Goal: Use online tool/utility: Utilize a website feature to perform a specific function

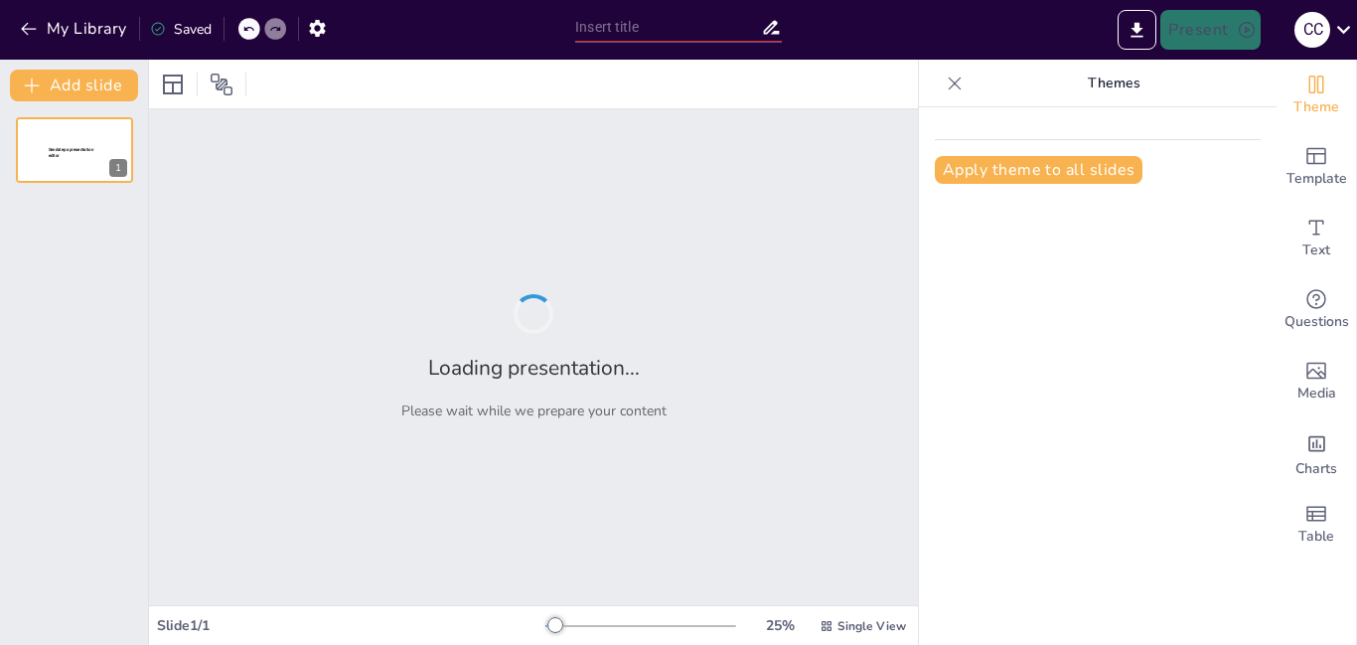
type input "Propiedades Físico-Químicas y Biológicas de los Suelos Agrícolas"
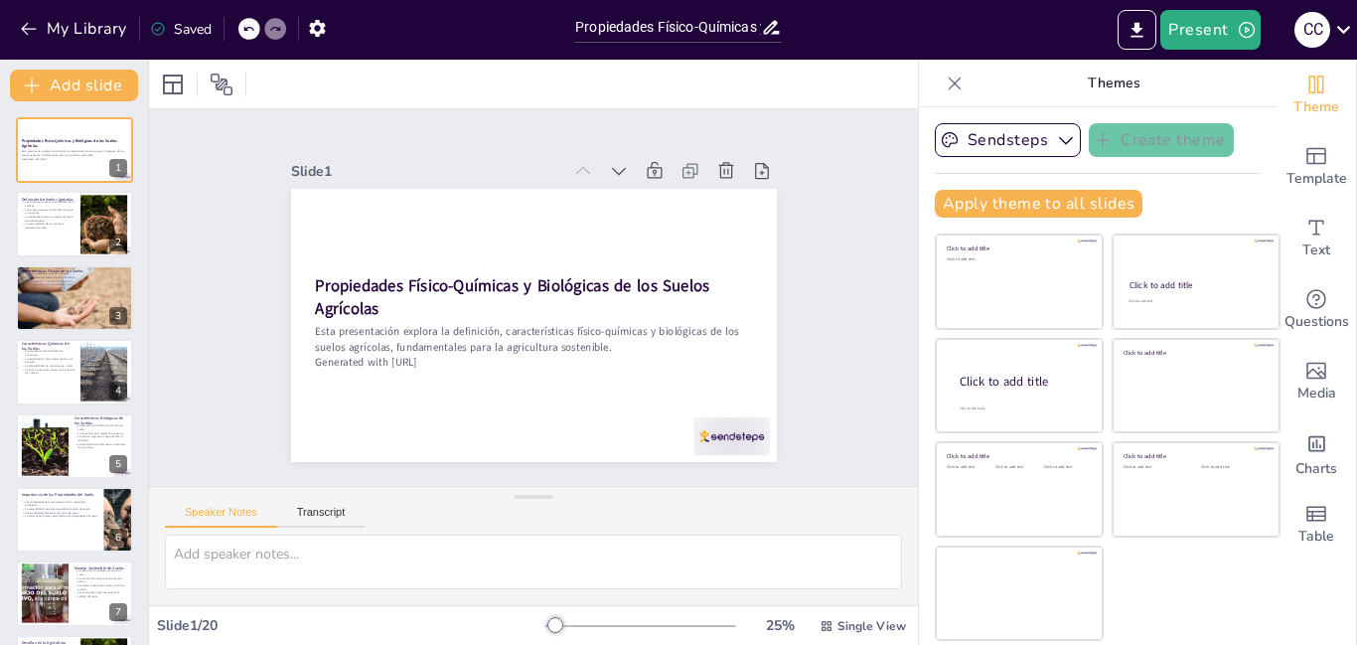
checkbox input "true"
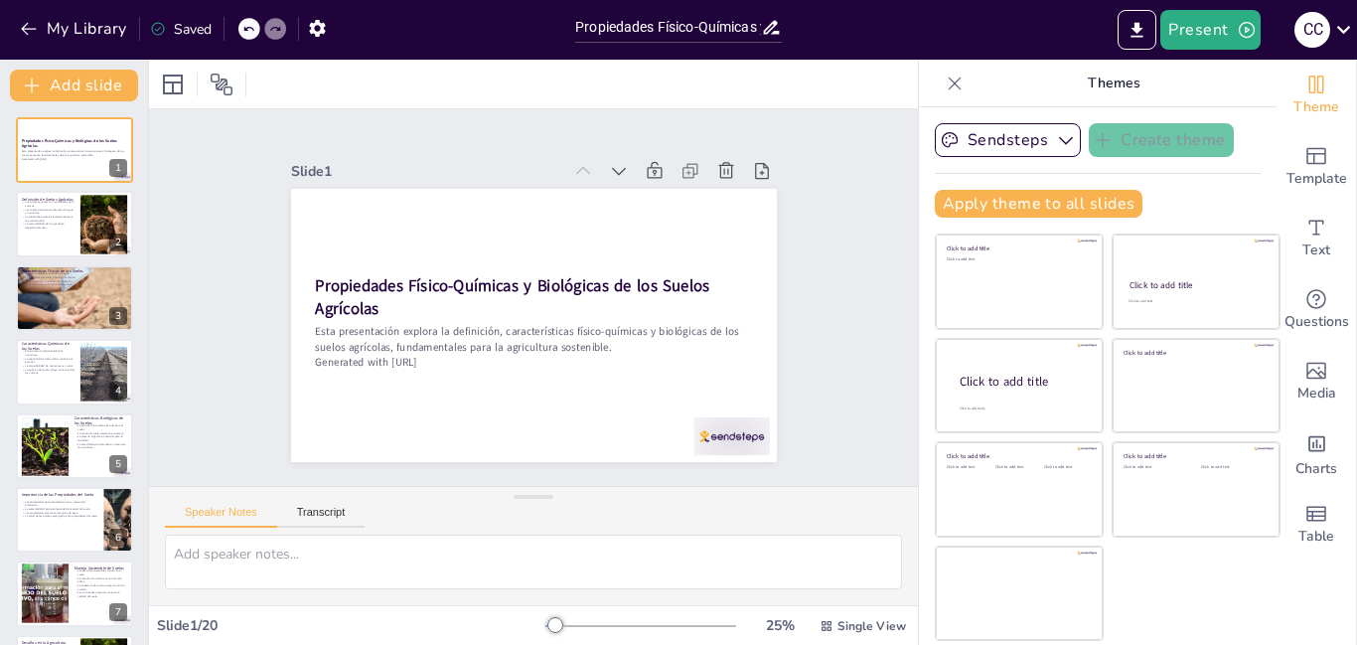
checkbox input "true"
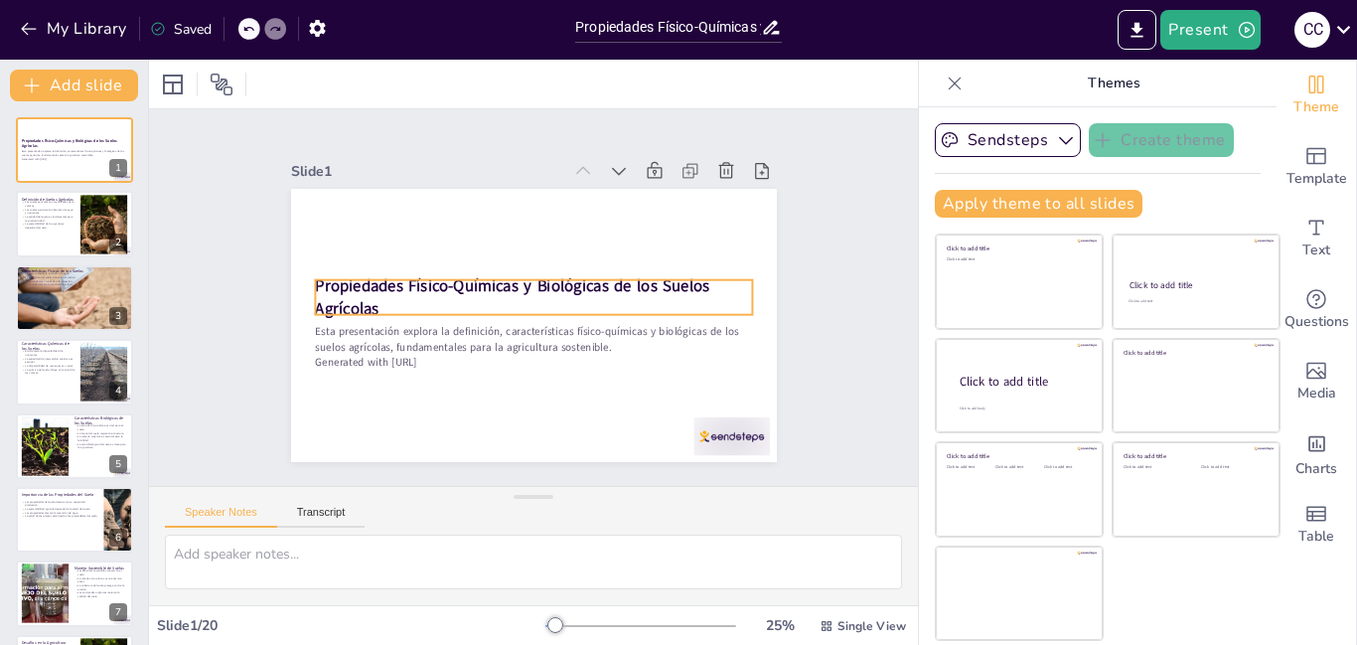
checkbox input "true"
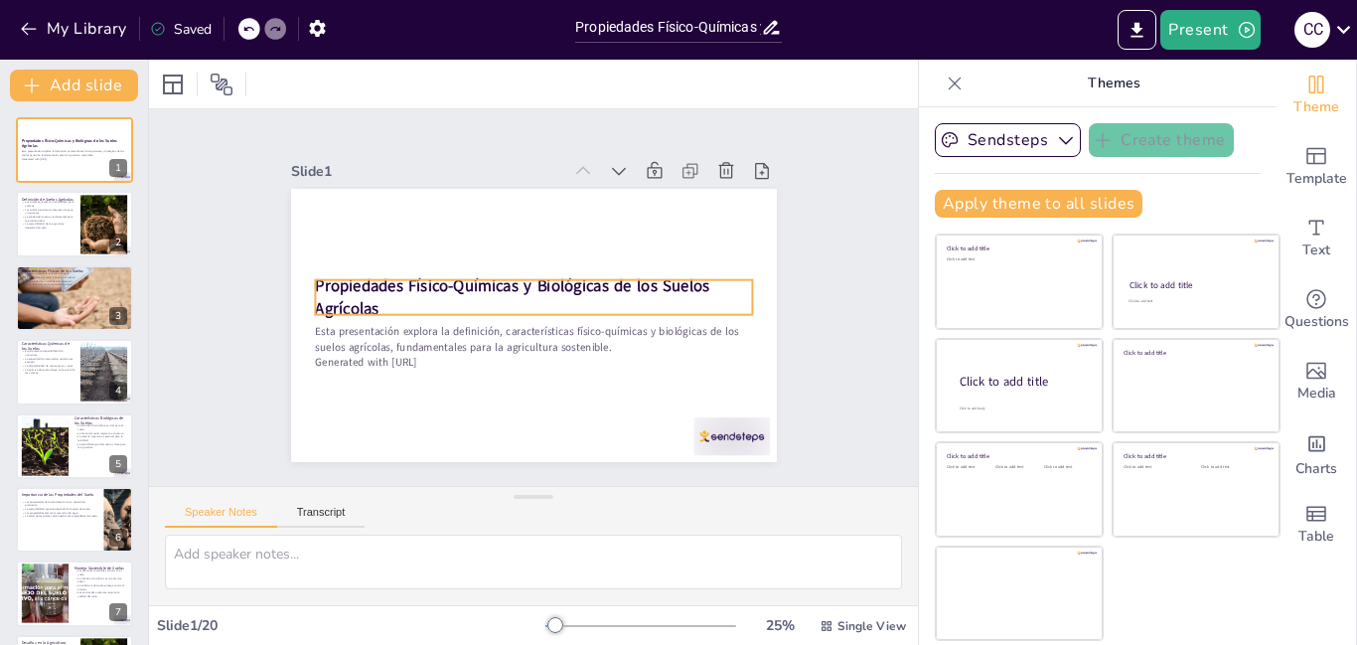
checkbox input "true"
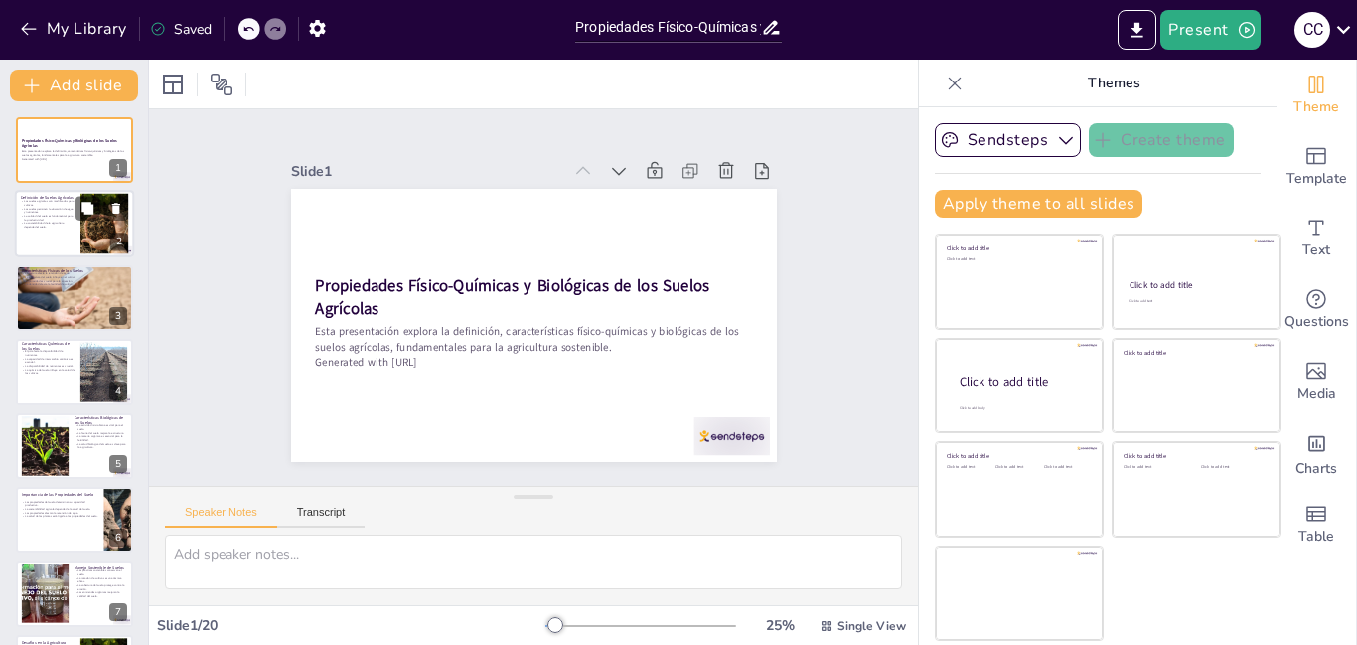
drag, startPoint x: 1123, startPoint y: 28, endPoint x: 70, endPoint y: 203, distance: 1068.3
click at [70, 203] on p "Los suelos agrícolas son modificados para cultivos." at bounding box center [48, 203] width 54 height 7
checkbox input "true"
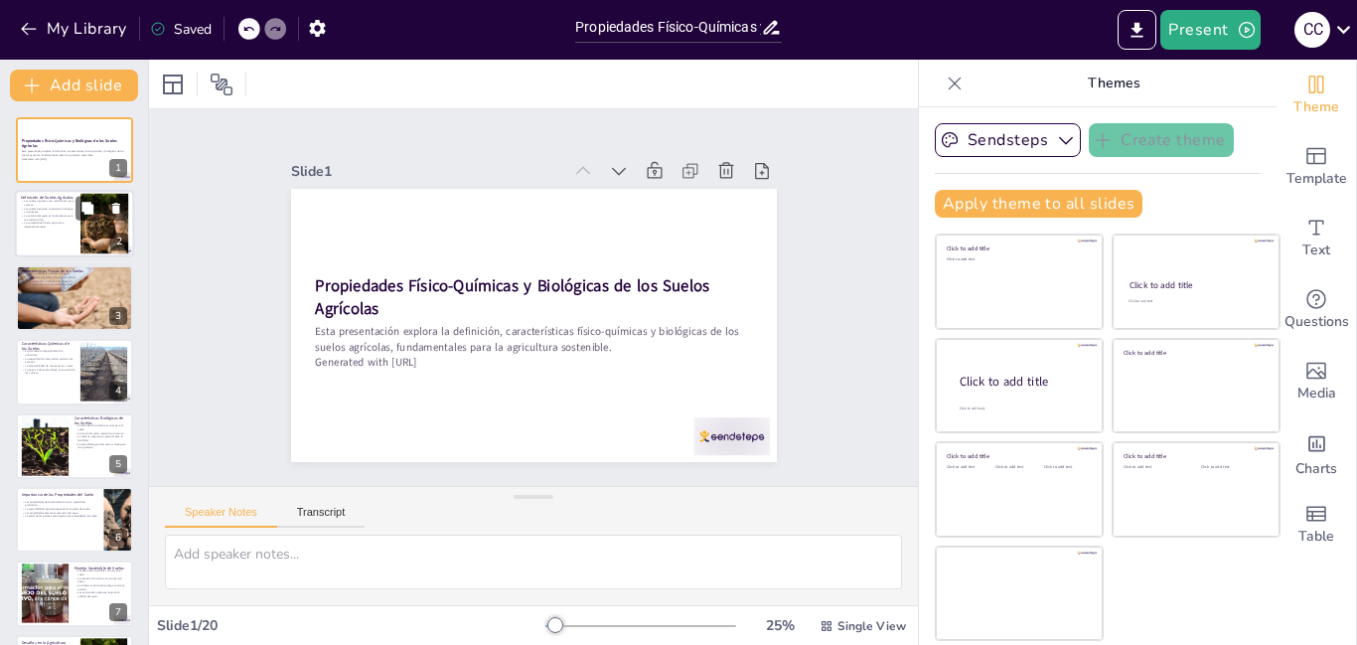
checkbox input "true"
type textarea "La definición de suelos agrícolas es crucial, ya que establece la base para ent…"
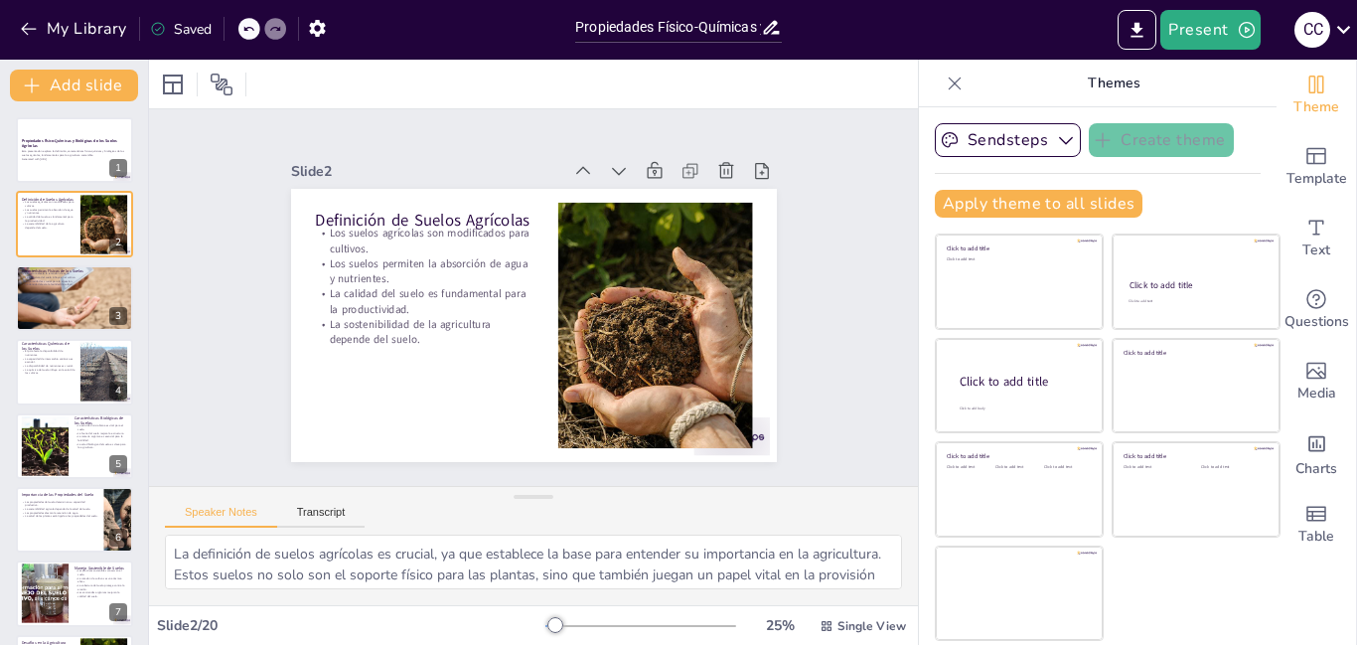
checkbox input "true"
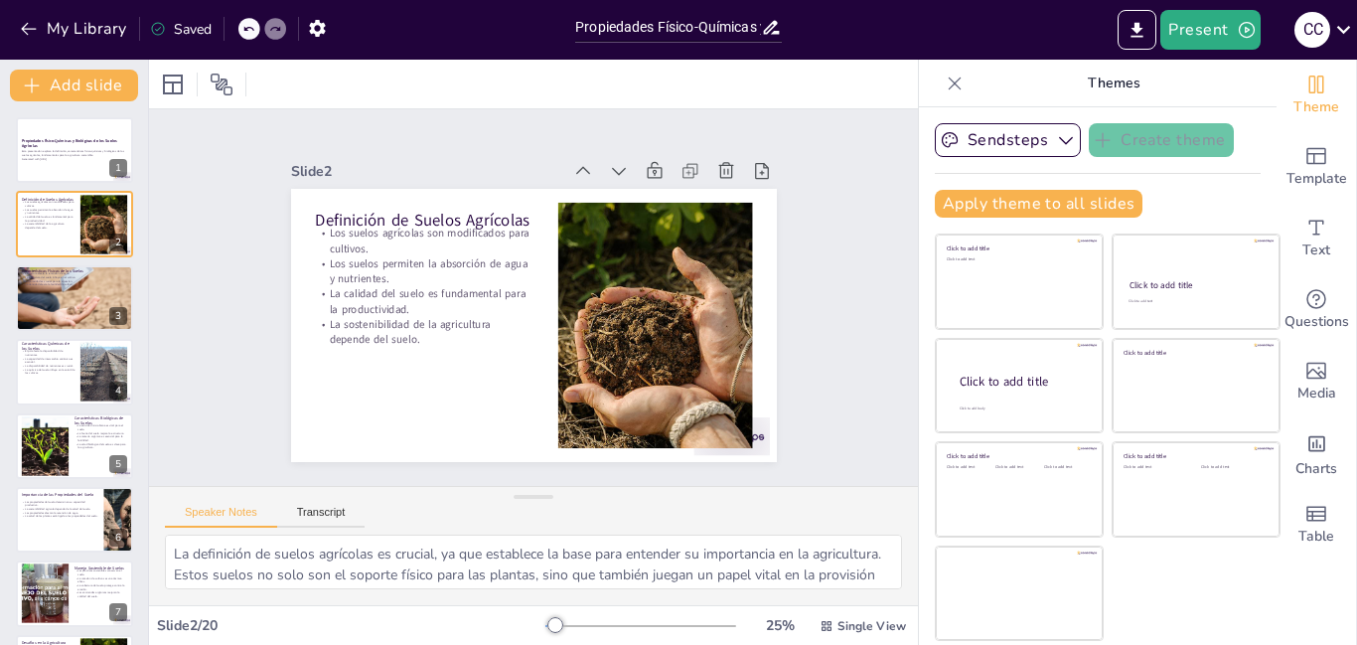
checkbox input "true"
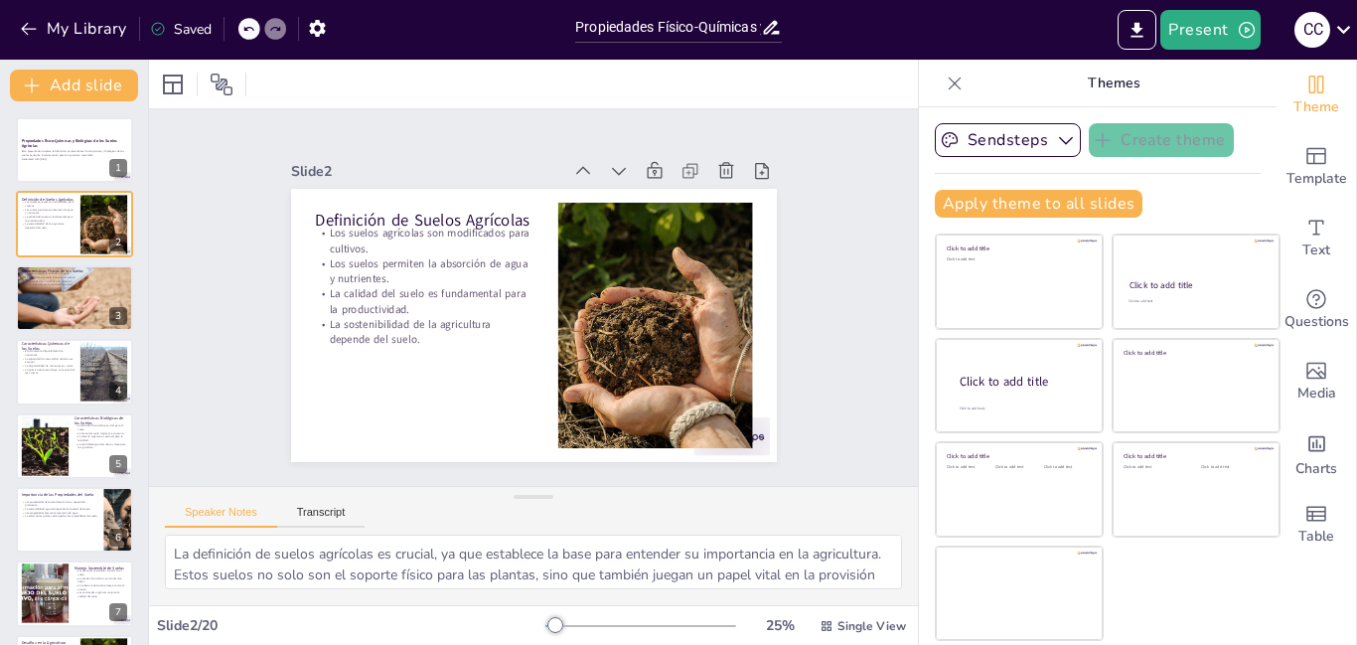
checkbox input "true"
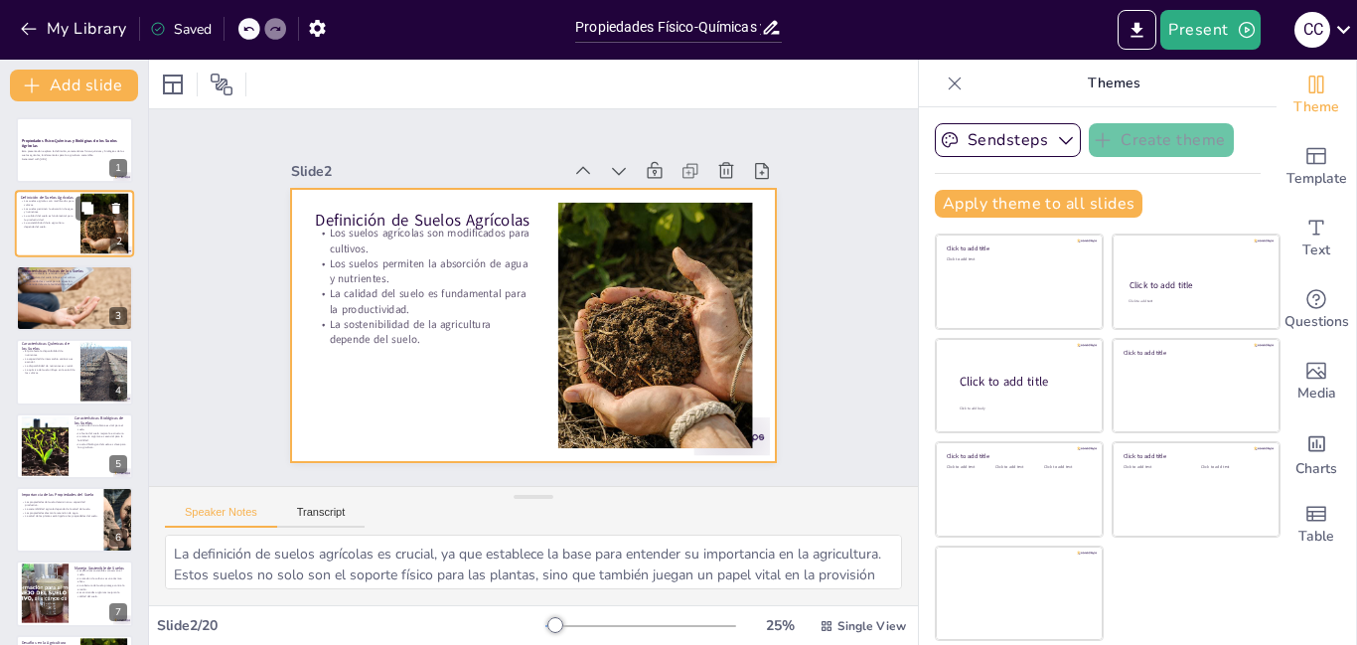
checkbox input "true"
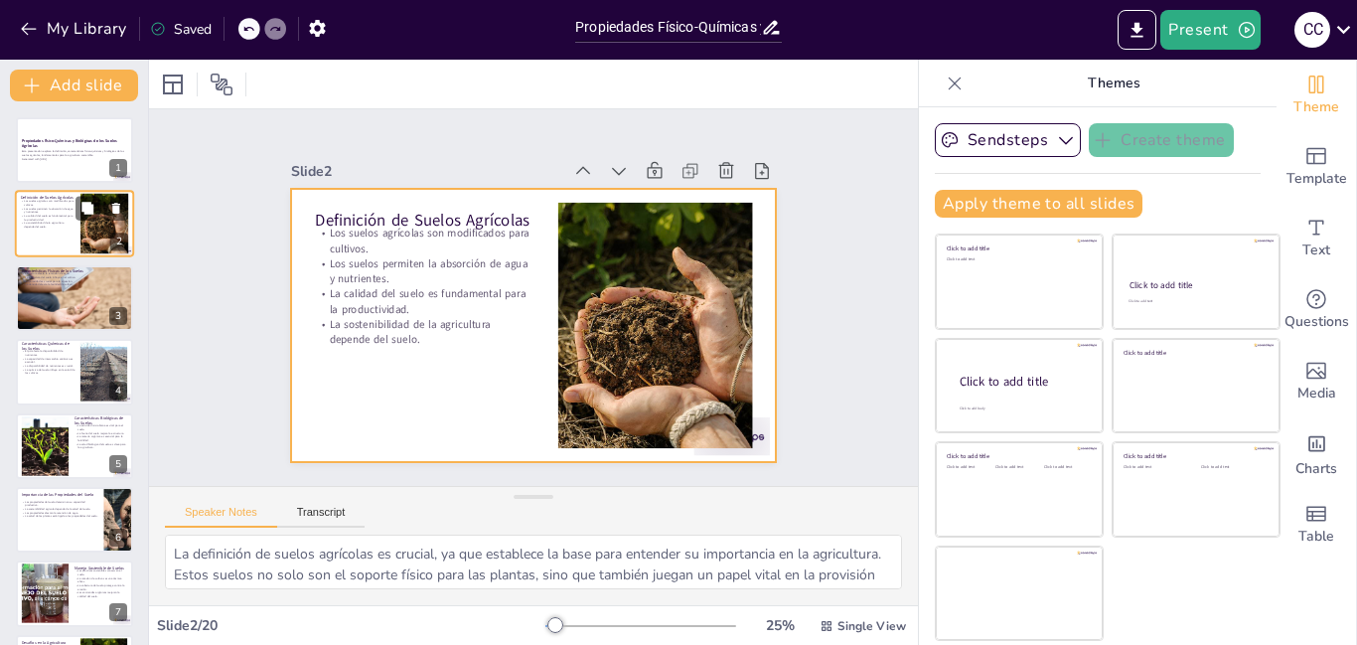
checkbox input "true"
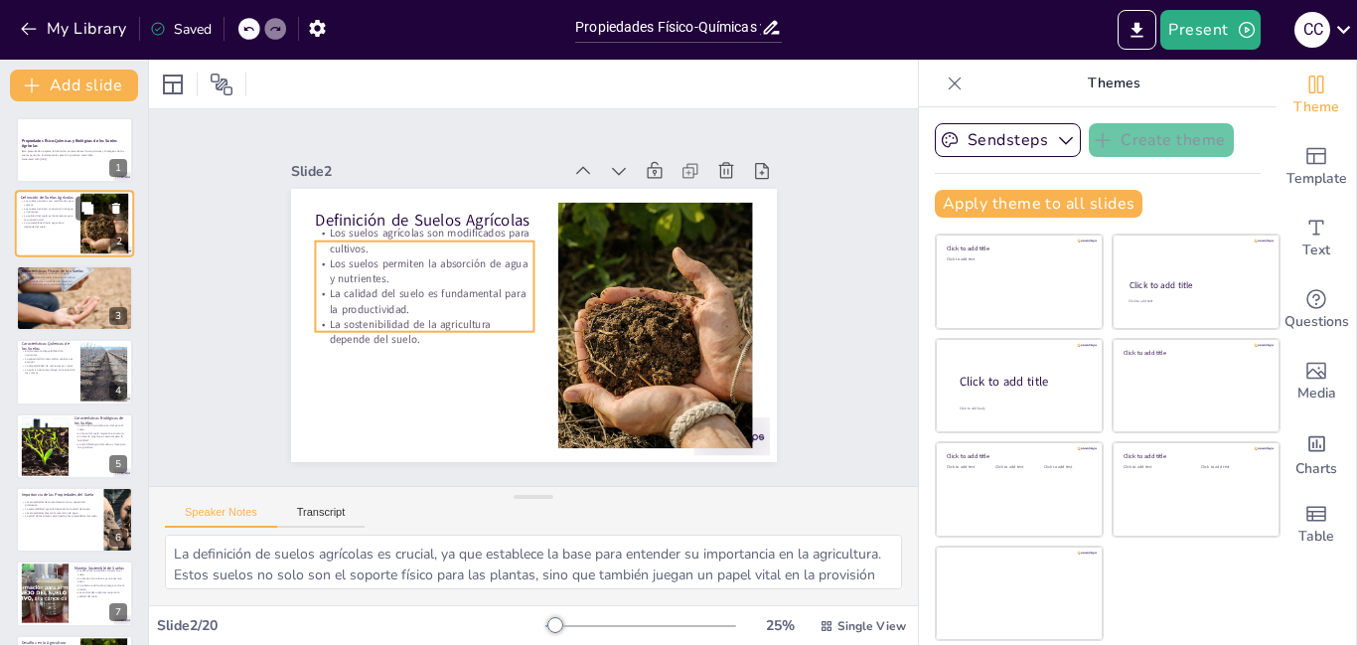
checkbox input "true"
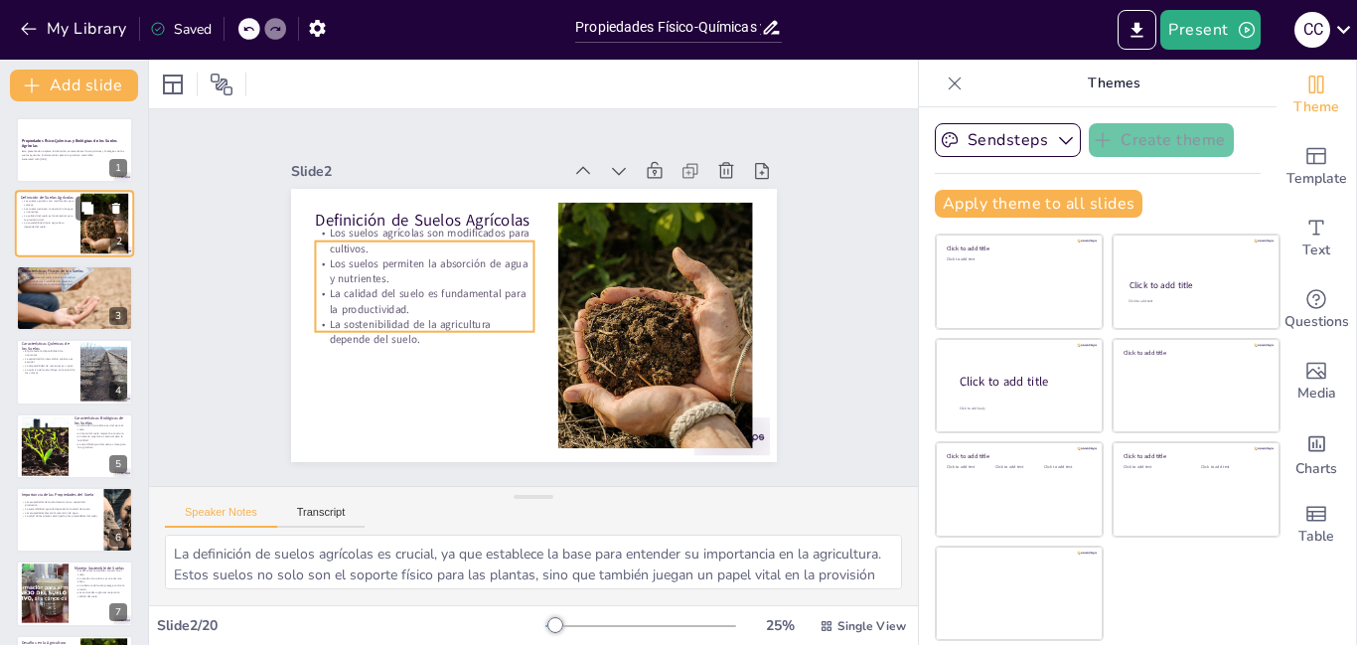
click at [54, 220] on p "La calidad del suelo es fundamental para la productividad." at bounding box center [48, 218] width 54 height 7
checkbox input "true"
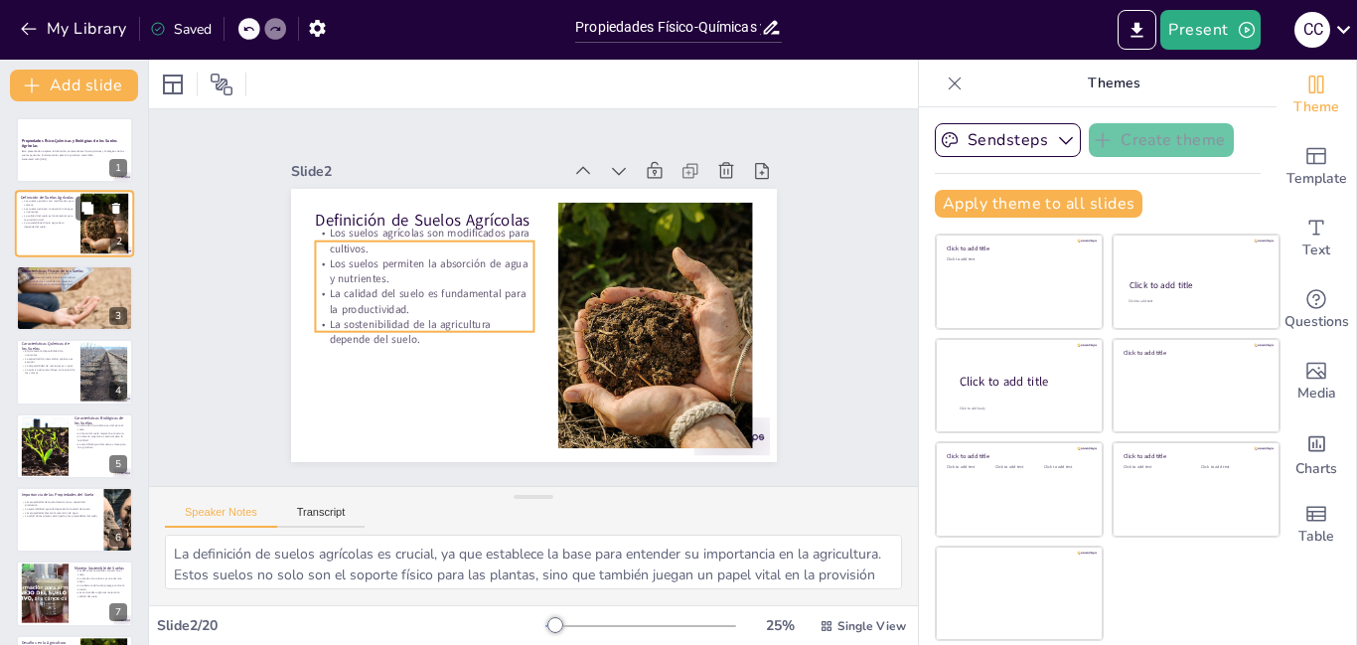
checkbox input "true"
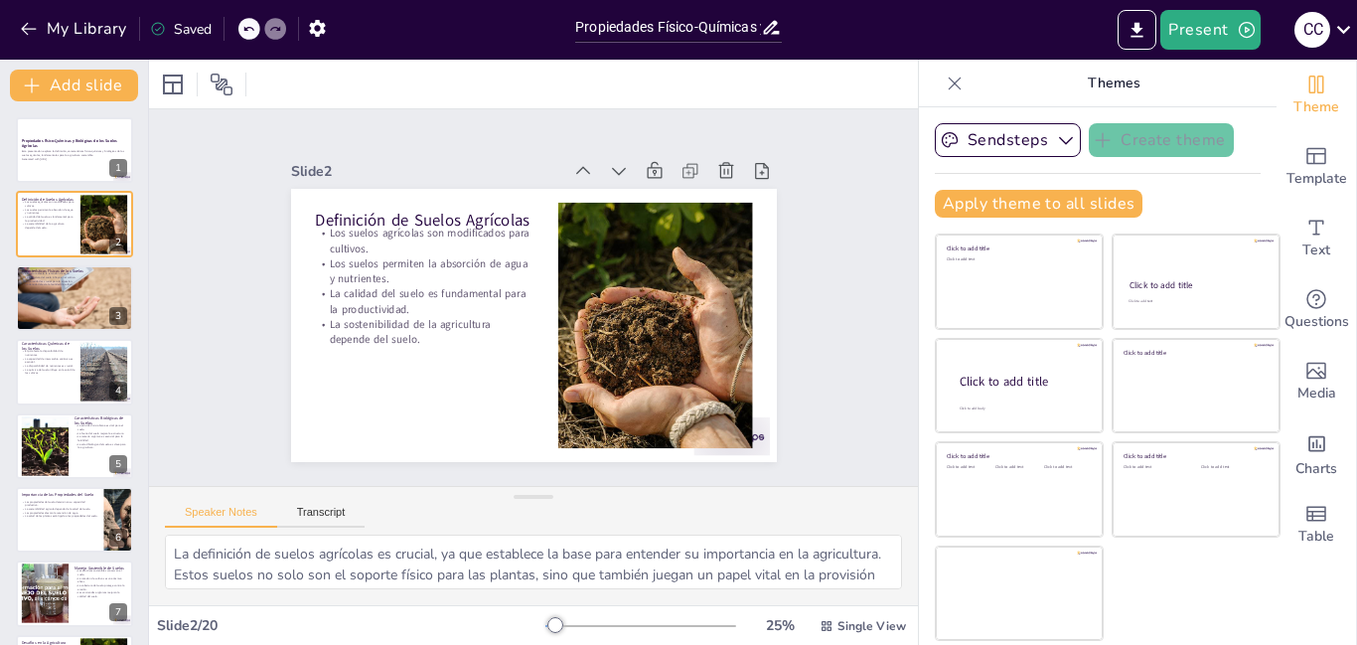
checkbox input "true"
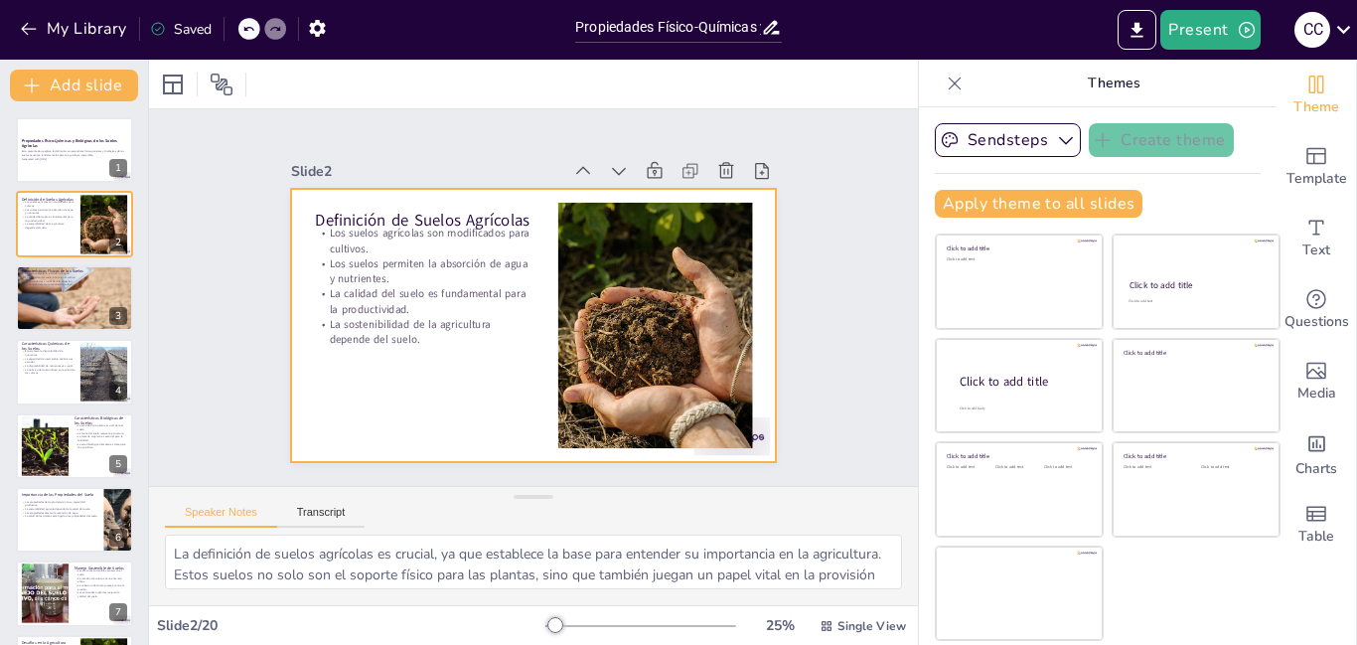
checkbox input "true"
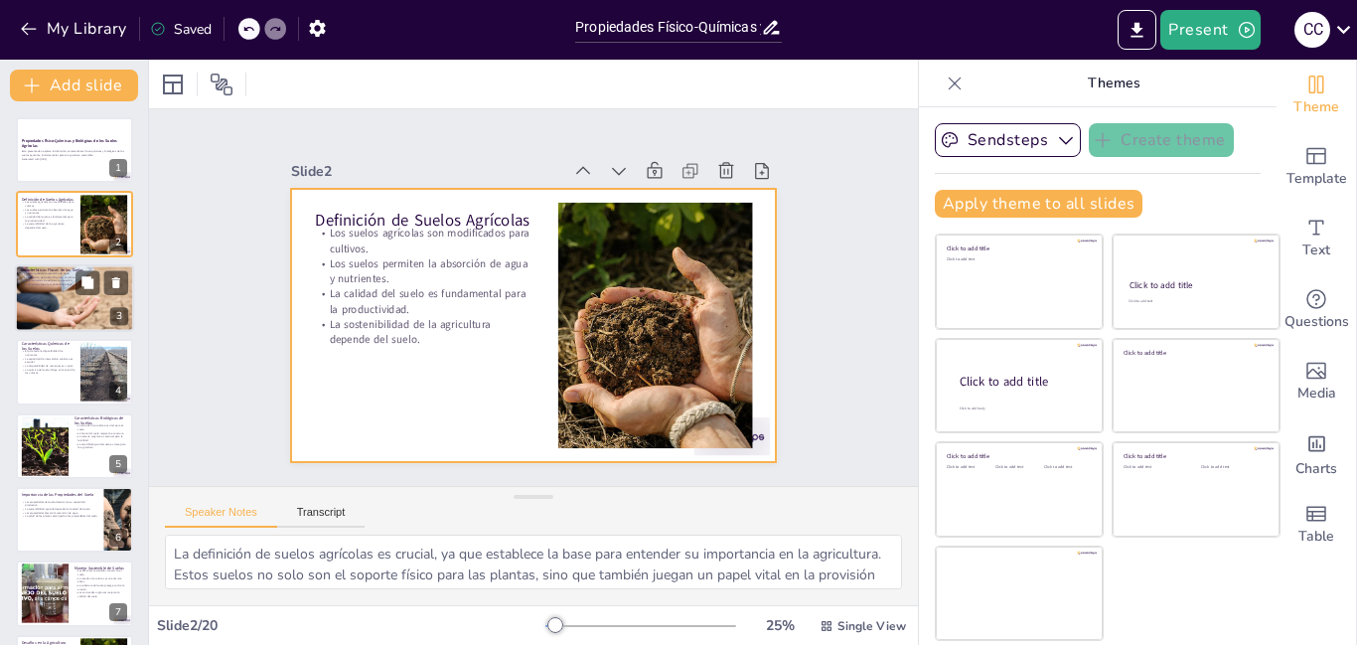
checkbox input "true"
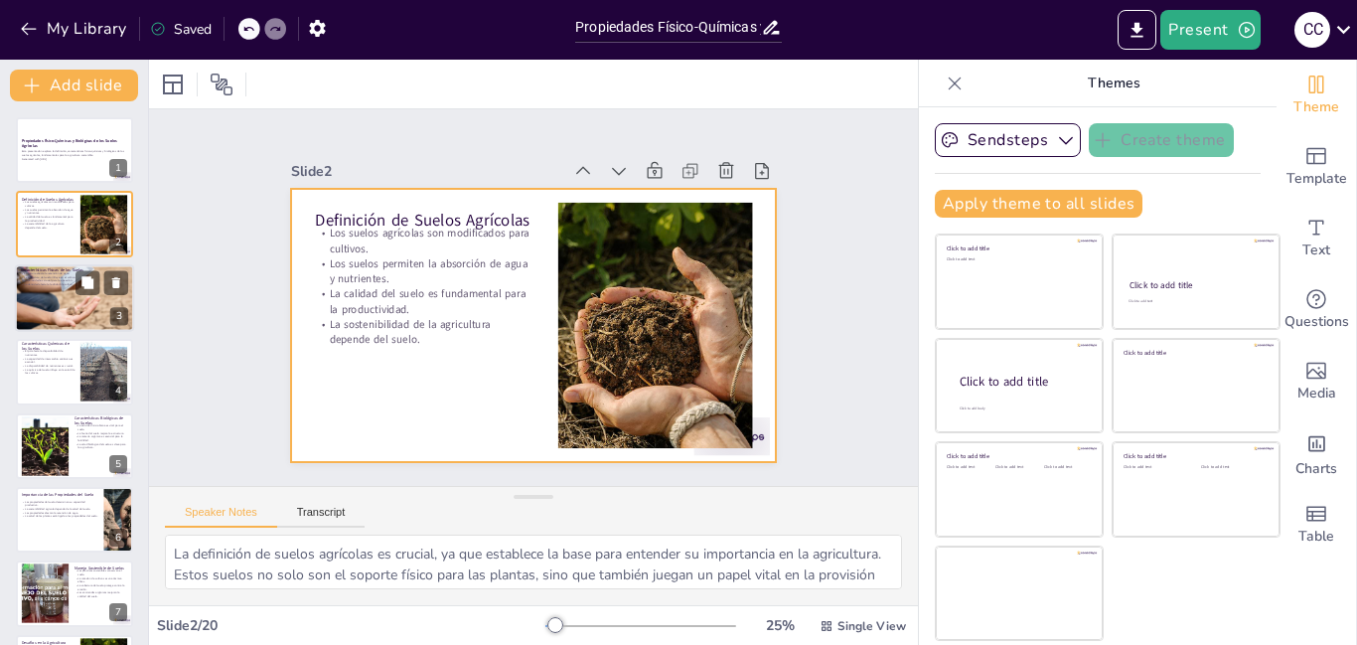
checkbox input "true"
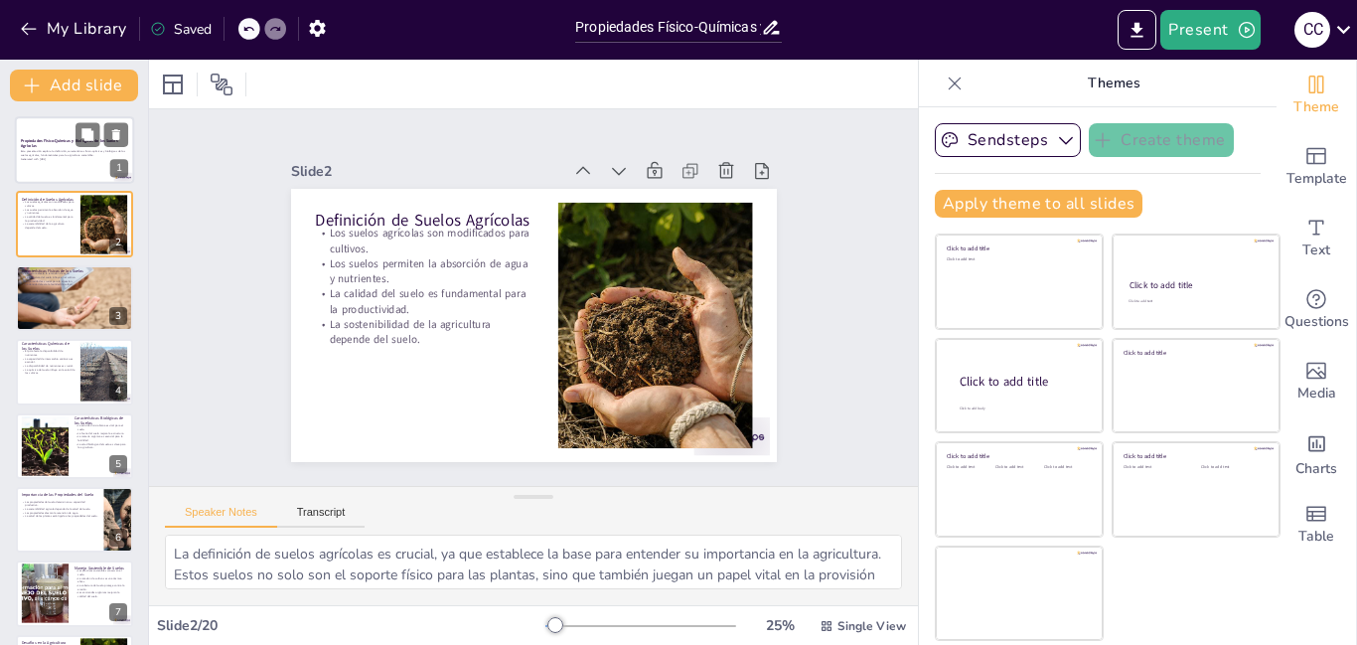
checkbox input "true"
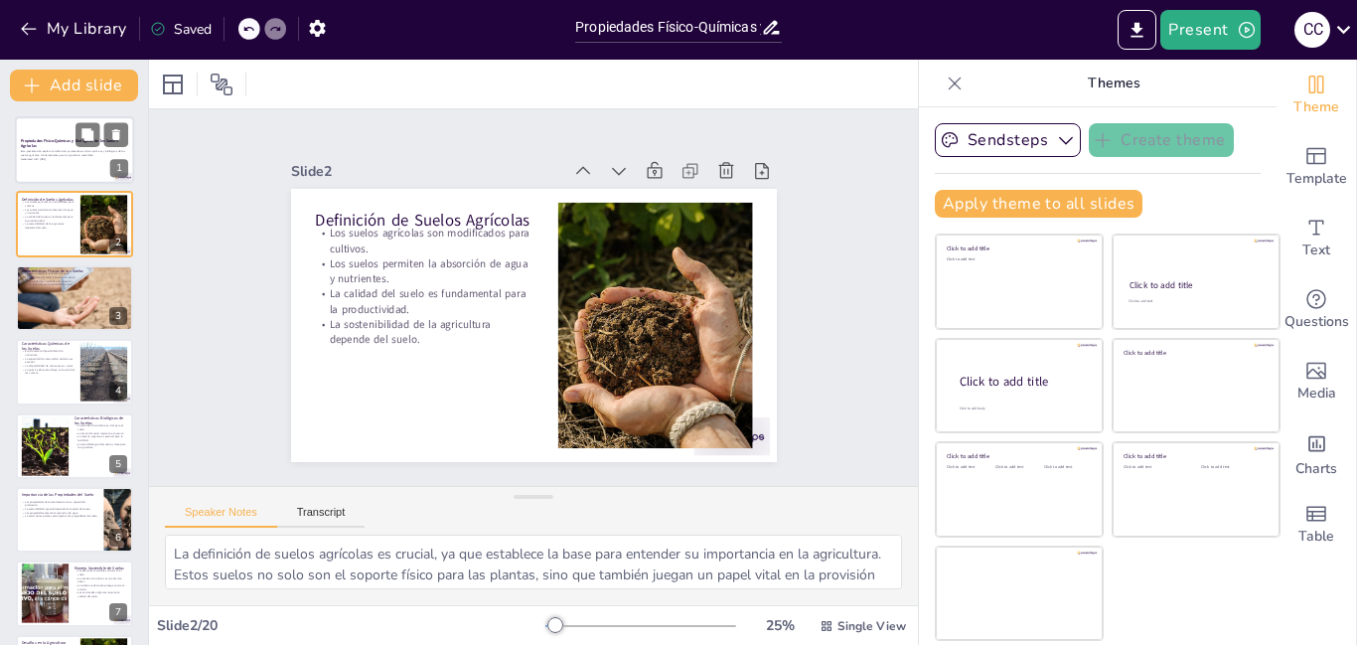
checkbox input "true"
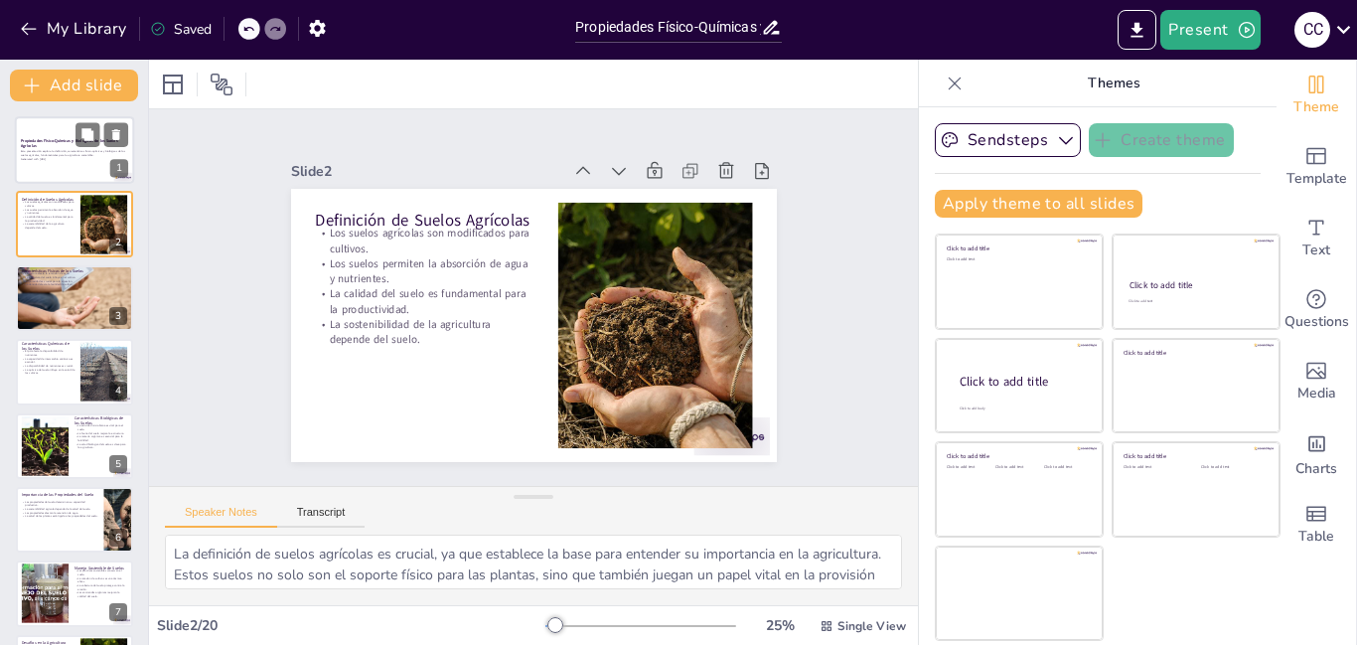
click at [55, 167] on div at bounding box center [74, 150] width 119 height 68
checkbox input "true"
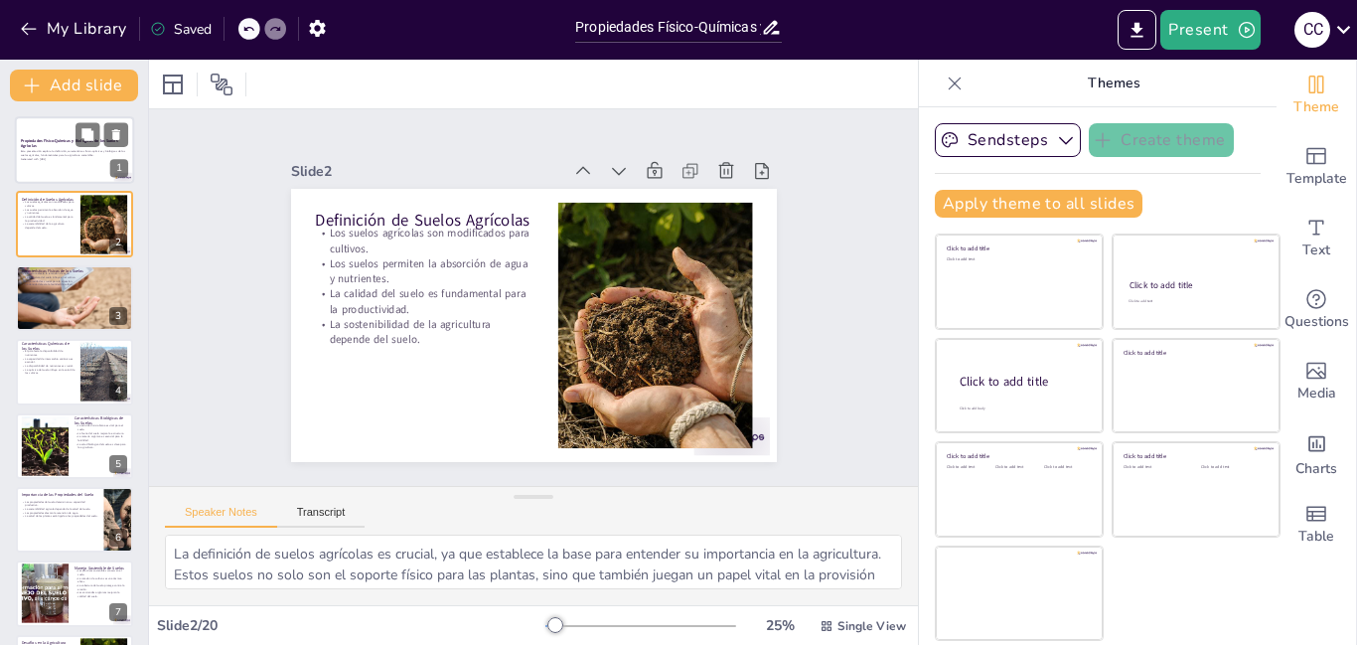
checkbox input "true"
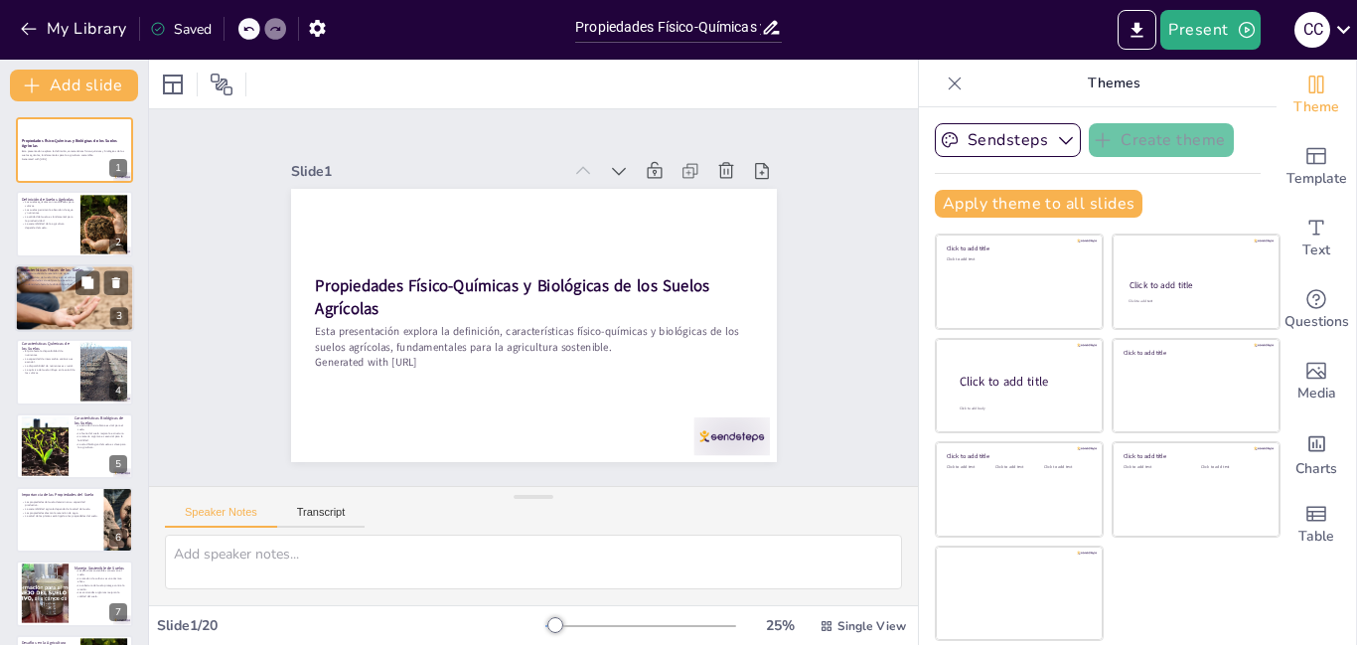
checkbox input "true"
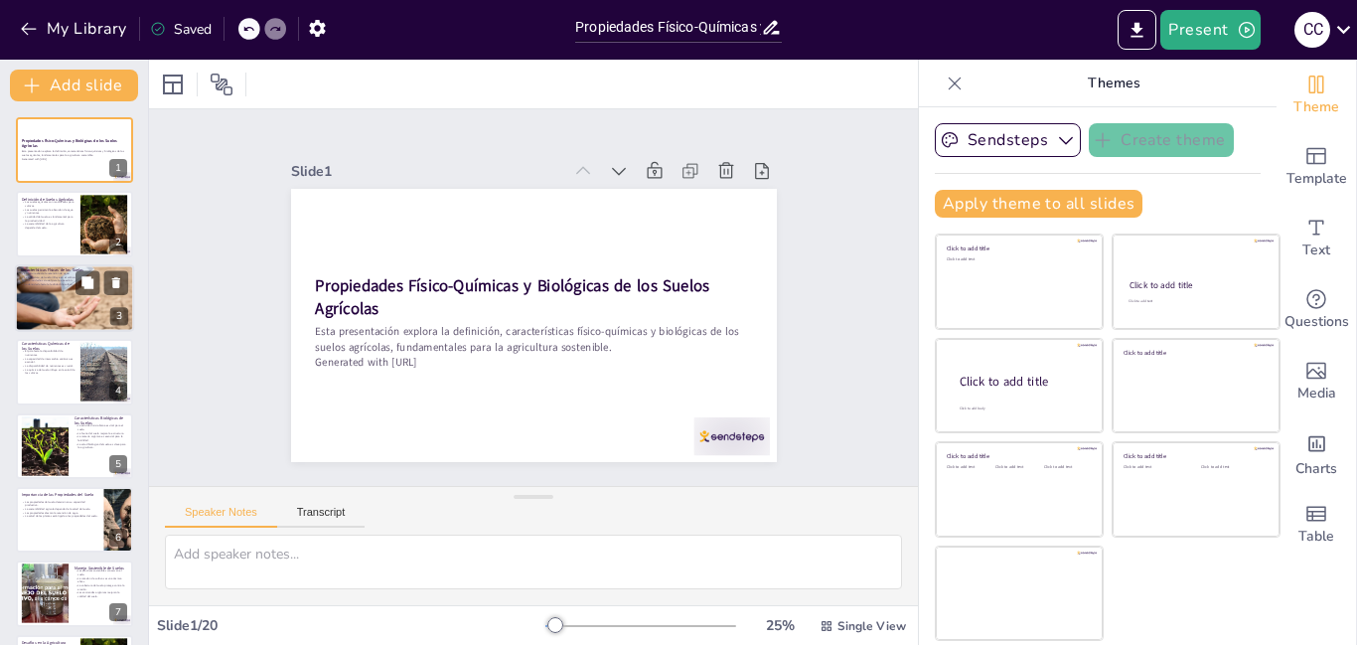
checkbox input "true"
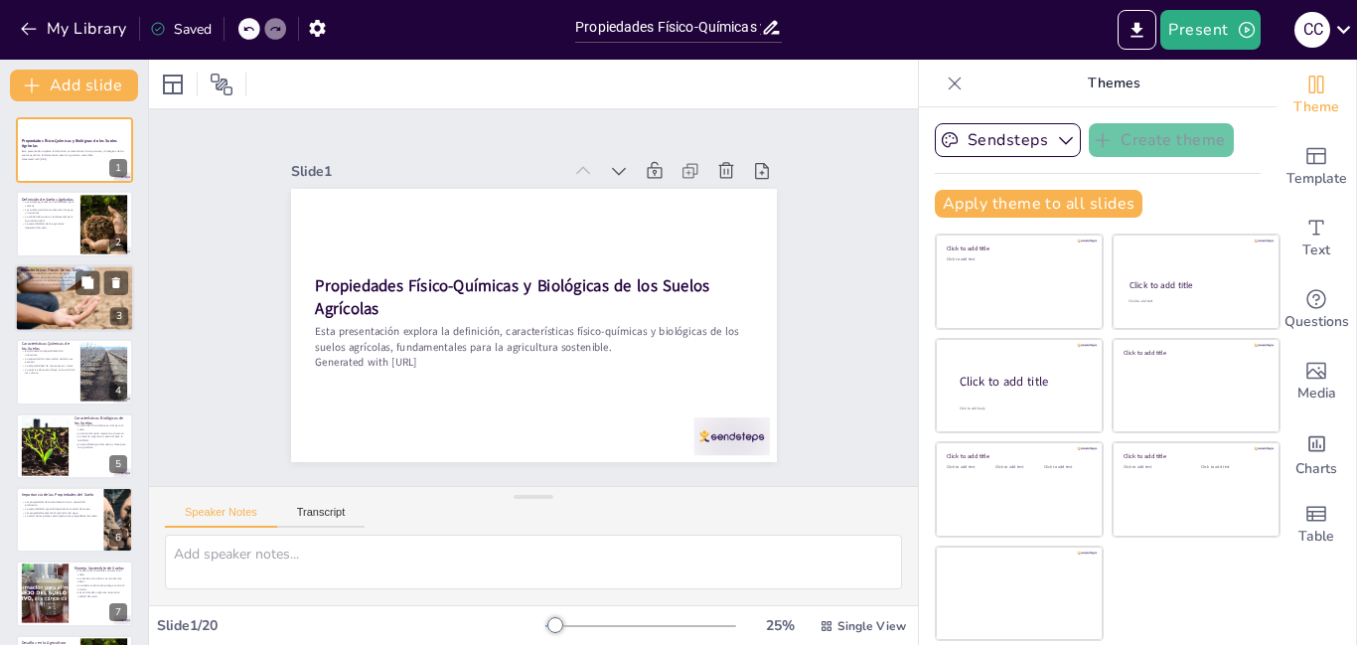
checkbox input "true"
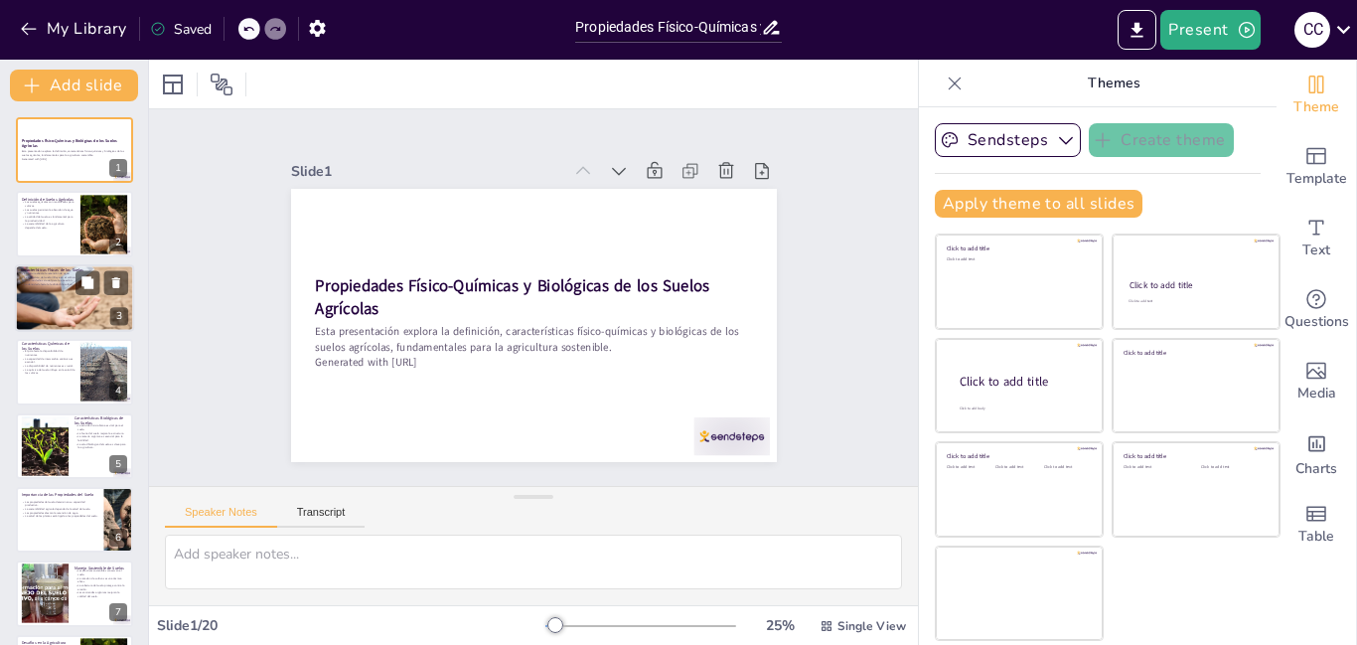
checkbox input "true"
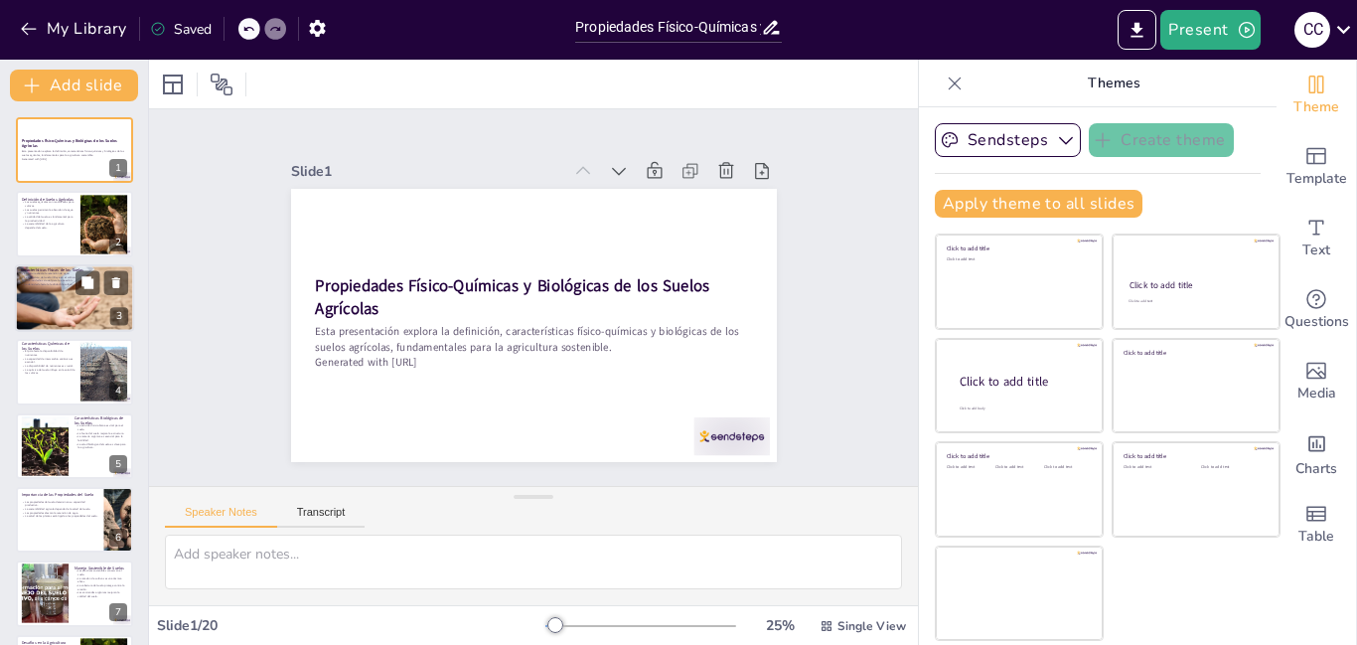
checkbox input "true"
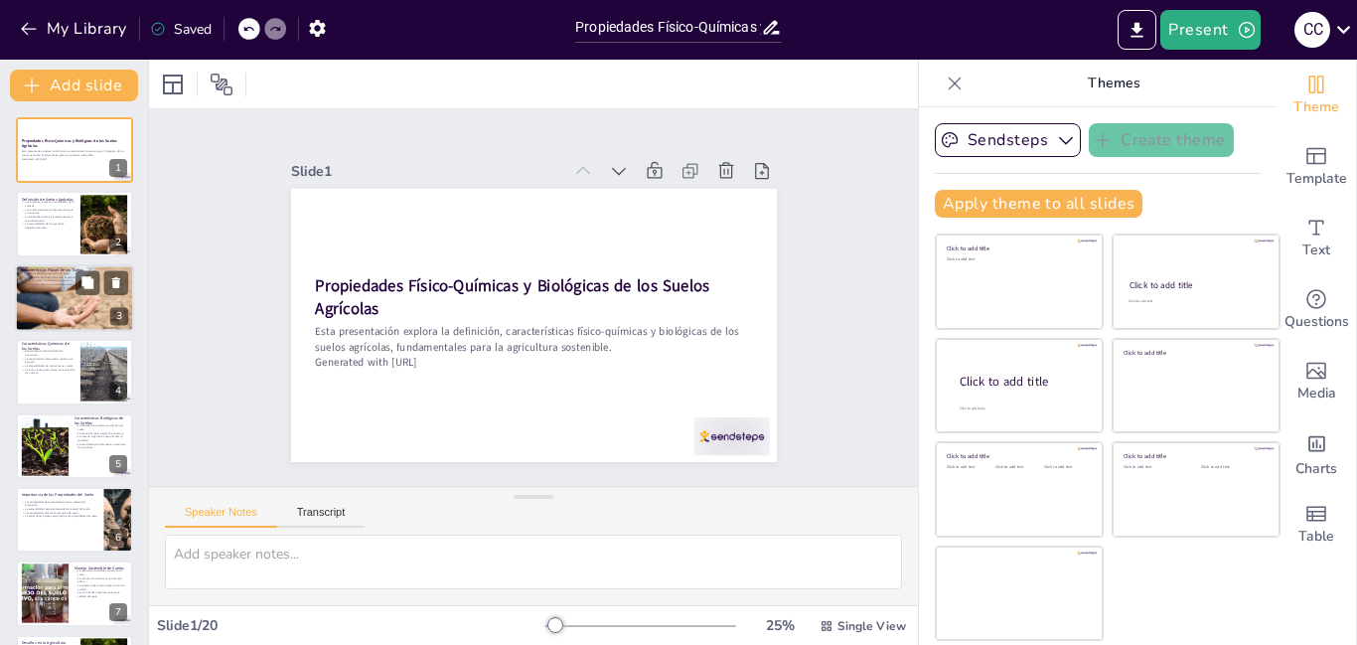
click at [51, 298] on div at bounding box center [74, 297] width 119 height 79
checkbox input "true"
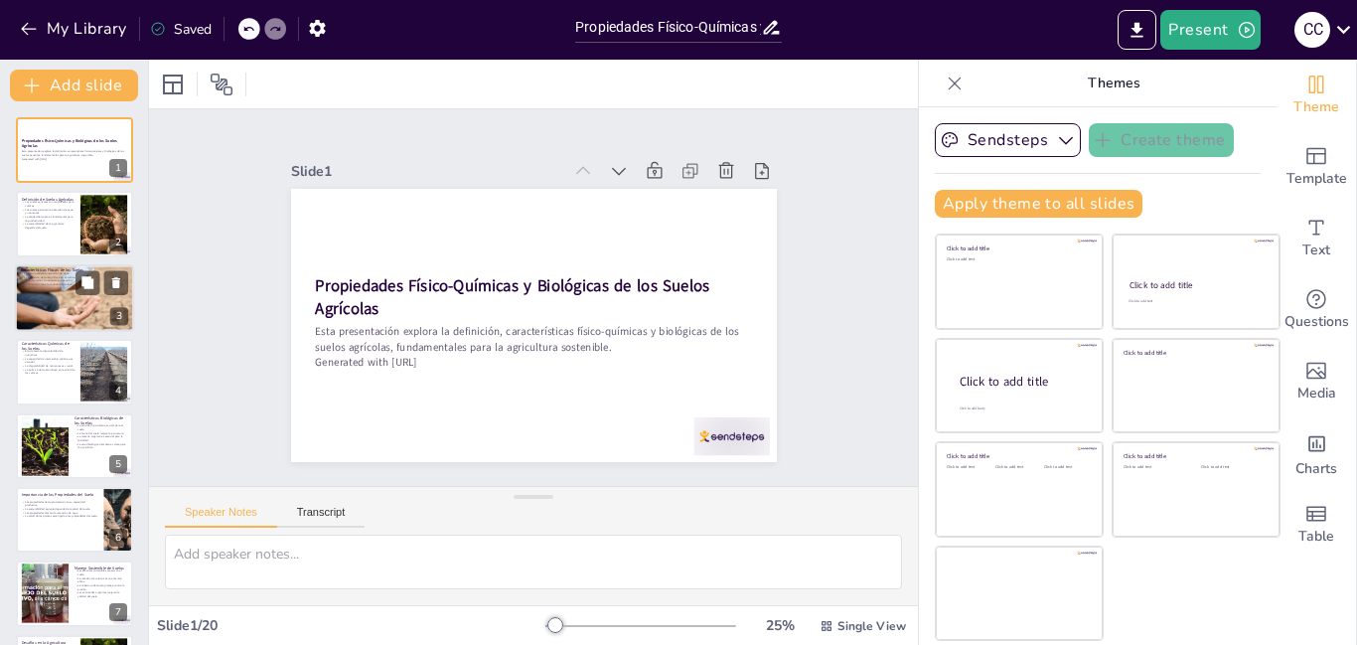
checkbox input "true"
type textarea "La textura del suelo es un factor clave que determina cómo retiene el agua. Un …"
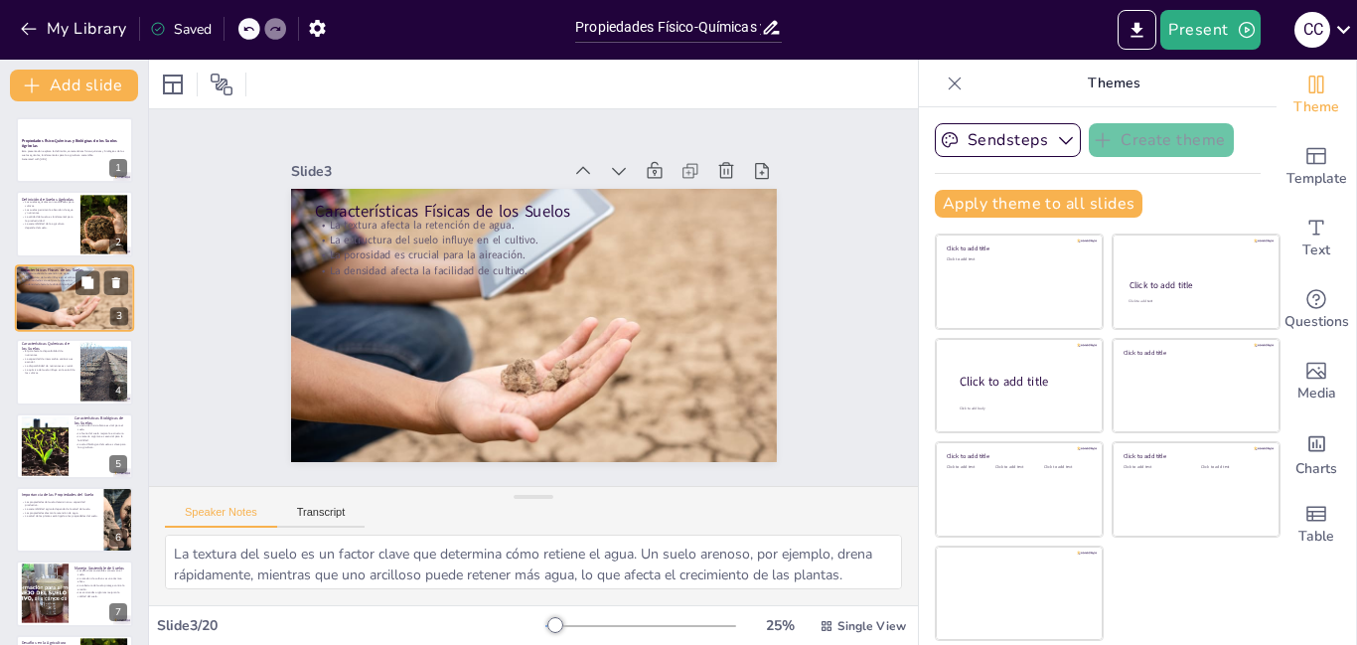
checkbox input "true"
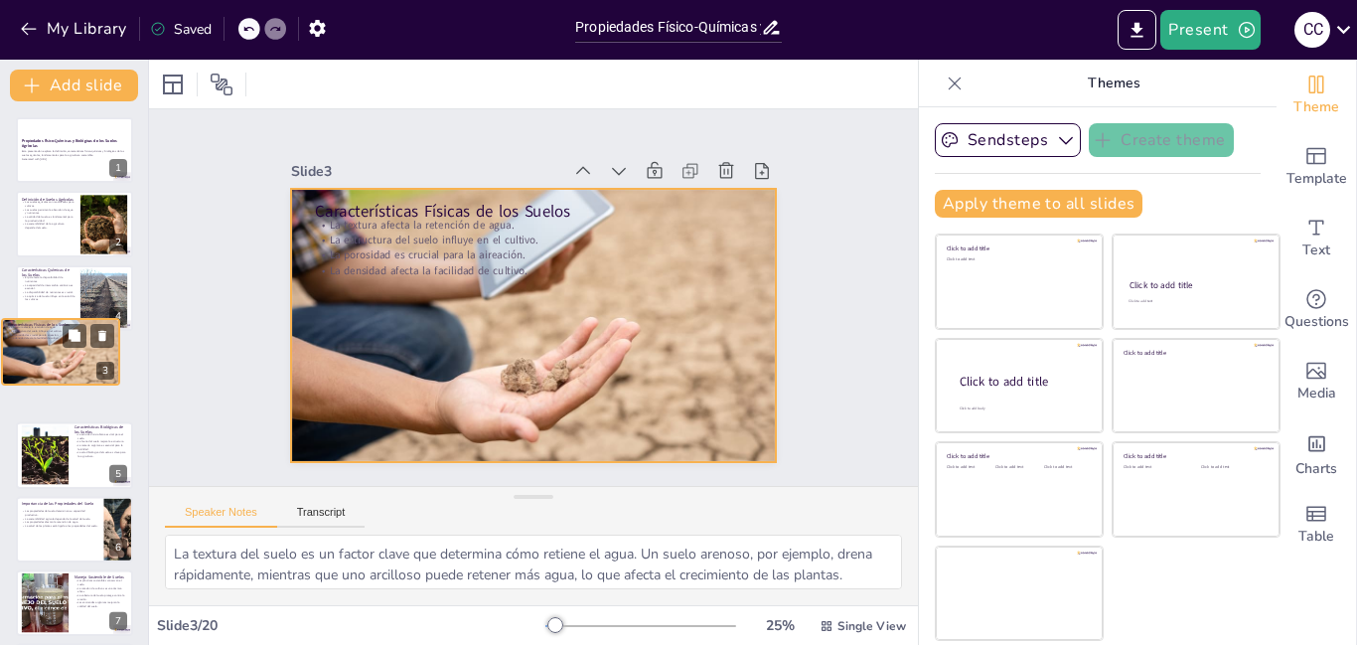
checkbox input "true"
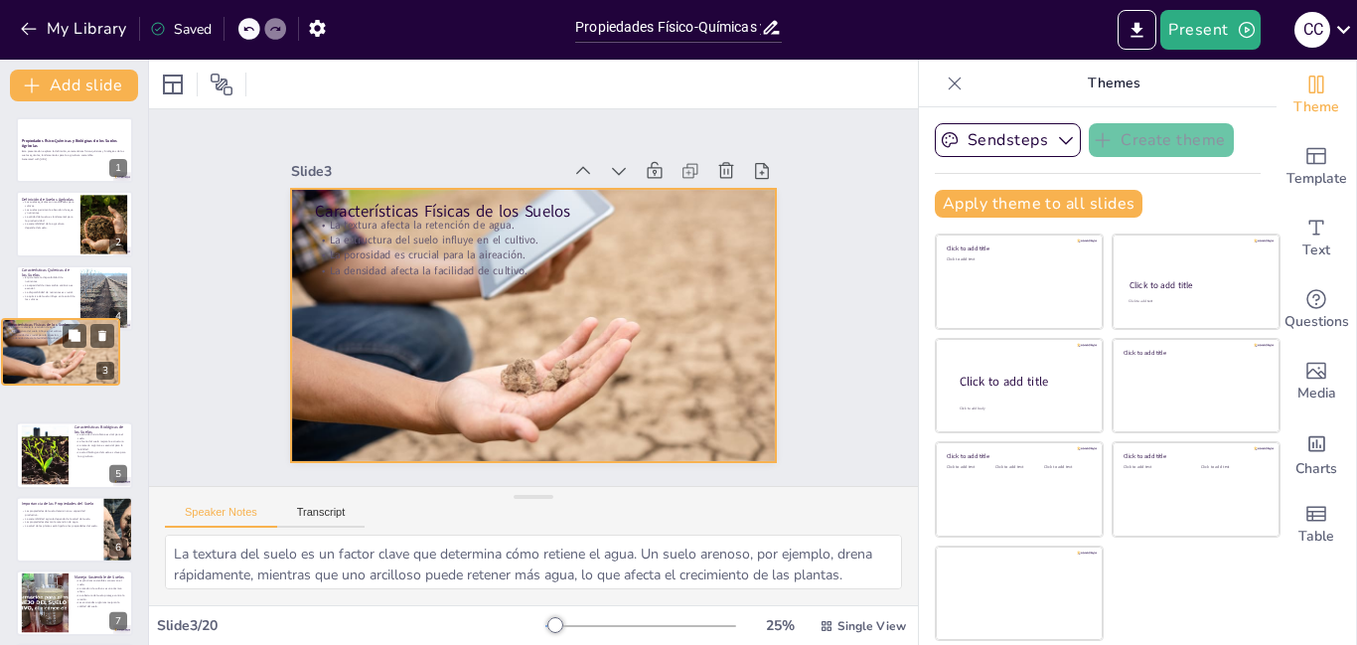
drag, startPoint x: 51, startPoint y: 298, endPoint x: 34, endPoint y: 362, distance: 65.8
click at [34, 362] on div at bounding box center [60, 352] width 117 height 78
checkbox input "true"
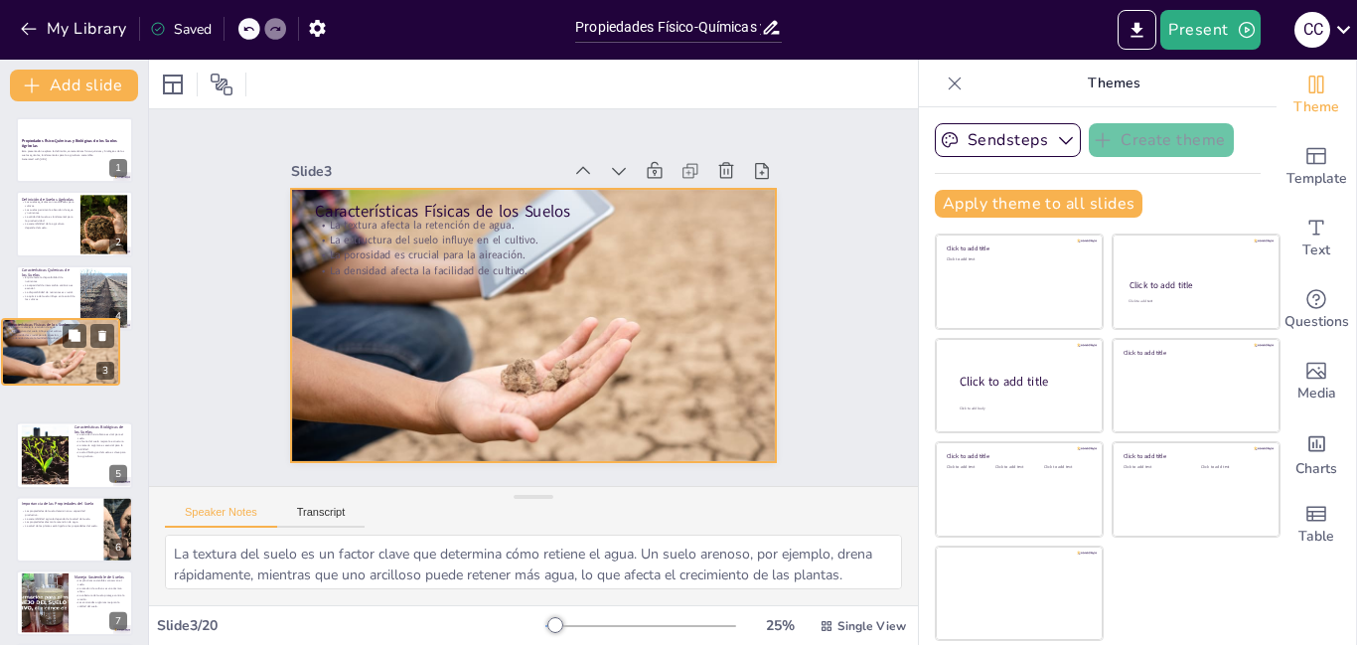
checkbox input "true"
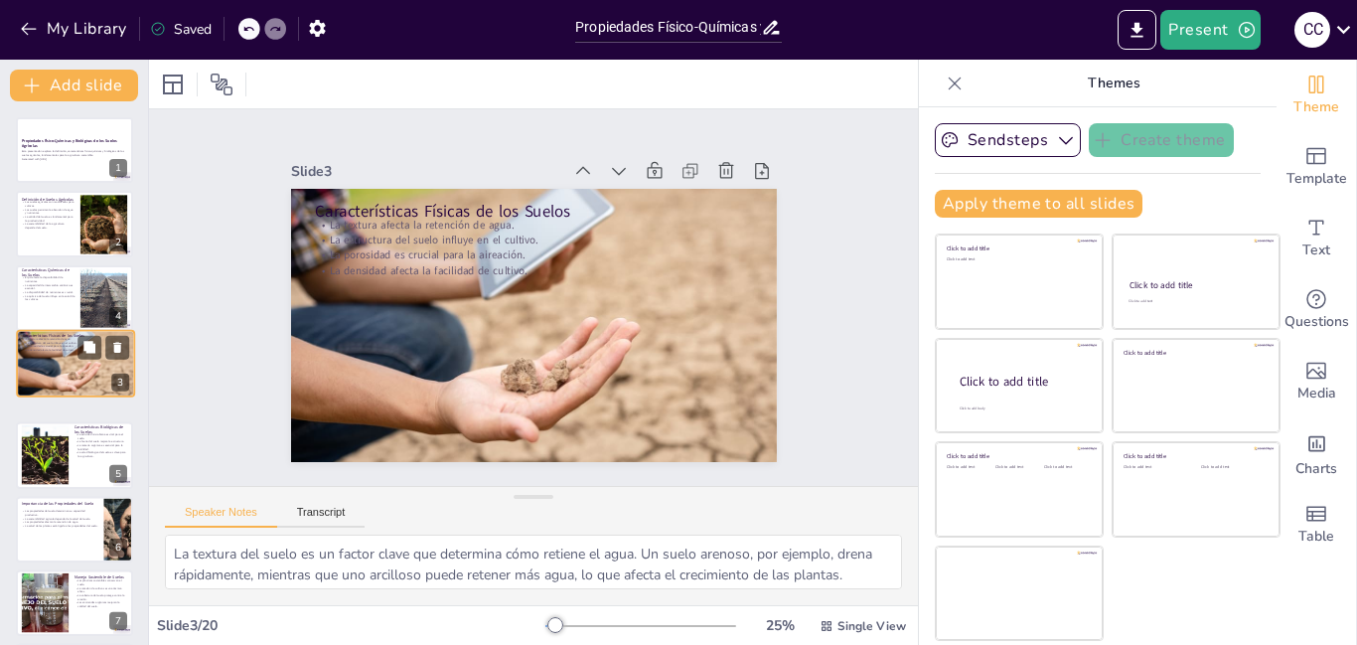
checkbox input "true"
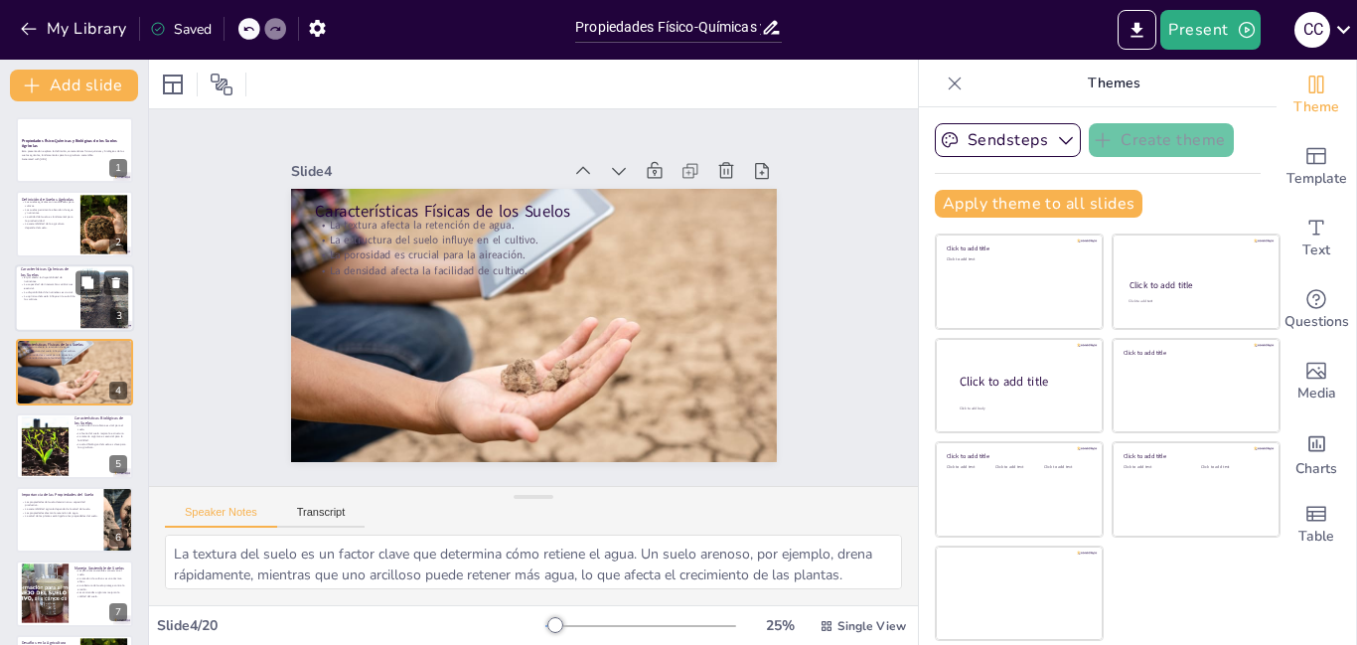
checkbox input "true"
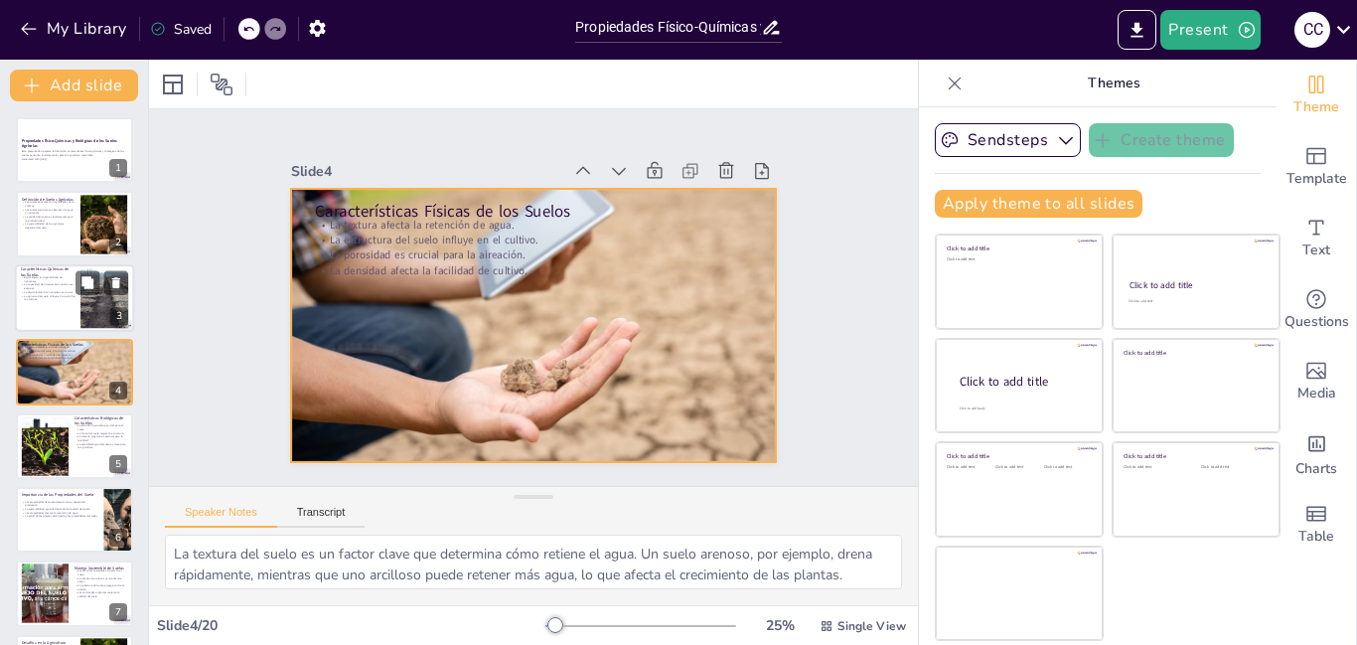
checkbox input "true"
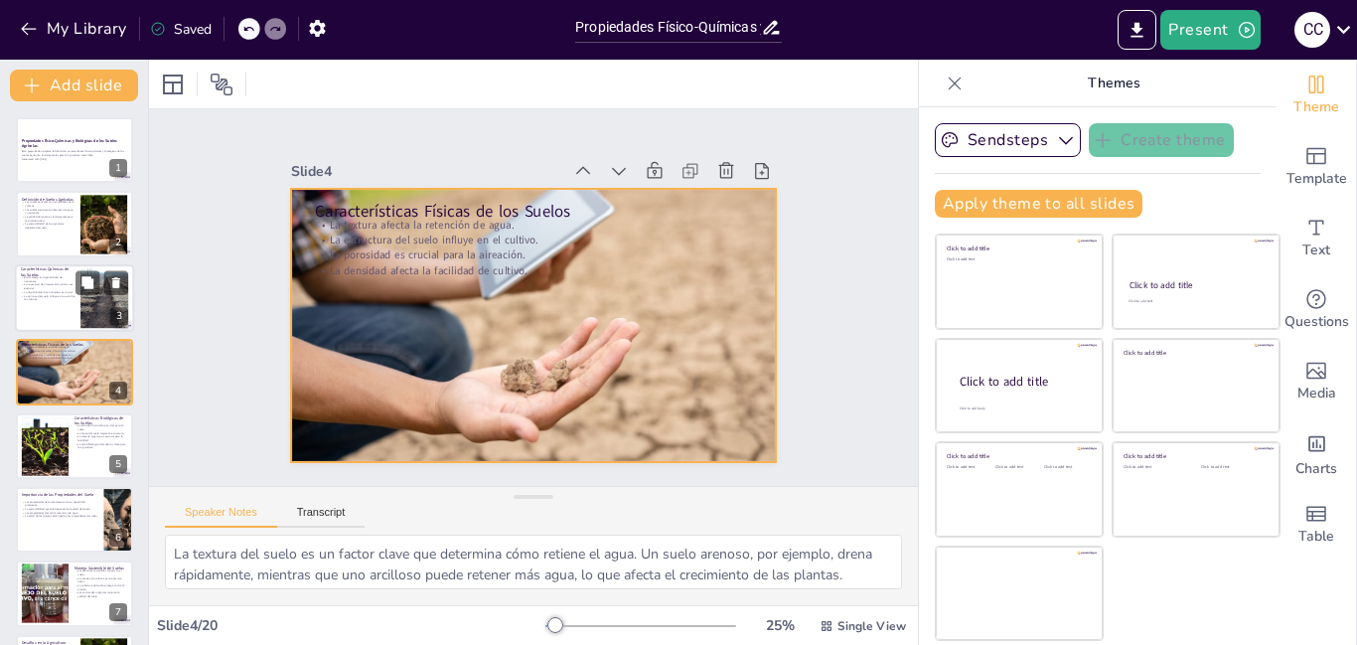
checkbox input "true"
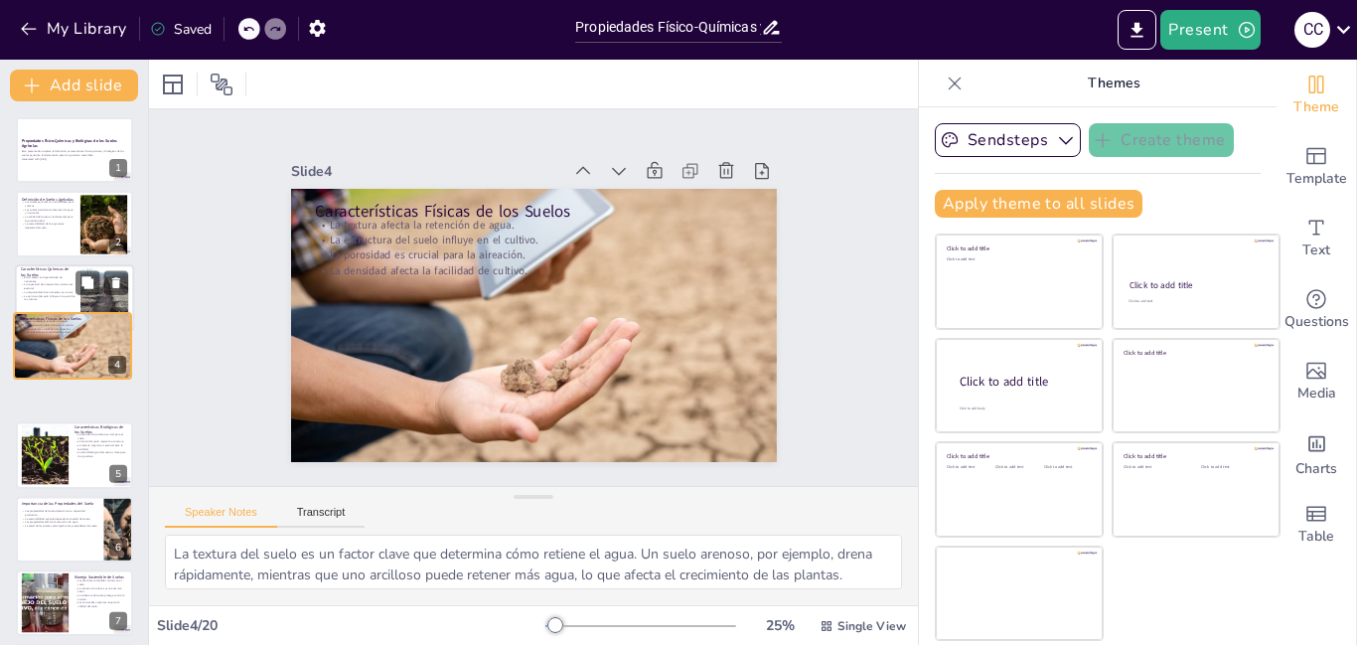
checkbox input "true"
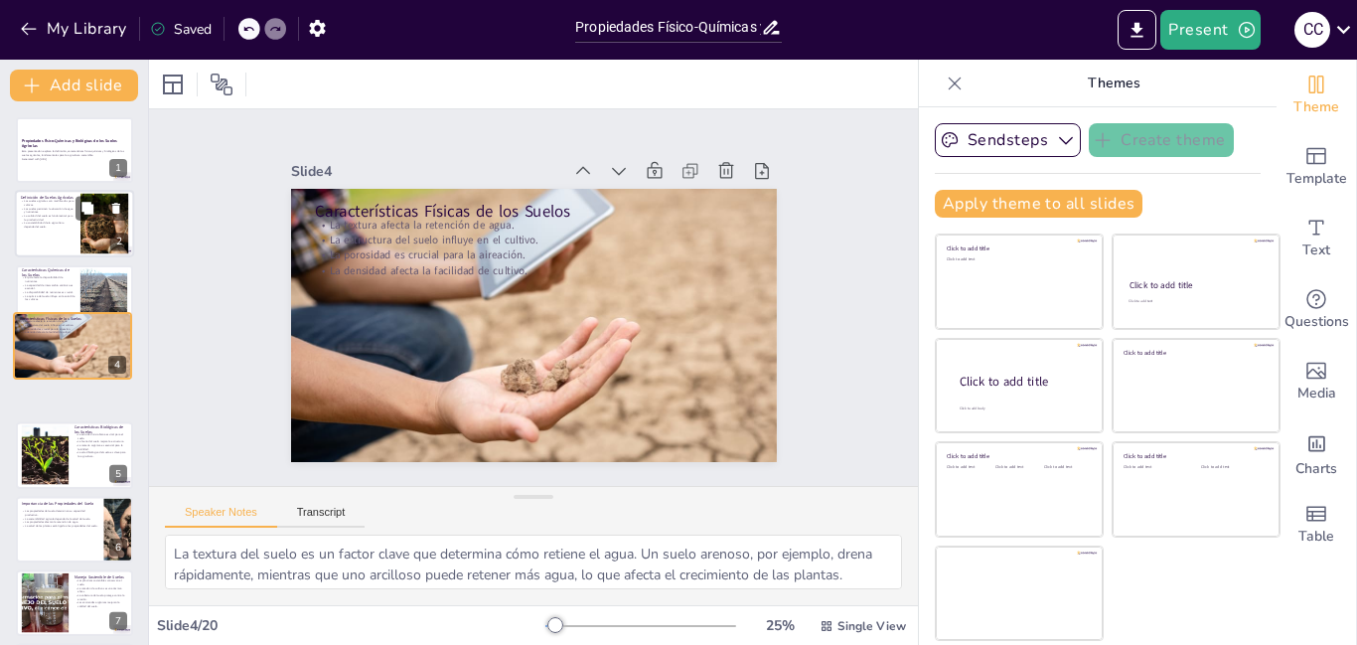
checkbox input "true"
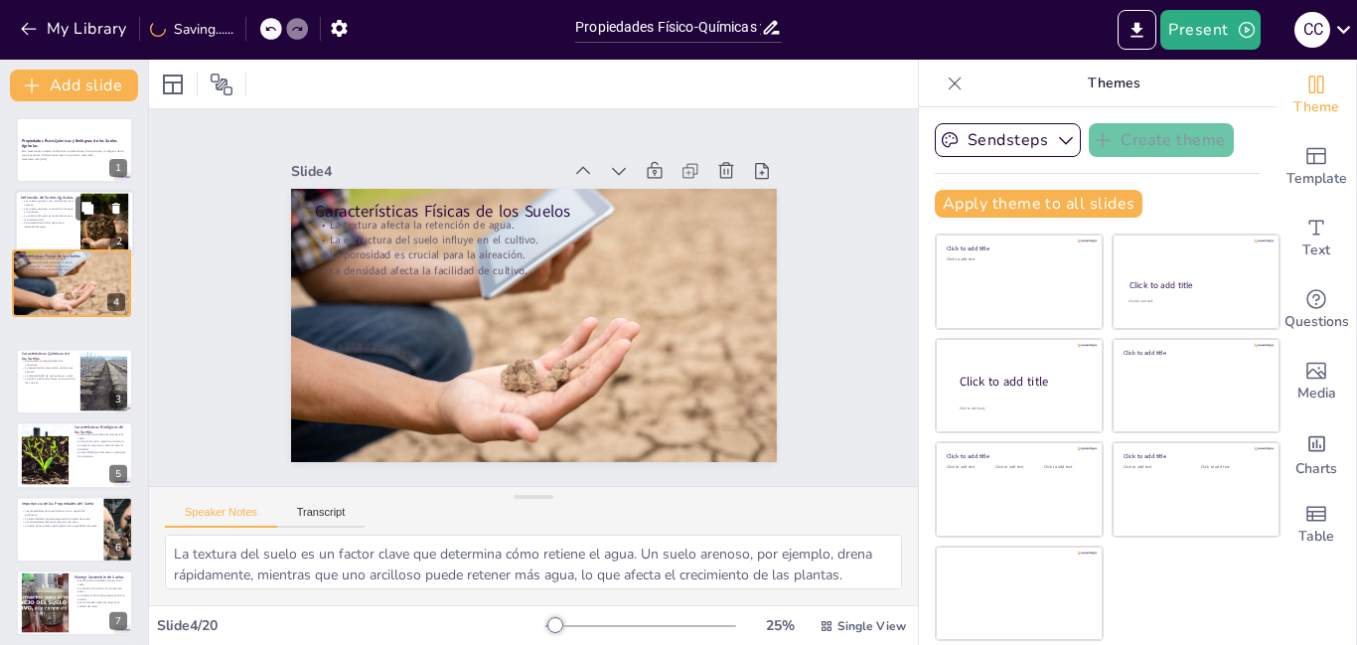
checkbox input "true"
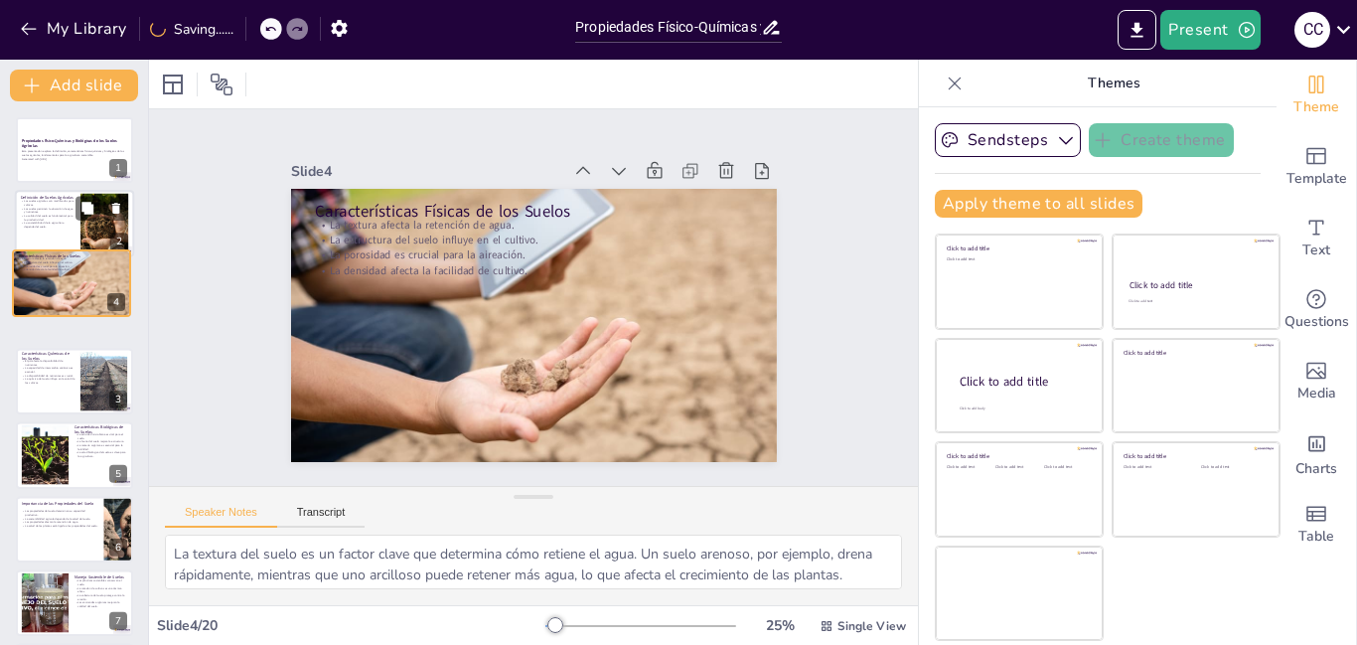
checkbox input "true"
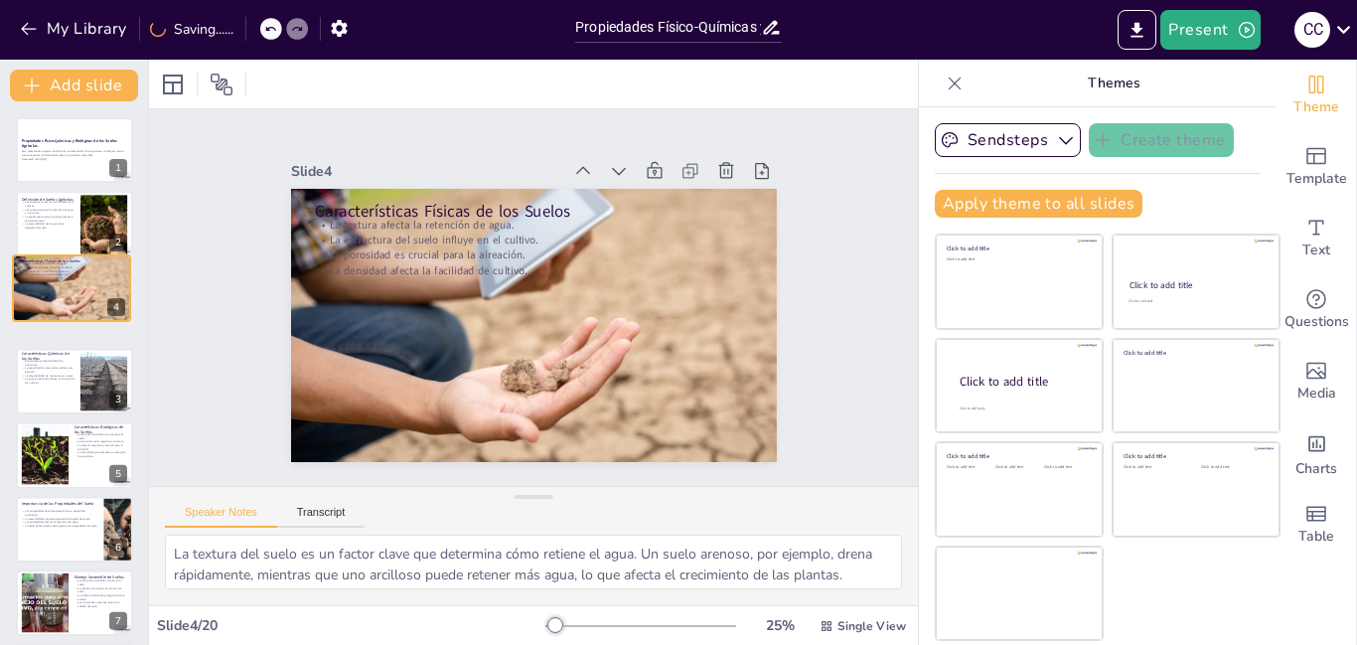
checkbox input "true"
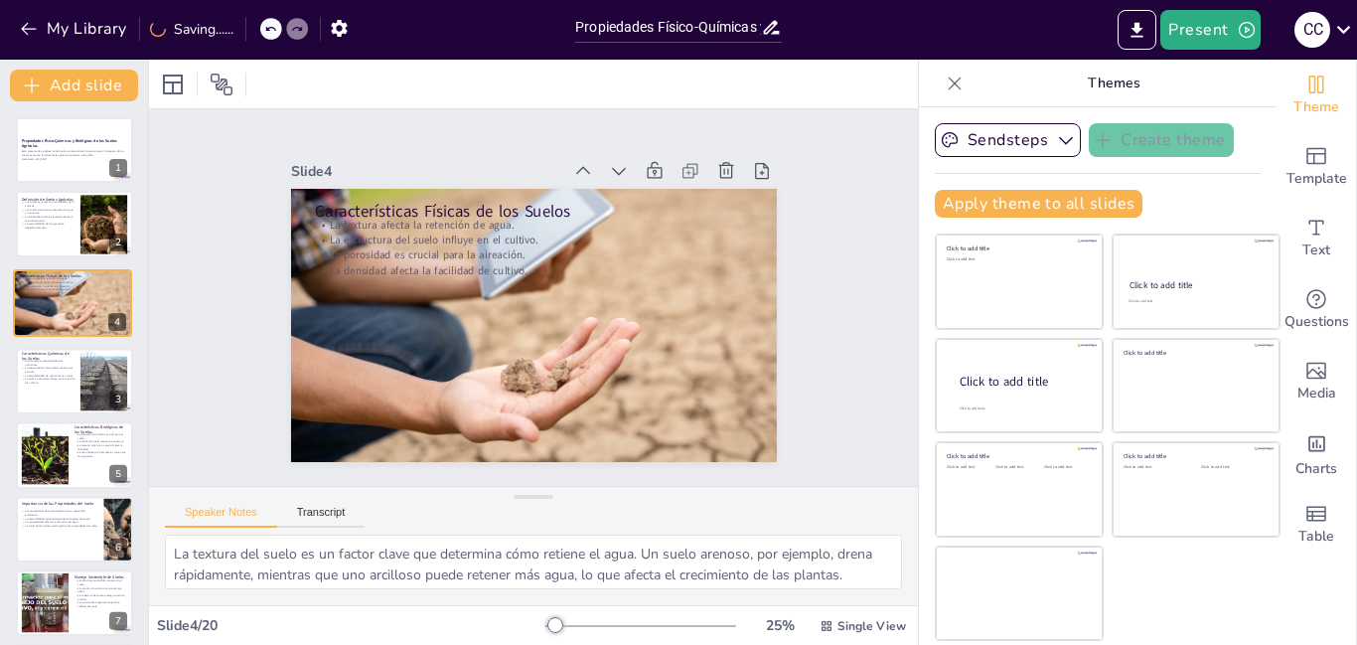
drag, startPoint x: 34, startPoint y: 362, endPoint x: 32, endPoint y: 262, distance: 99.4
checkbox input "true"
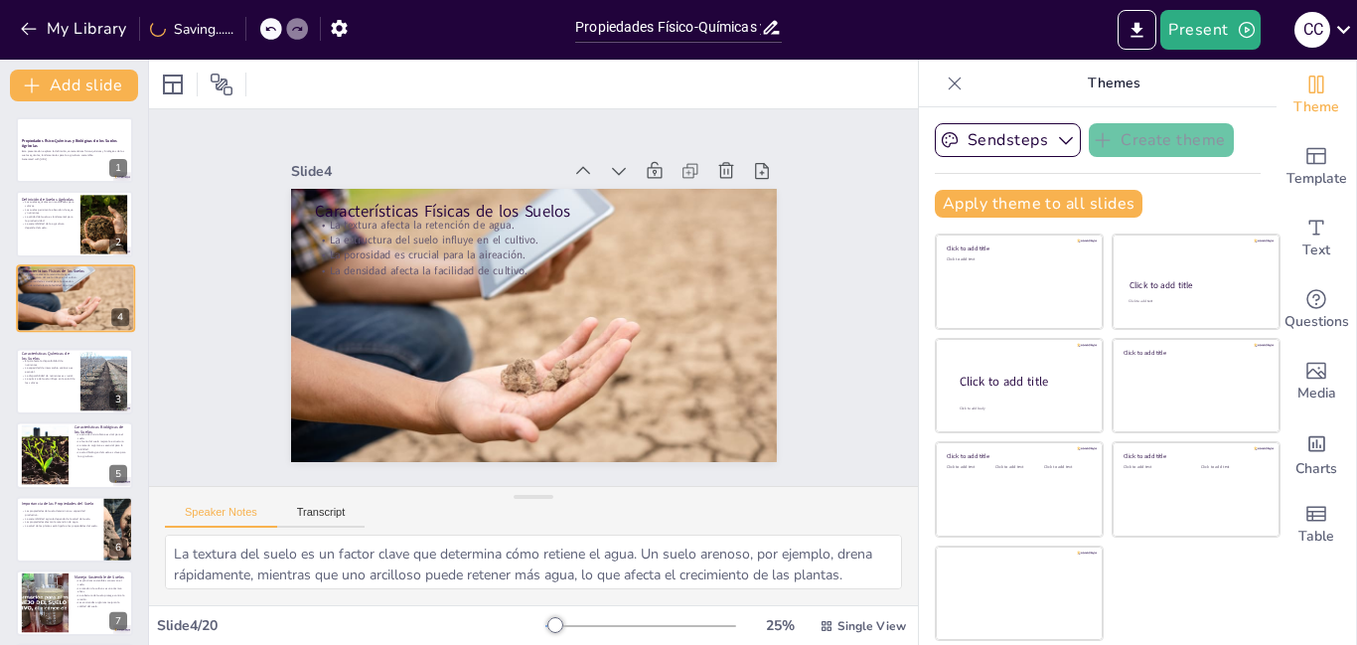
checkbox input "true"
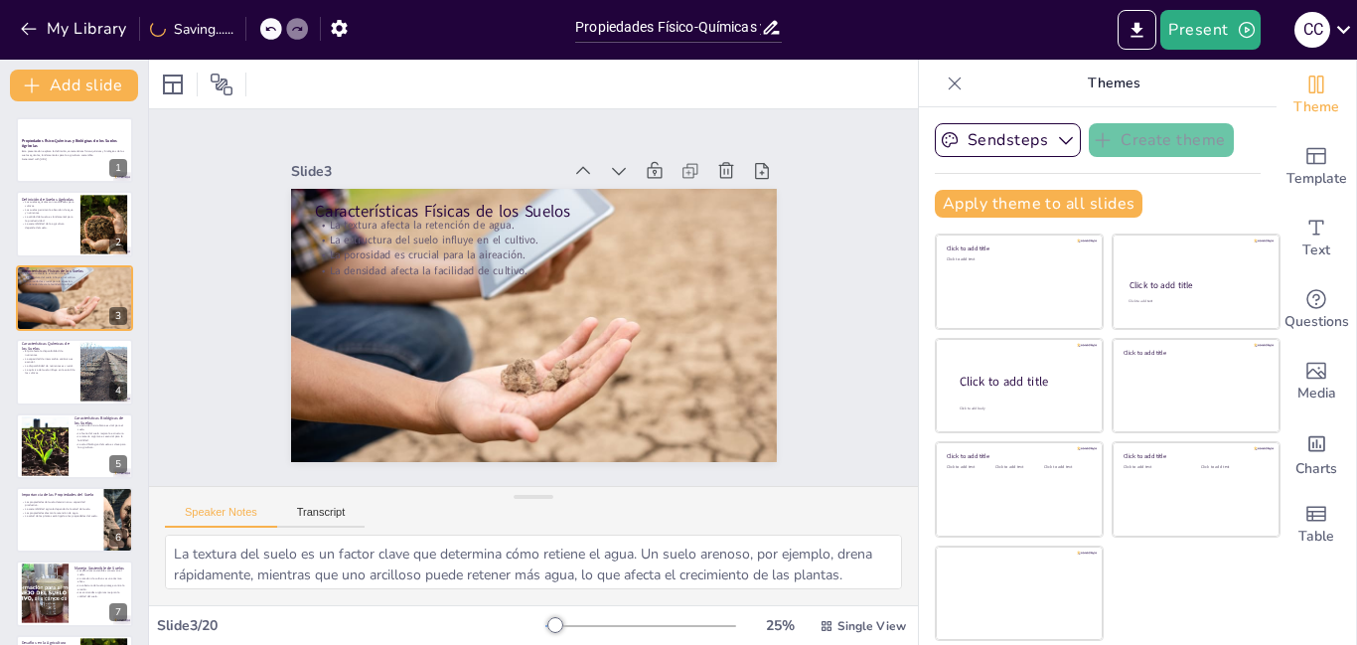
checkbox input "true"
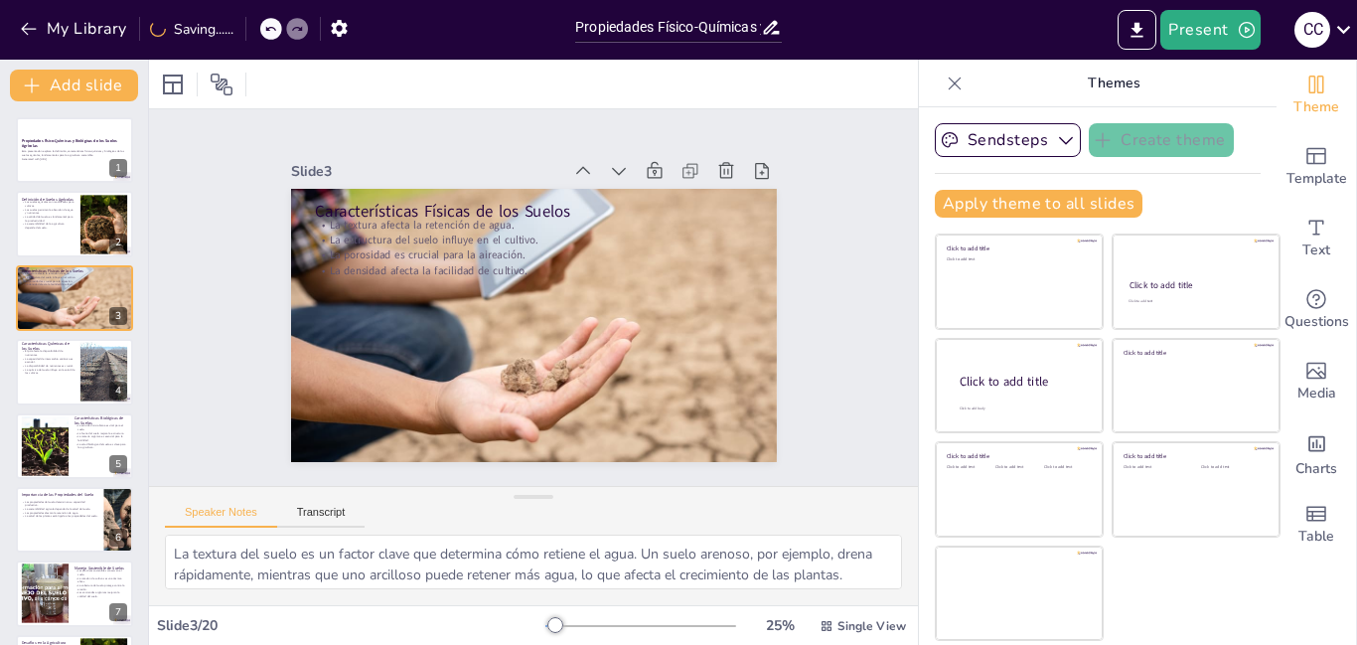
checkbox input "true"
click at [48, 365] on p "La disponibilidad de nutrientes es crucial." at bounding box center [48, 367] width 53 height 4
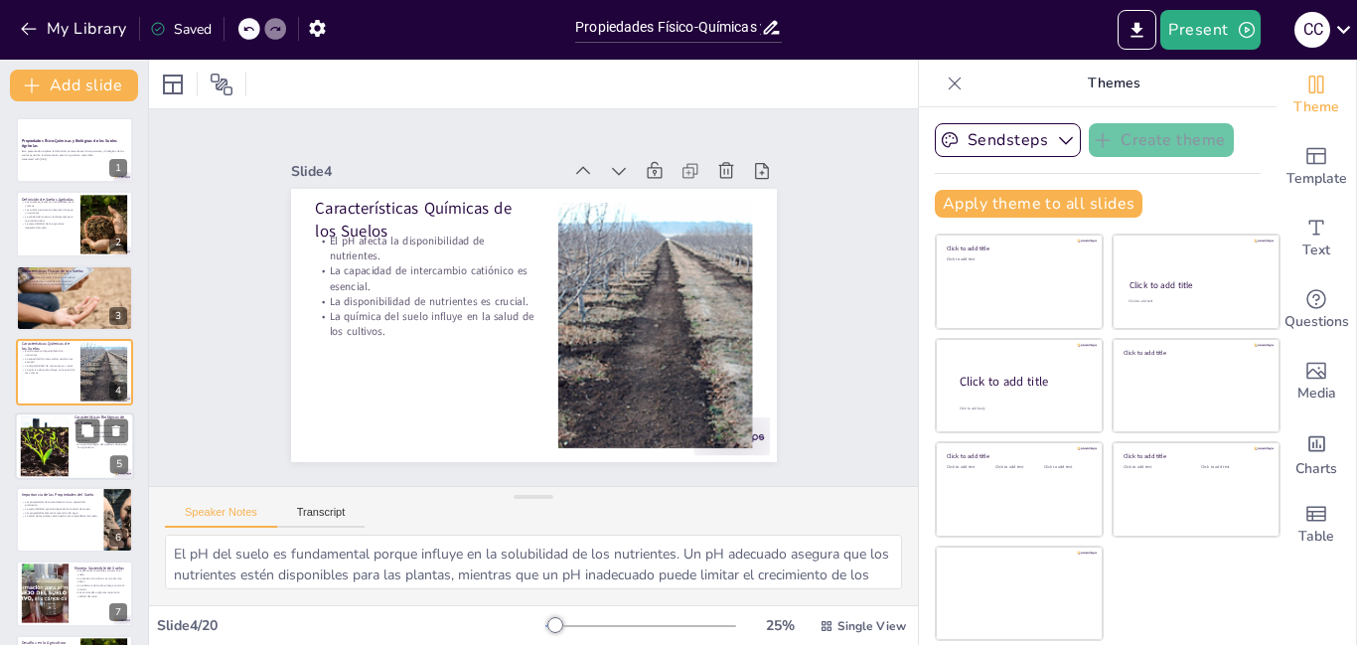
click at [57, 431] on div at bounding box center [44, 445] width 99 height 61
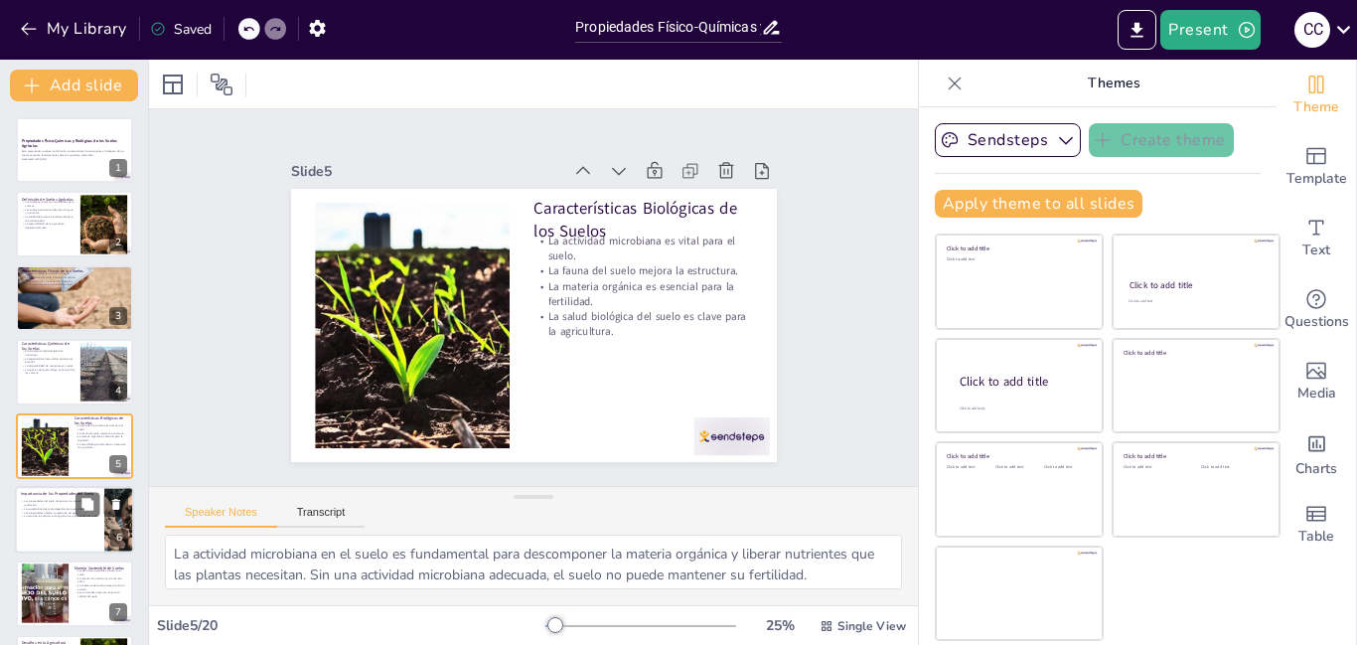
scroll to position [73, 0]
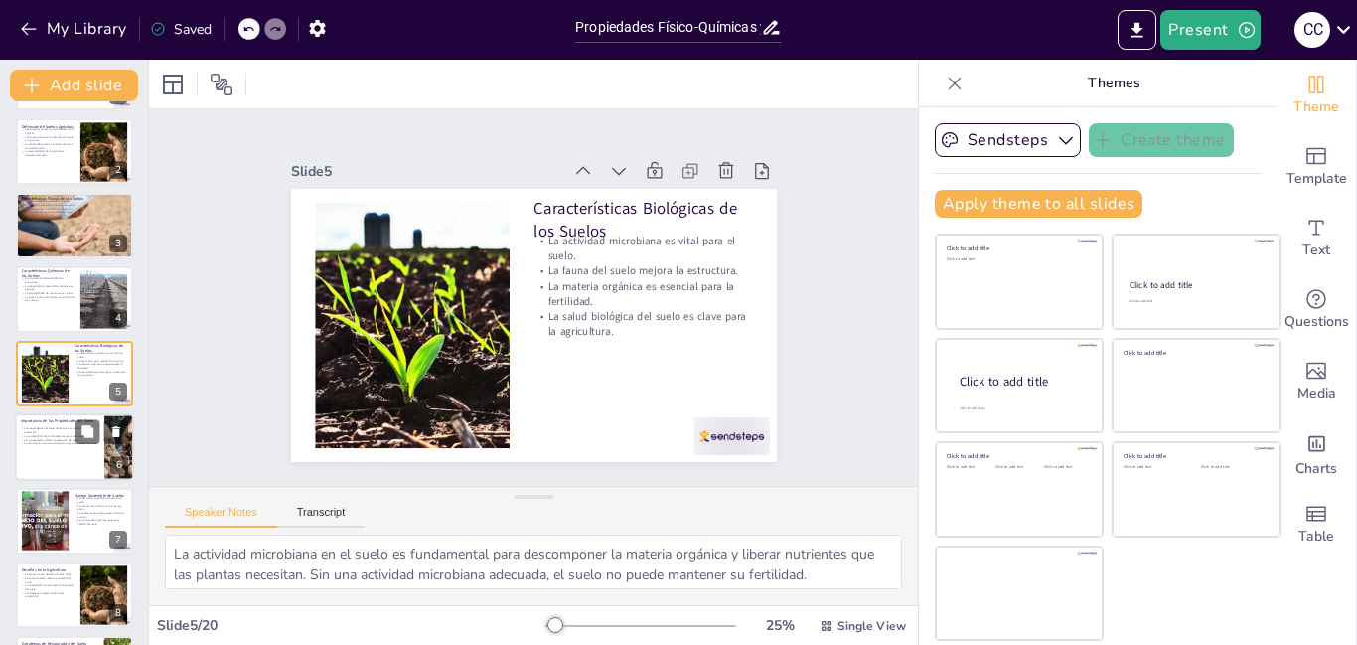
click at [46, 457] on div at bounding box center [74, 447] width 119 height 68
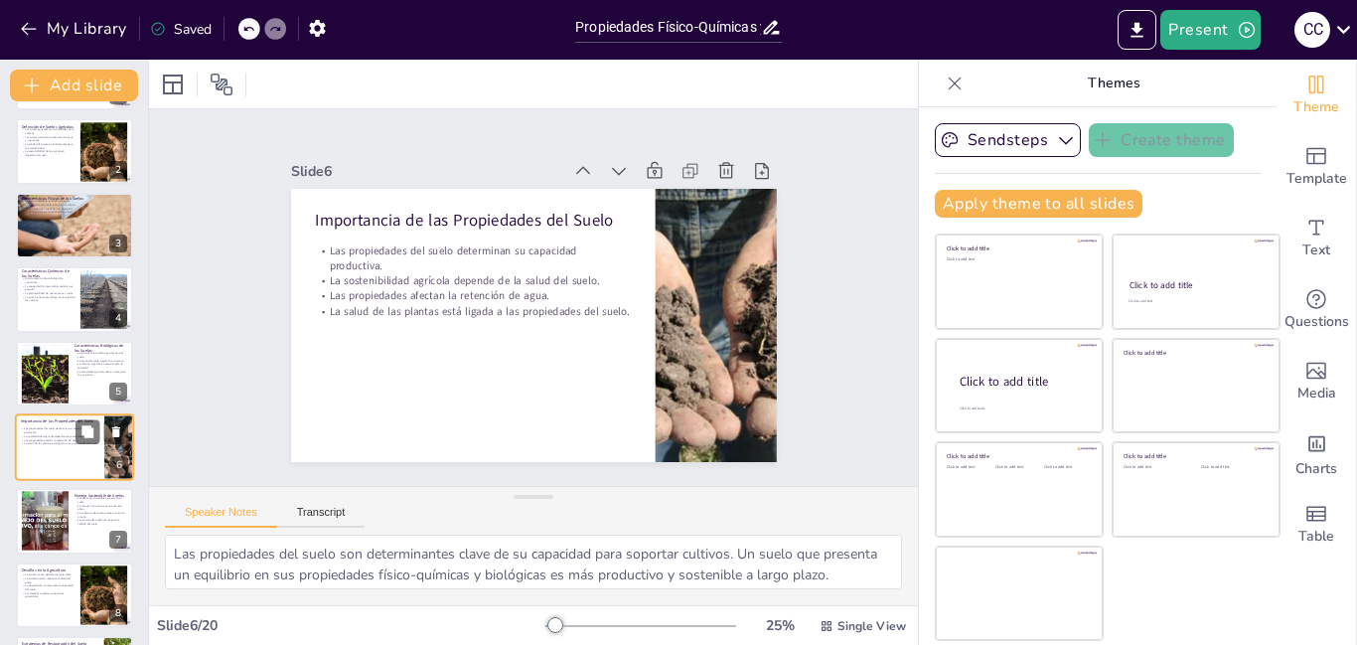
scroll to position [147, 0]
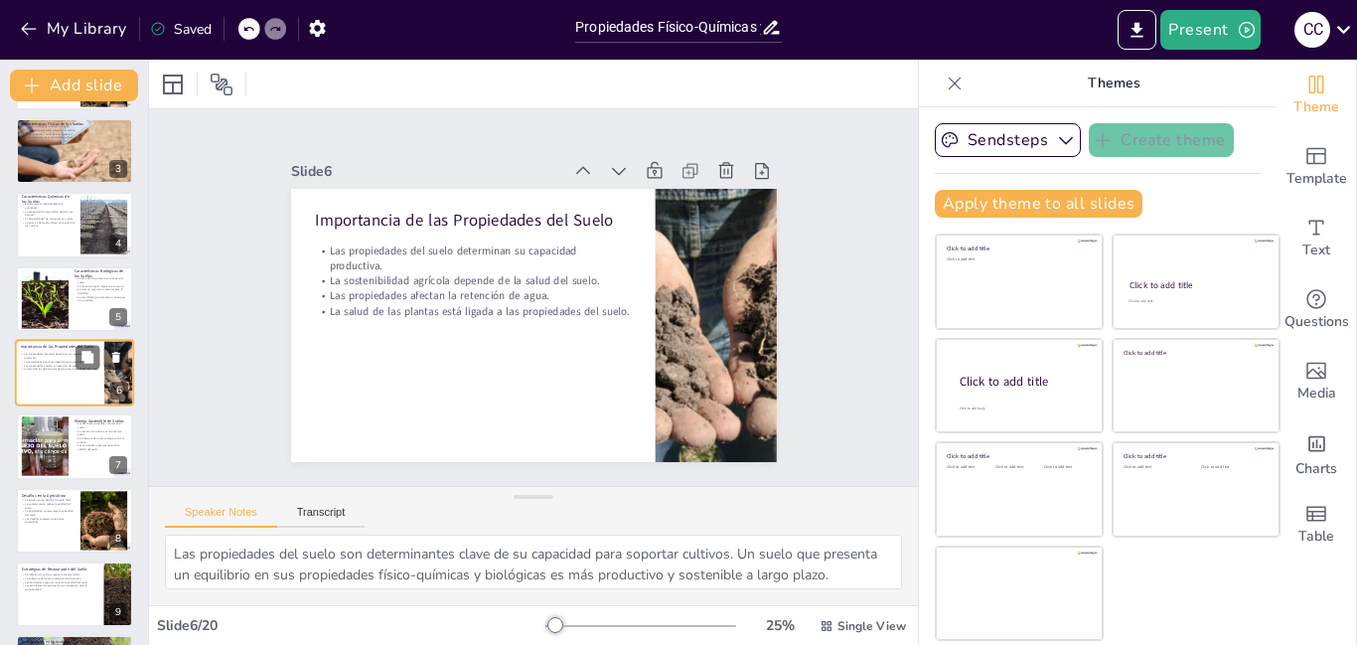
click at [46, 457] on div at bounding box center [45, 447] width 109 height 60
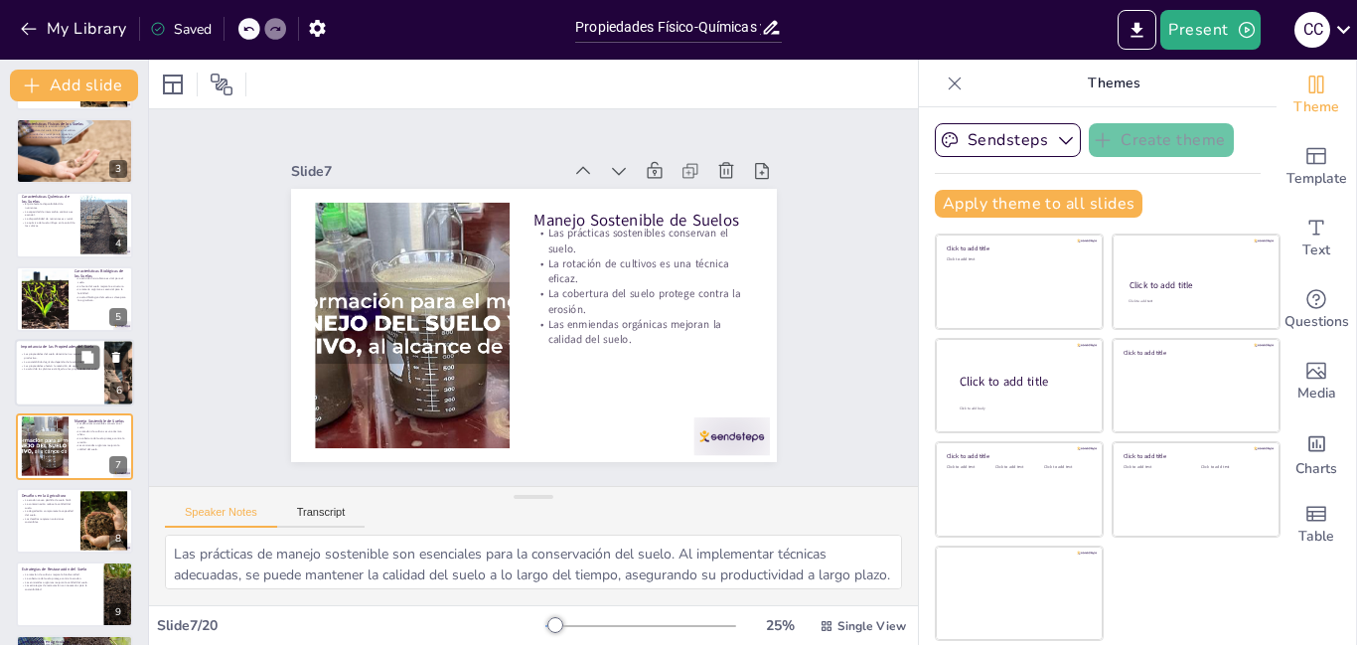
scroll to position [221, 0]
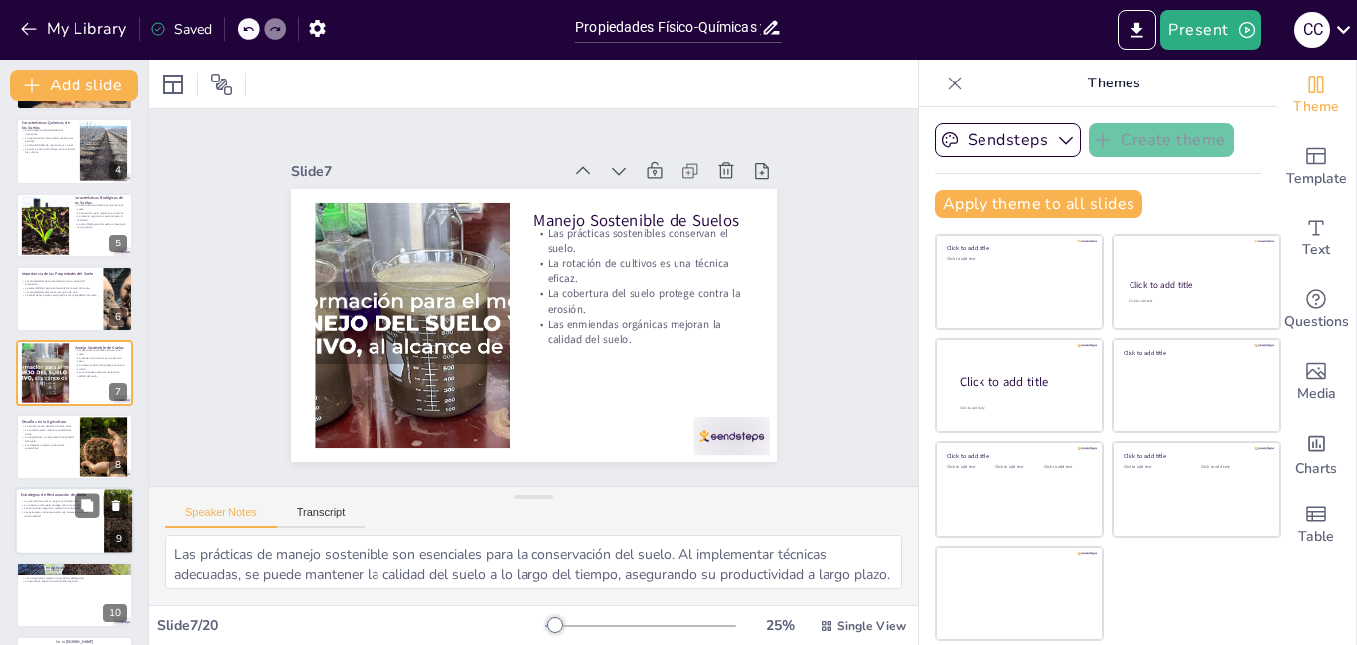
click at [66, 520] on div at bounding box center [74, 521] width 119 height 68
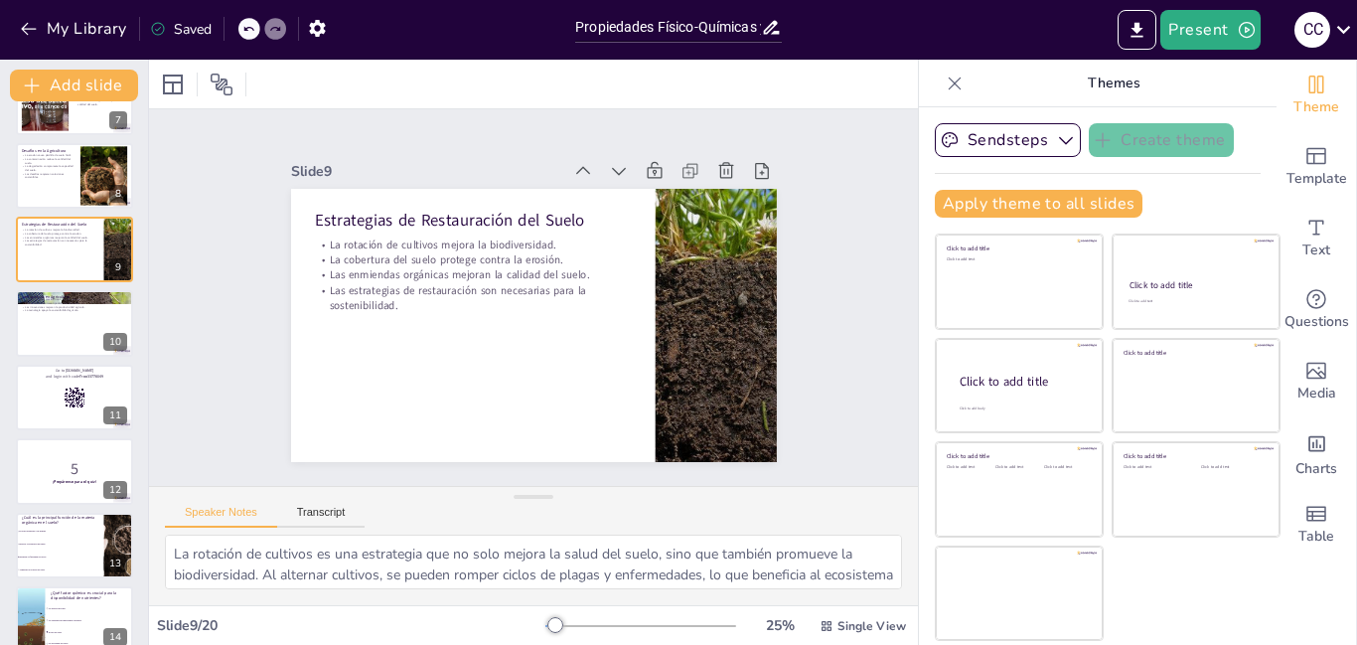
scroll to position [516, 0]
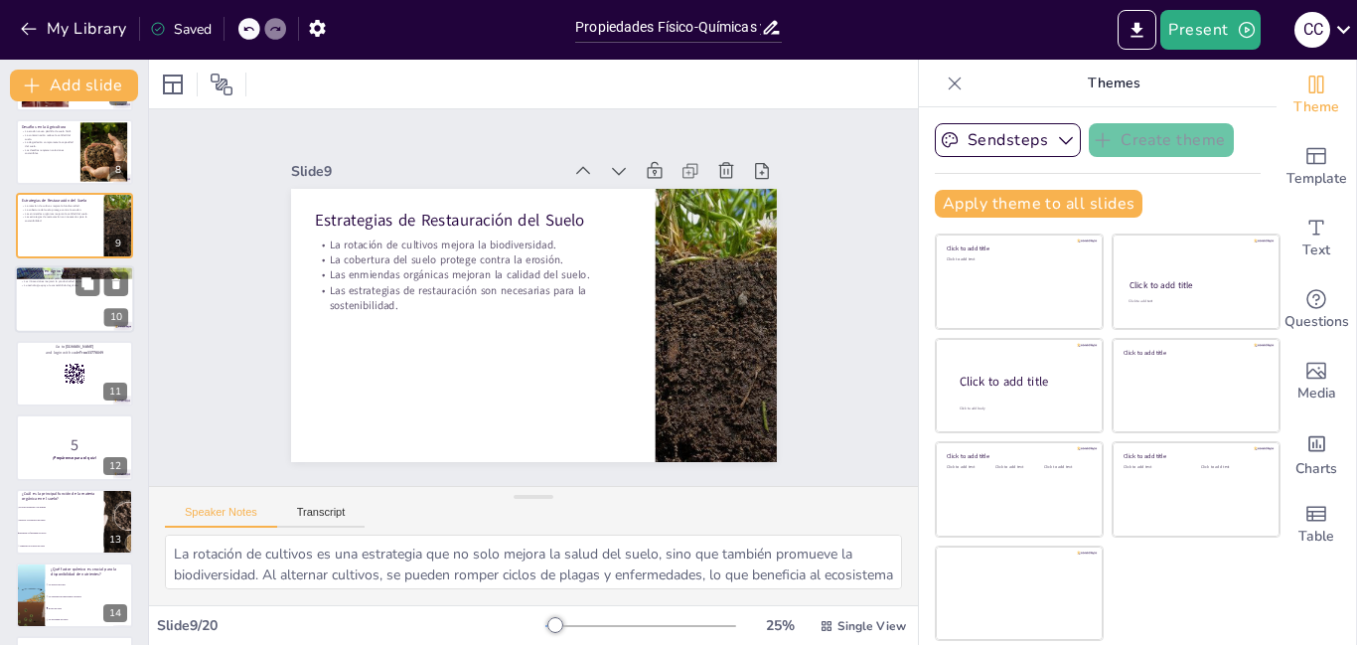
click at [75, 310] on div at bounding box center [74, 300] width 119 height 68
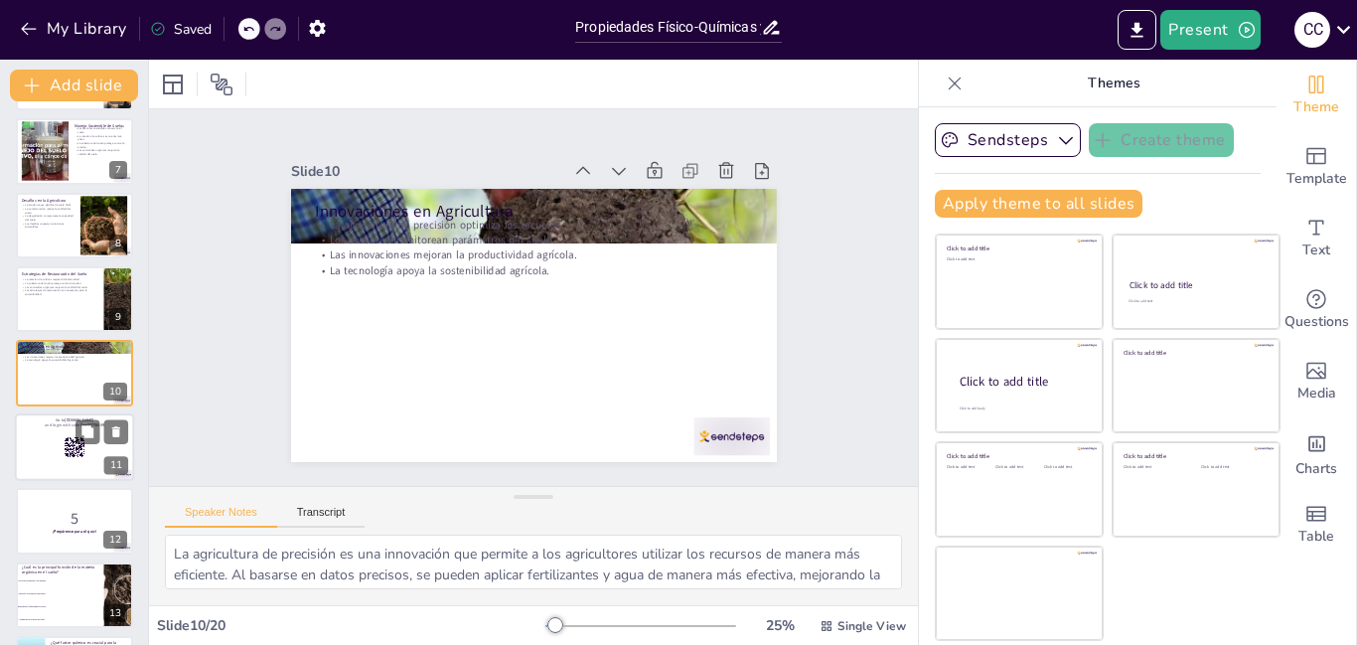
click at [47, 456] on div at bounding box center [74, 447] width 119 height 68
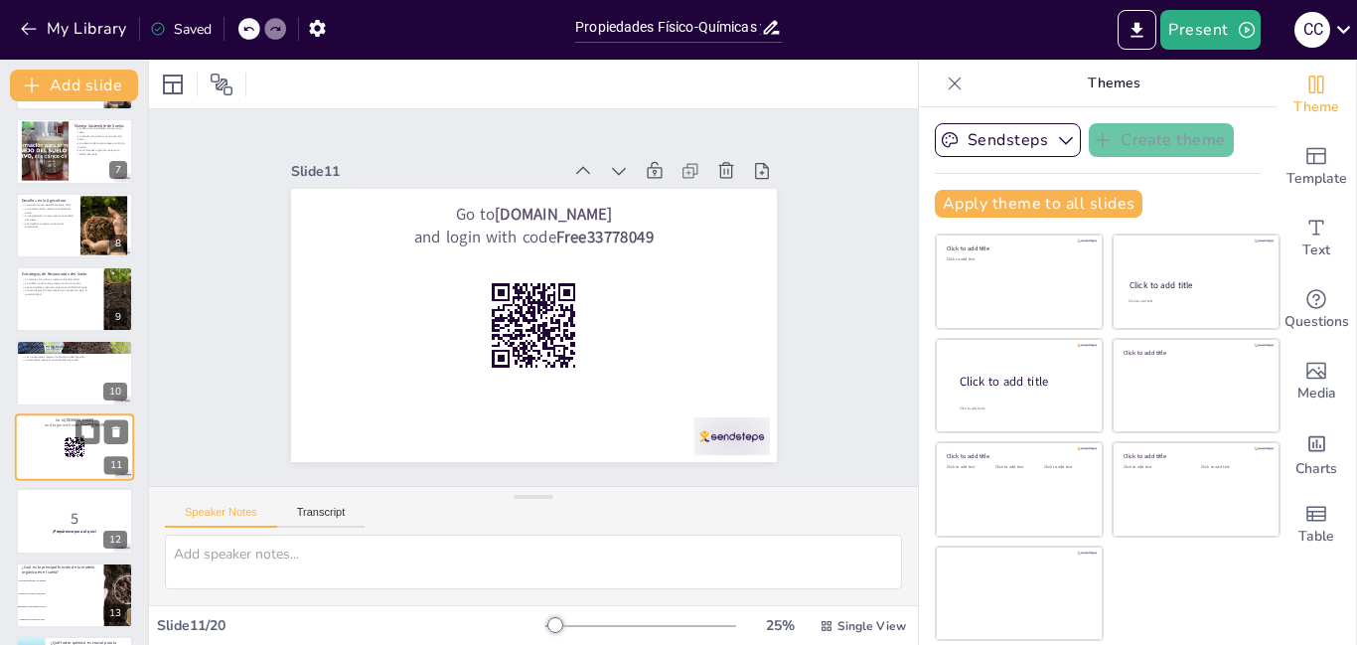
scroll to position [516, 0]
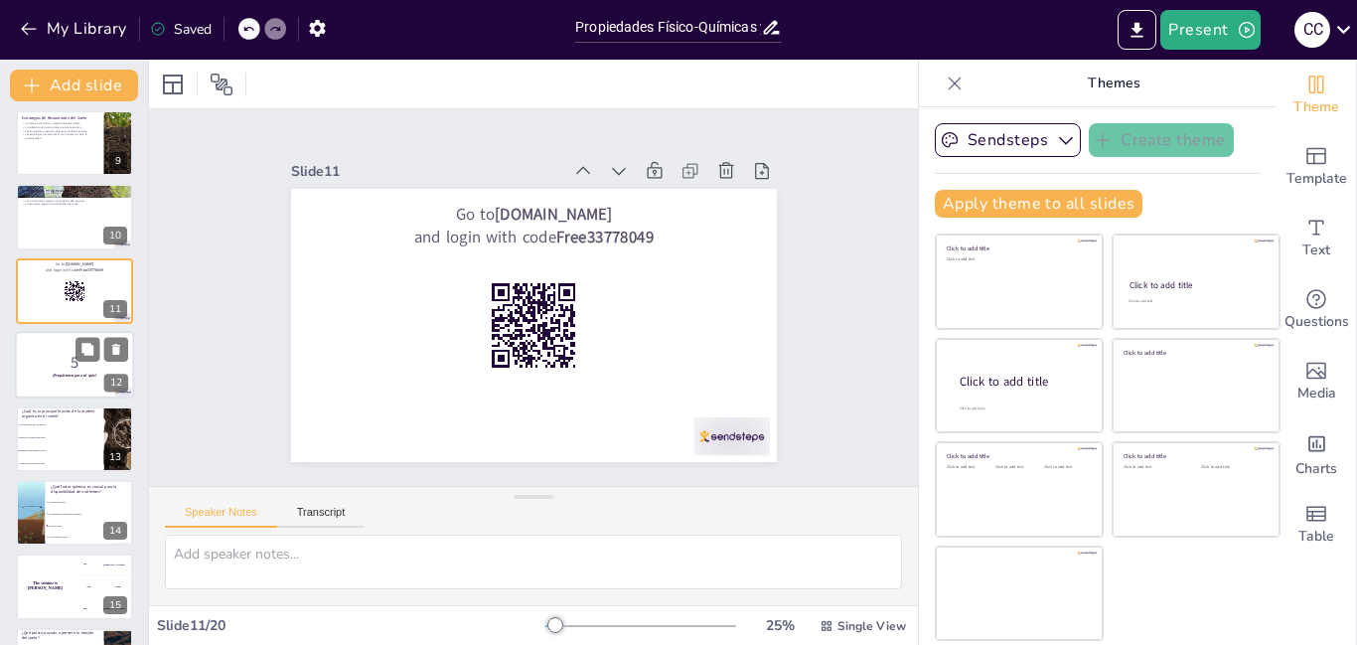
click at [51, 356] on p "5" at bounding box center [74, 363] width 107 height 22
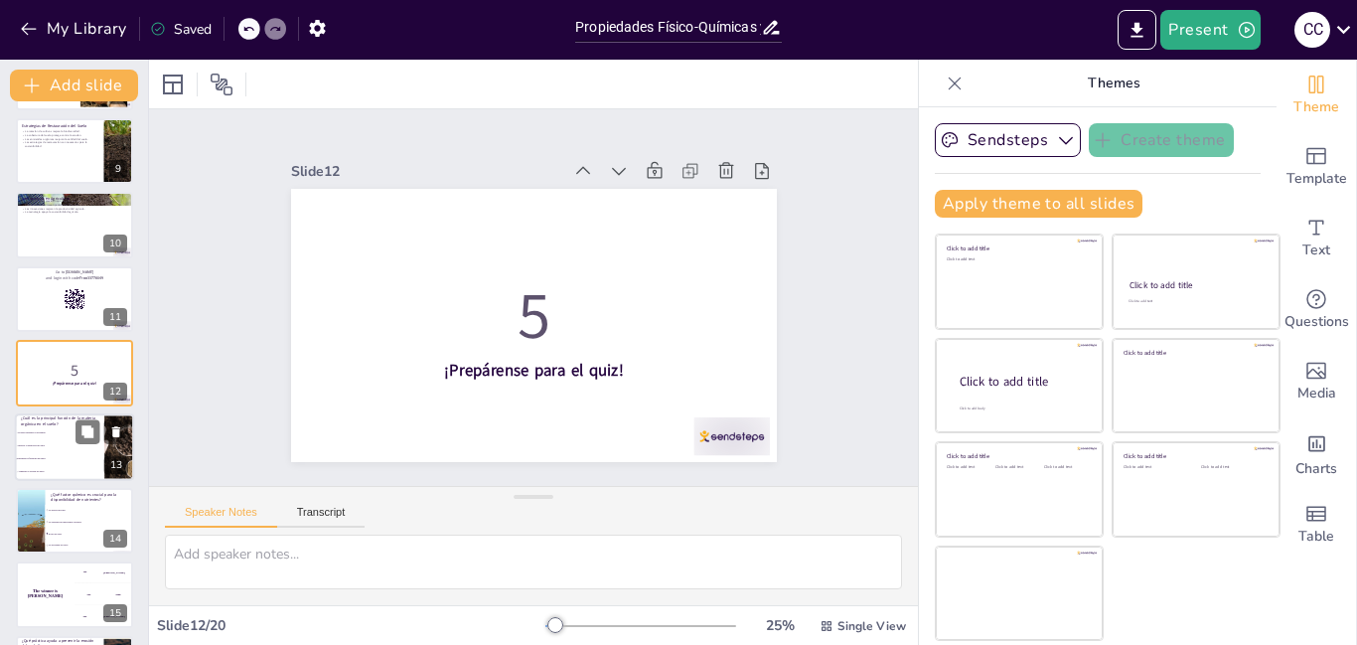
click at [62, 450] on li "Mejorar la estructura del suelo" at bounding box center [59, 445] width 89 height 13
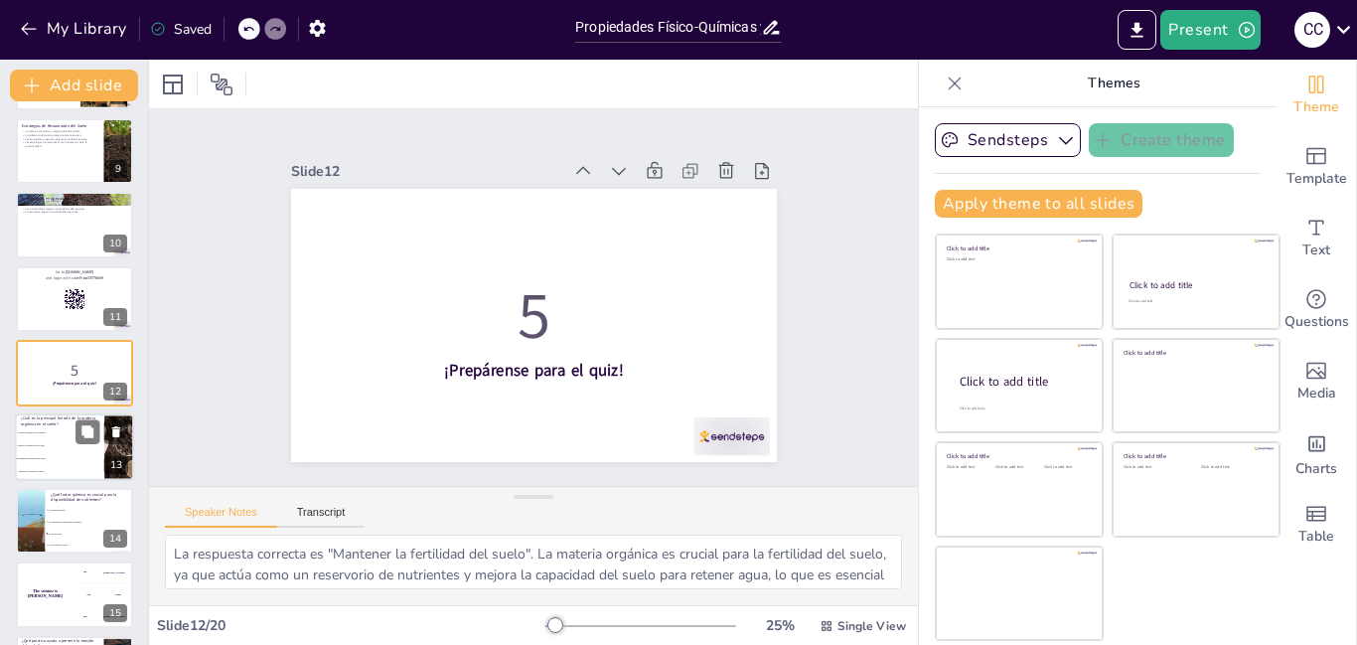
scroll to position [664, 0]
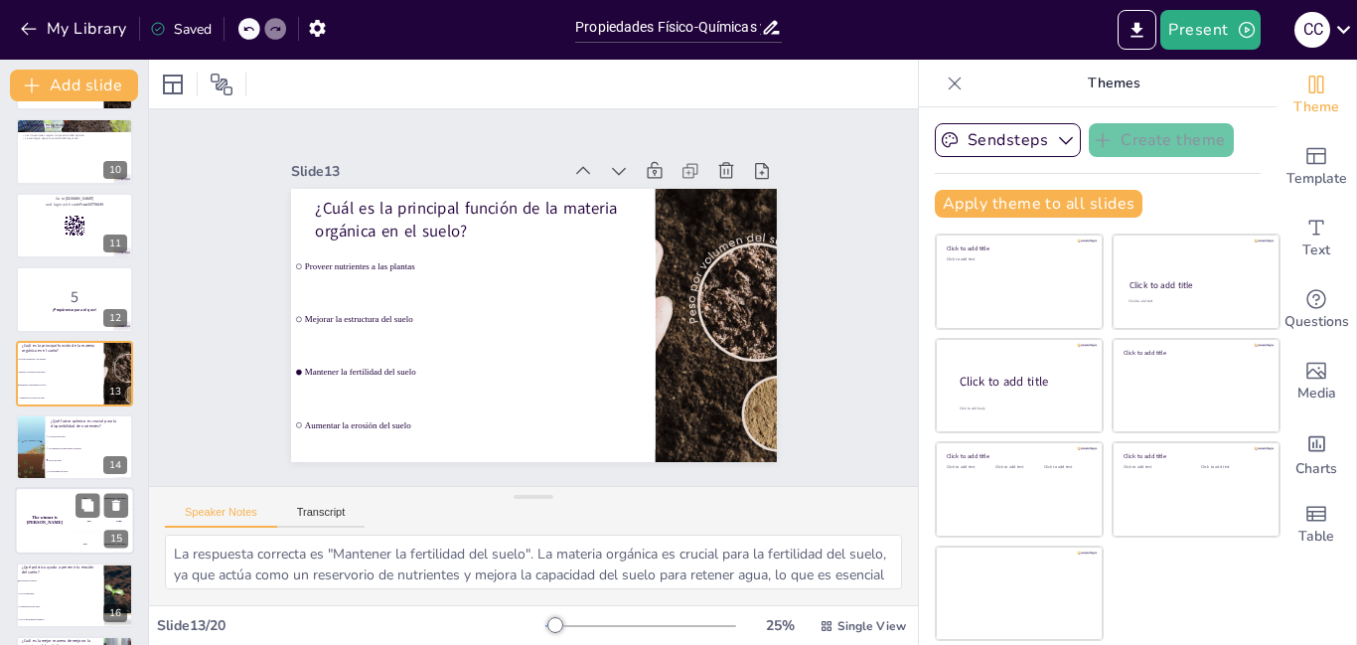
click at [52, 523] on div "The winner is [PERSON_NAME]" at bounding box center [45, 522] width 60 height 68
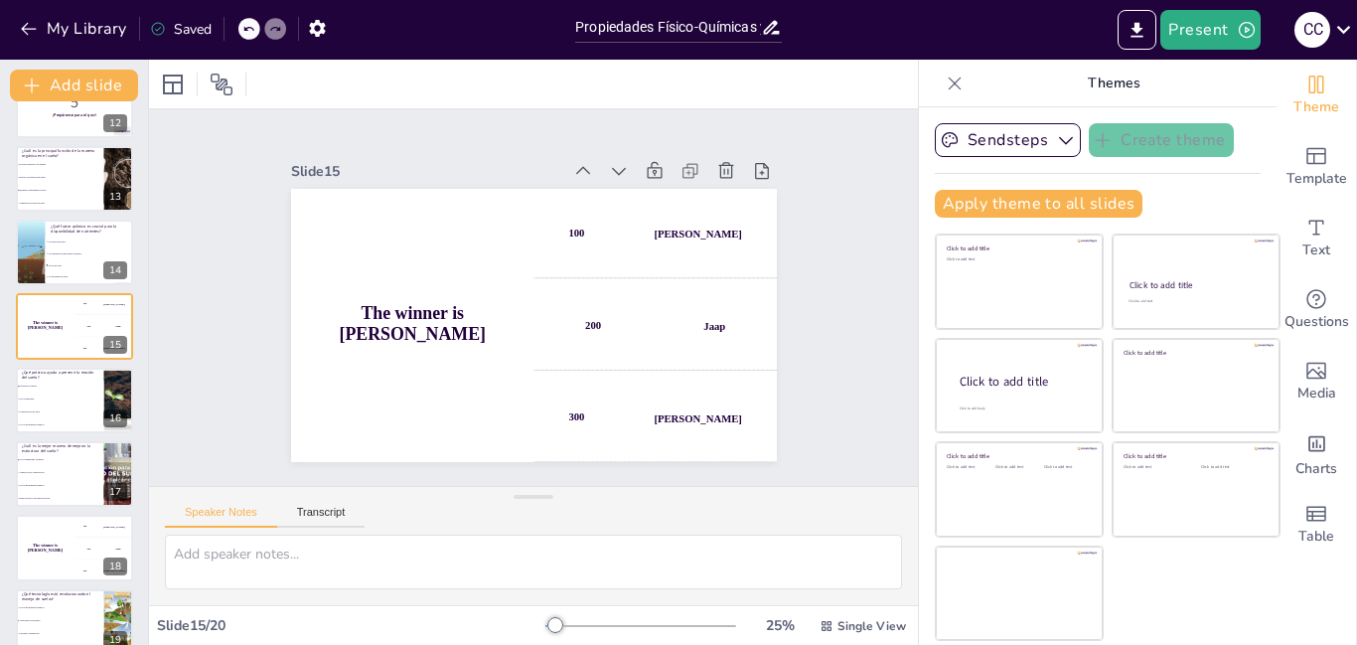
scroll to position [861, 0]
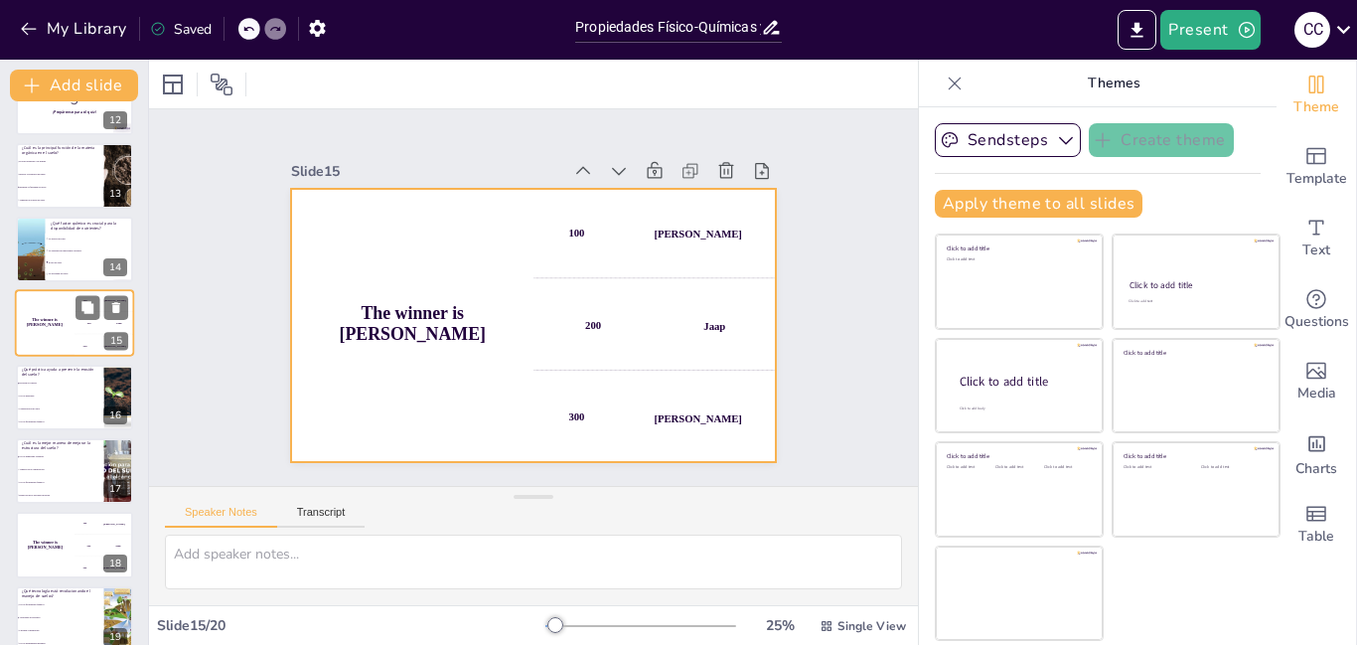
click at [58, 320] on h4 "The winner is [PERSON_NAME]" at bounding box center [45, 323] width 60 height 10
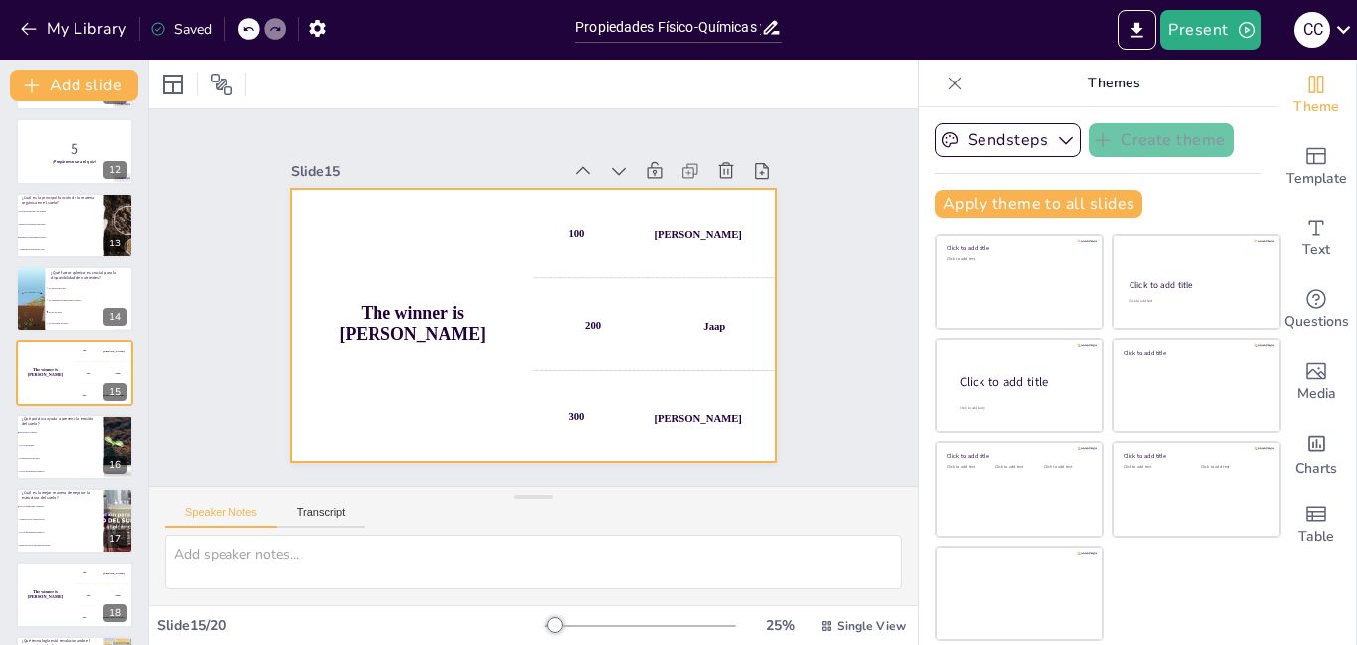
drag, startPoint x: 697, startPoint y: 323, endPoint x: 696, endPoint y: 349, distance: 25.8
click at [392, 208] on div "Jaap" at bounding box center [380, 198] width 25 height 20
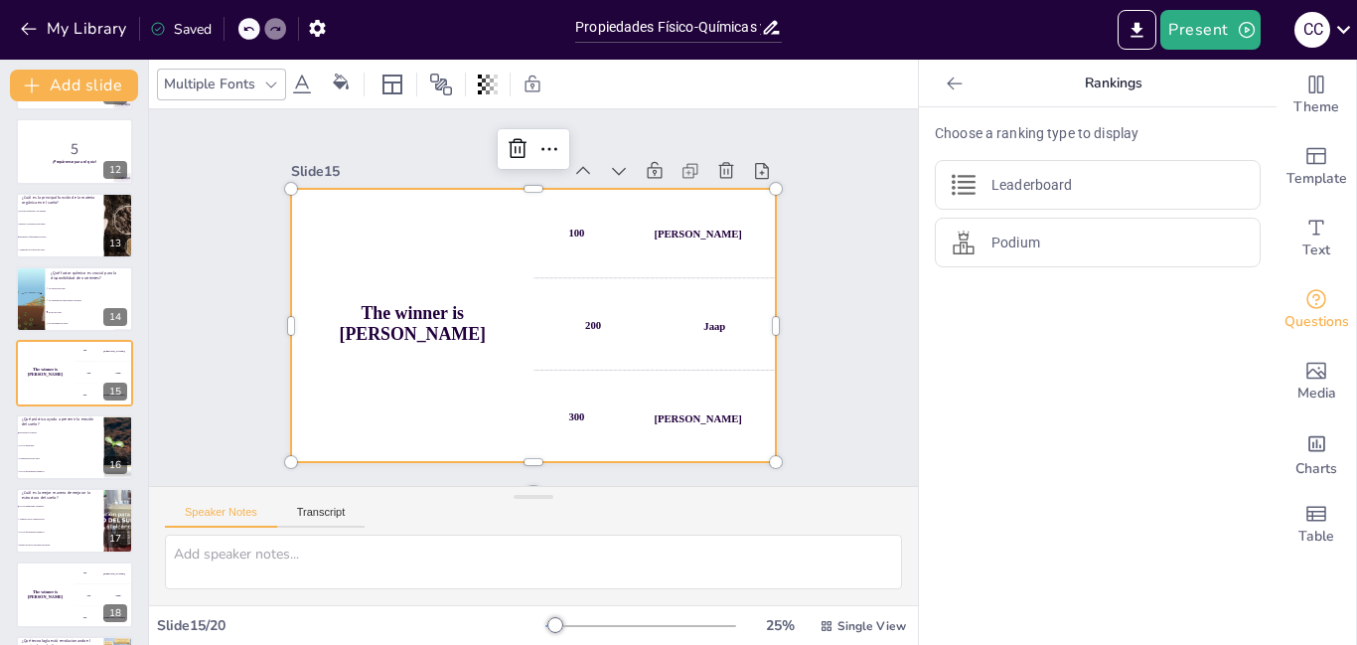
click at [698, 403] on div "300 Niels" at bounding box center [596, 457] width 258 height 180
click at [25, 447] on li "Uso de pesticidas" at bounding box center [59, 445] width 89 height 13
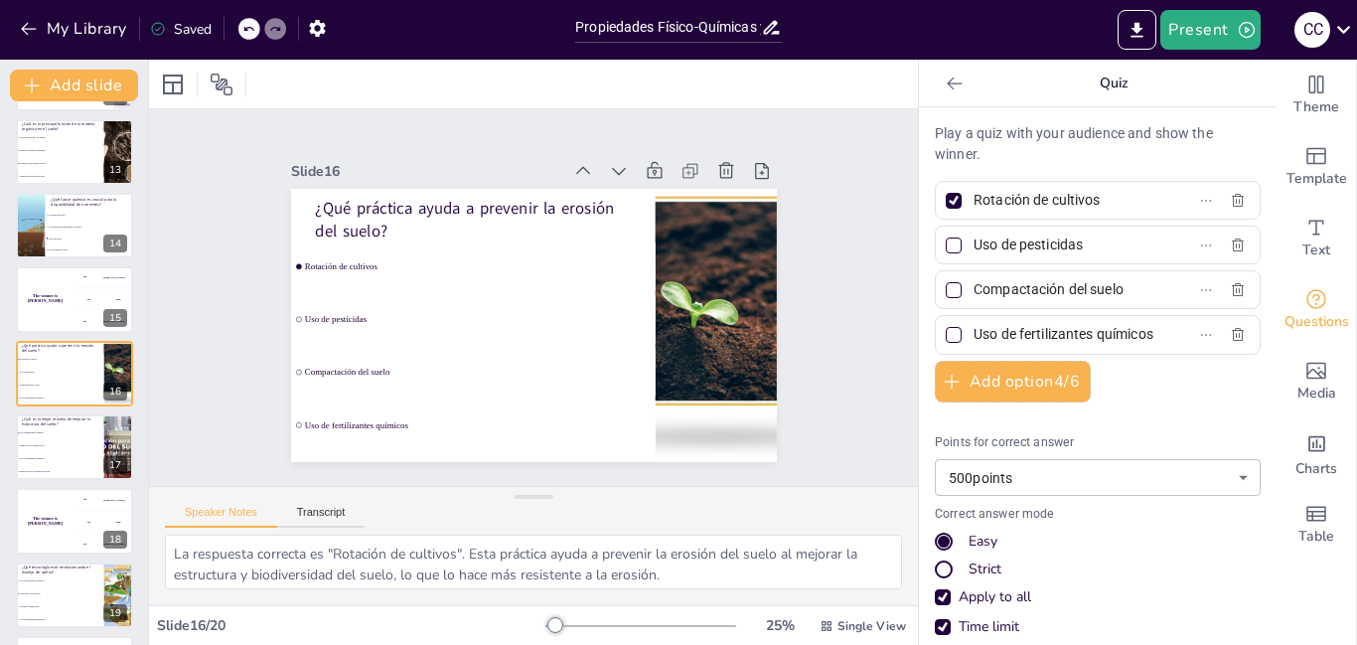
scroll to position [959, 0]
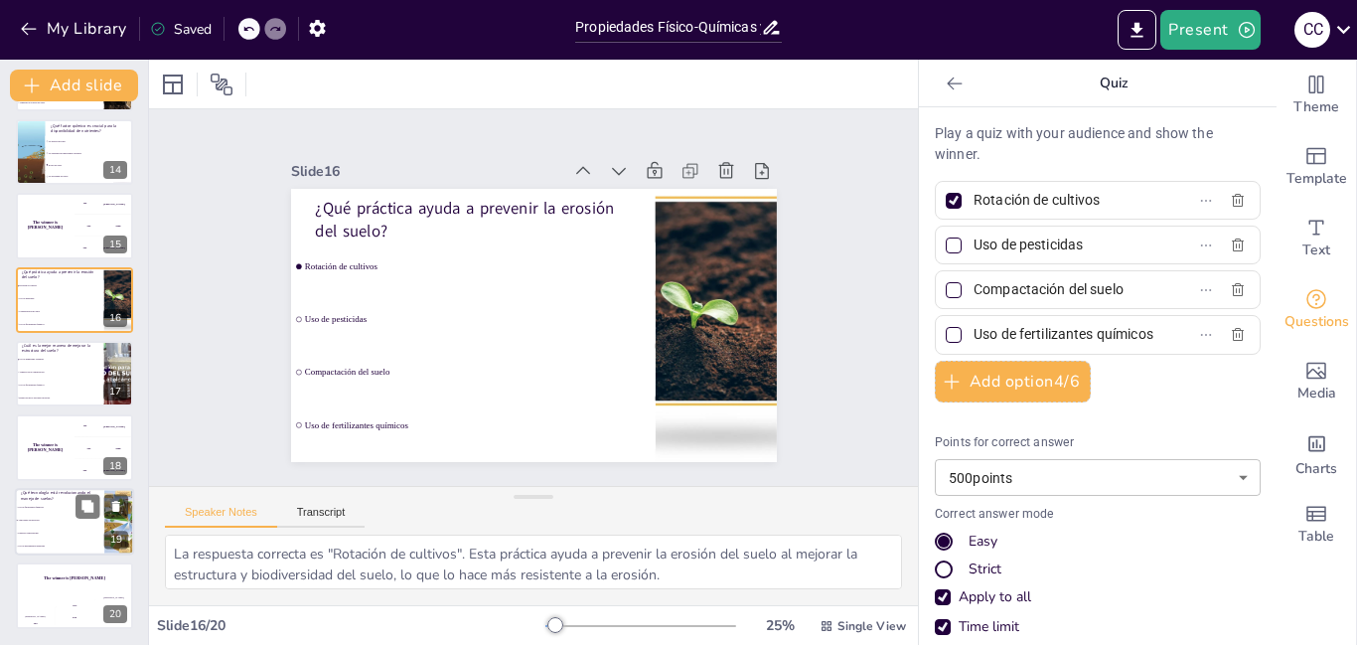
click at [27, 507] on span "Uso de fertilizantes químicos" at bounding box center [60, 507] width 85 height 3
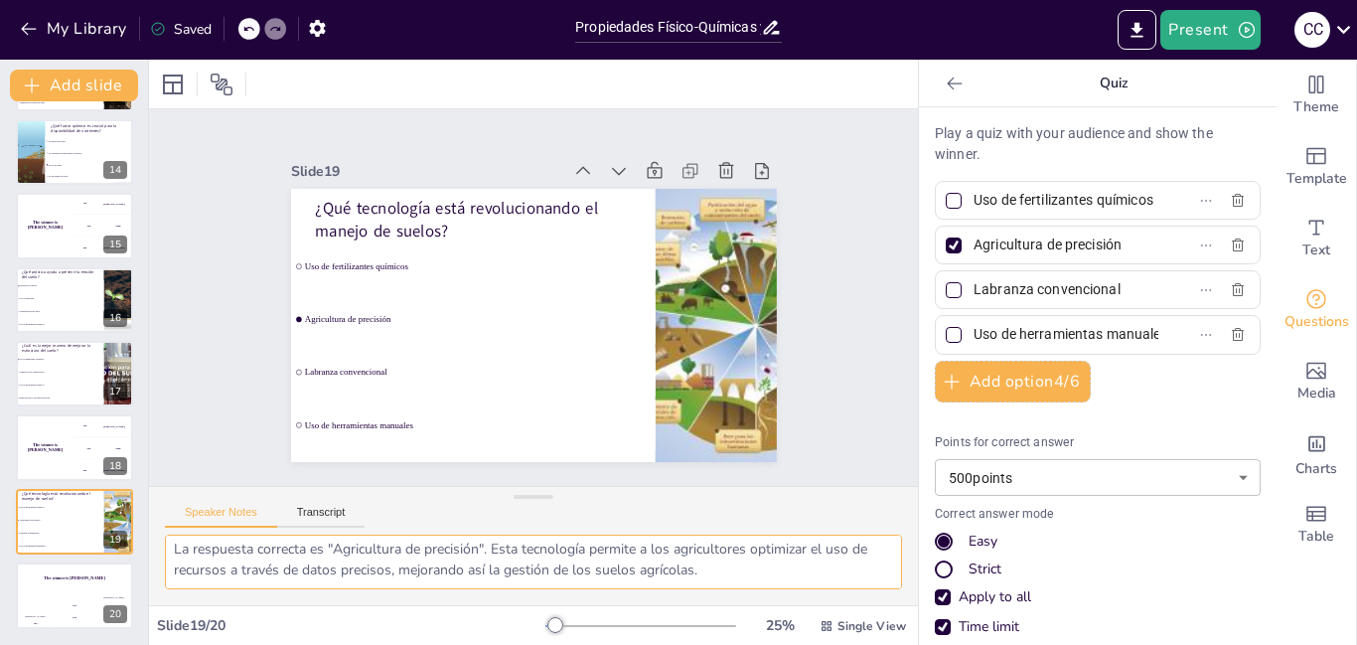
scroll to position [0, 0]
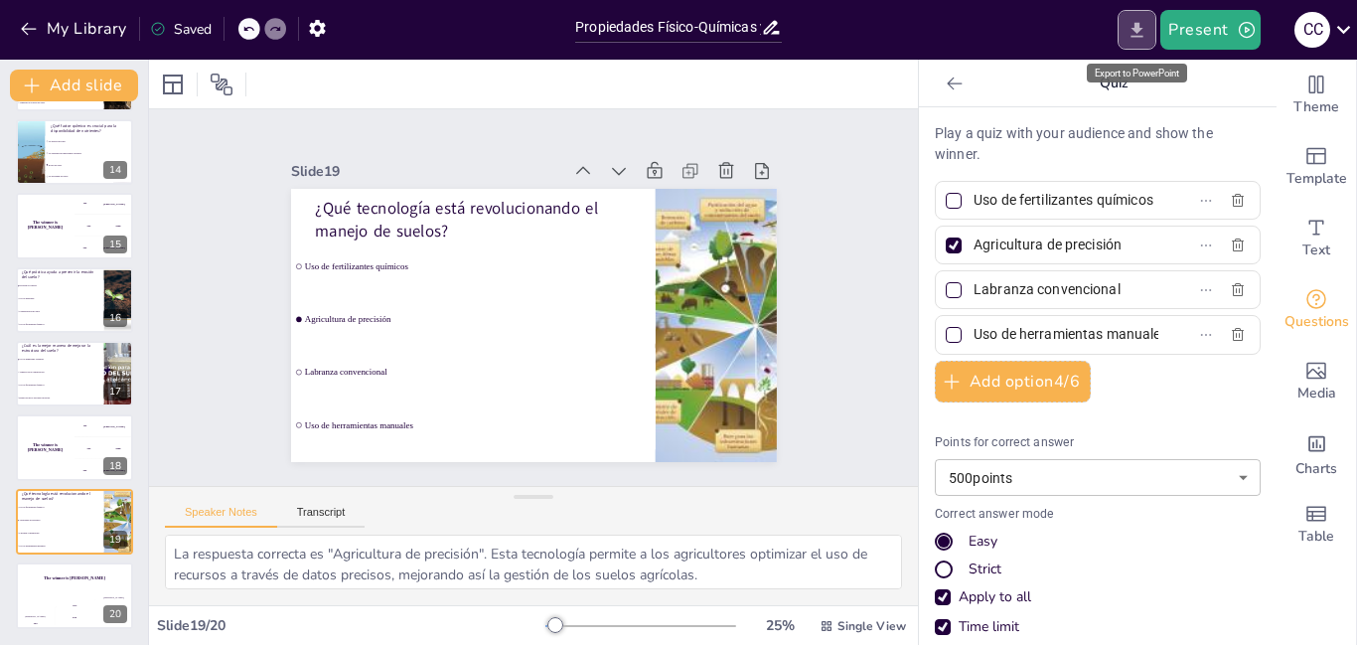
click at [1142, 35] on icon "Export to PowerPoint" at bounding box center [1136, 30] width 21 height 21
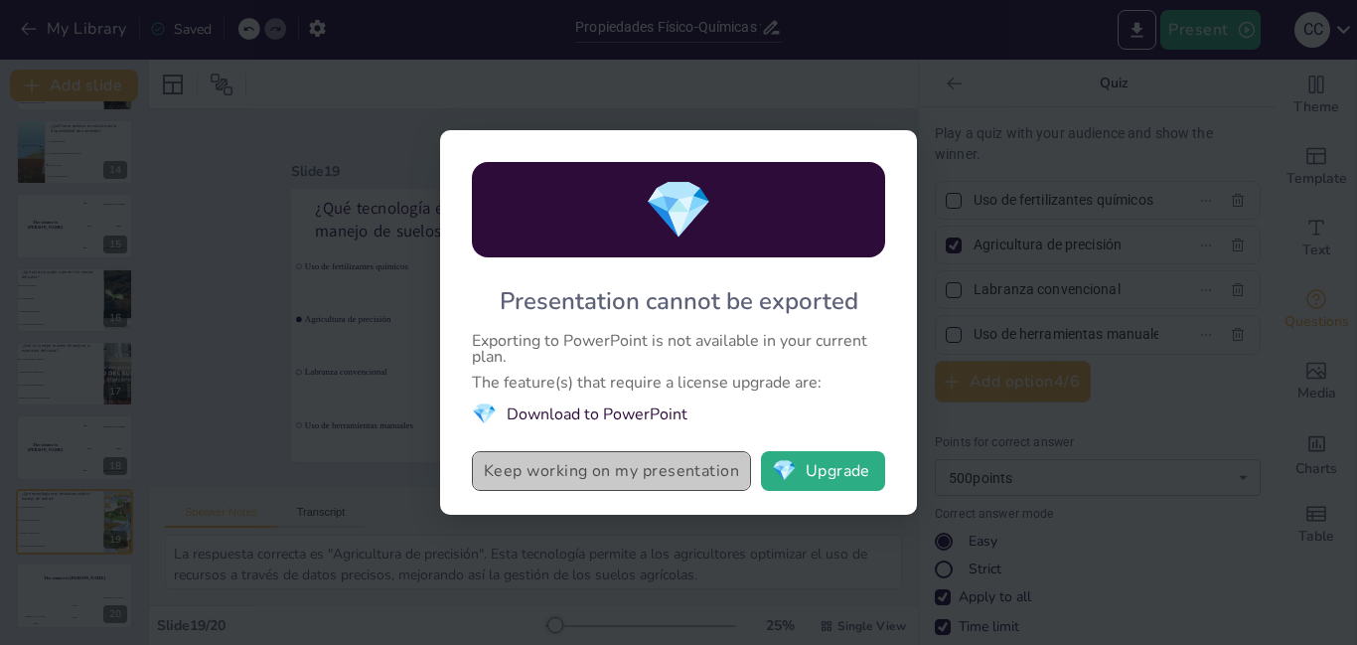
click at [682, 481] on button "Keep working on my presentation" at bounding box center [611, 471] width 279 height 40
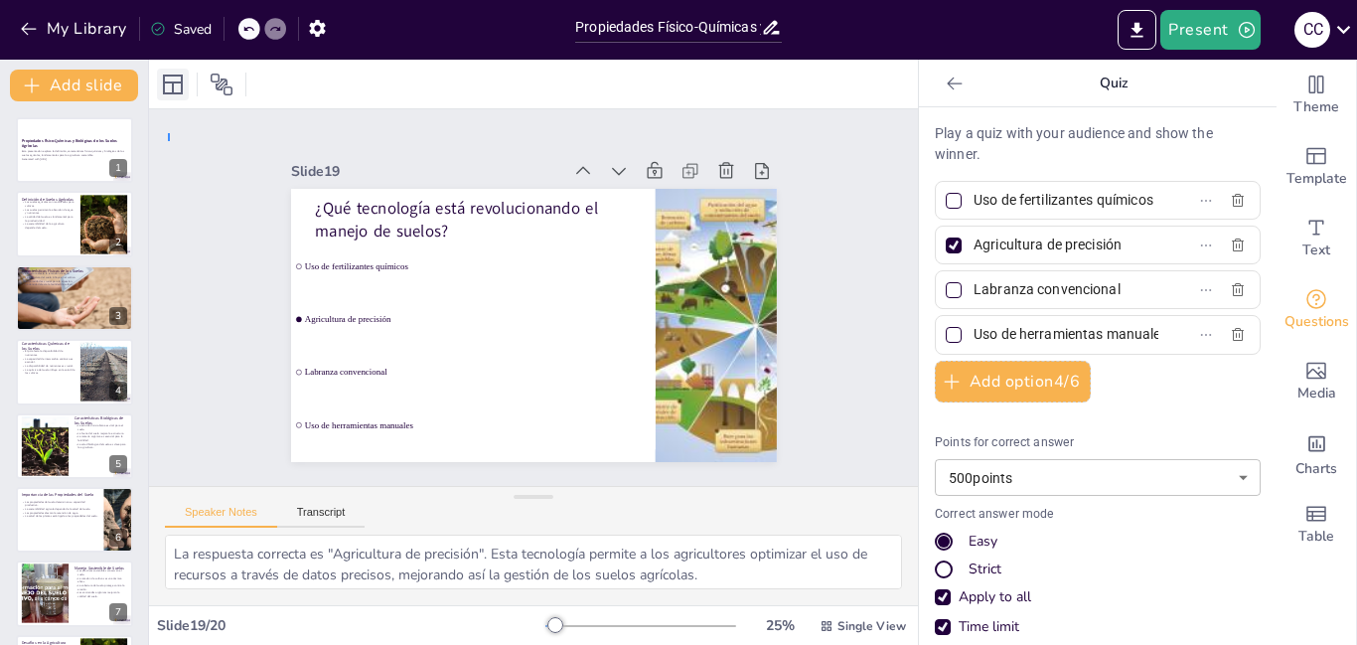
drag, startPoint x: 168, startPoint y: 141, endPoint x: 170, endPoint y: 97, distance: 43.8
click at [170, 97] on div "Slide 1 Propiedades Físico-Químicas y Biológicas de los Suelos Agrícolas Esta p…" at bounding box center [533, 352] width 769 height 585
click at [1229, 478] on body "My Library Saved Propiedades Físico-Químicas y Biológicas de los Suelos Agrícol…" at bounding box center [678, 322] width 1357 height 645
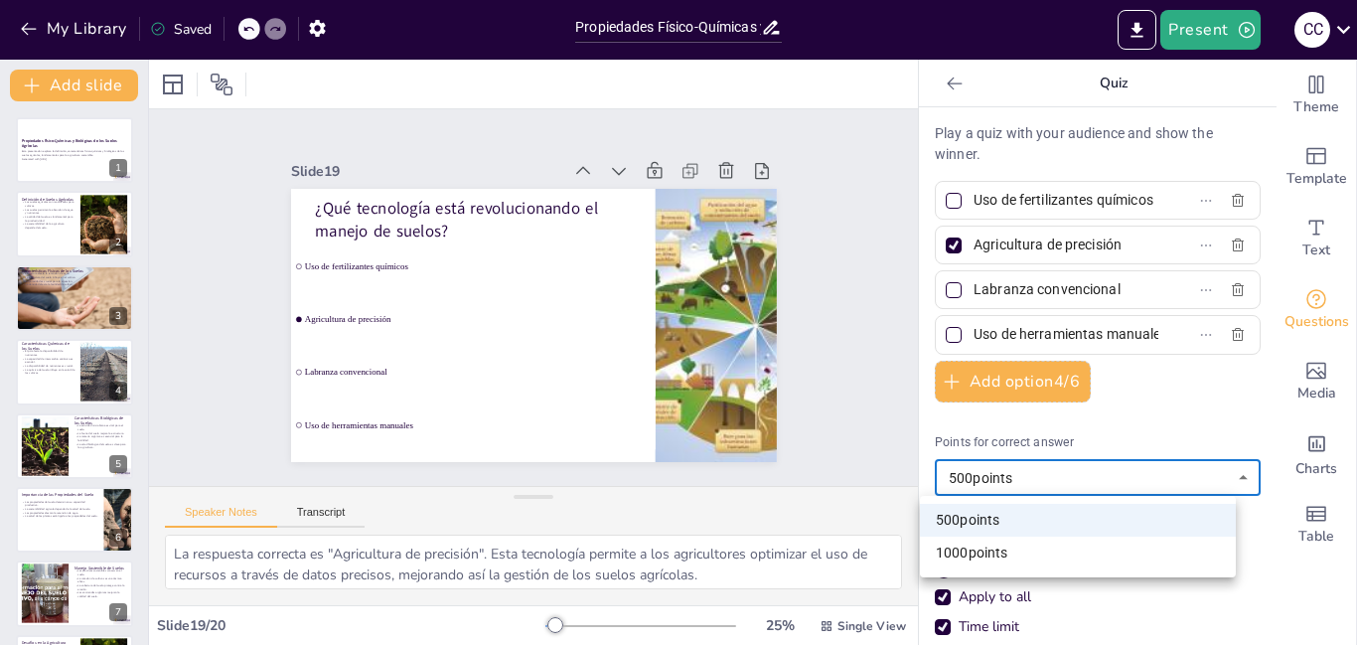
click at [1229, 478] on div at bounding box center [678, 322] width 1357 height 645
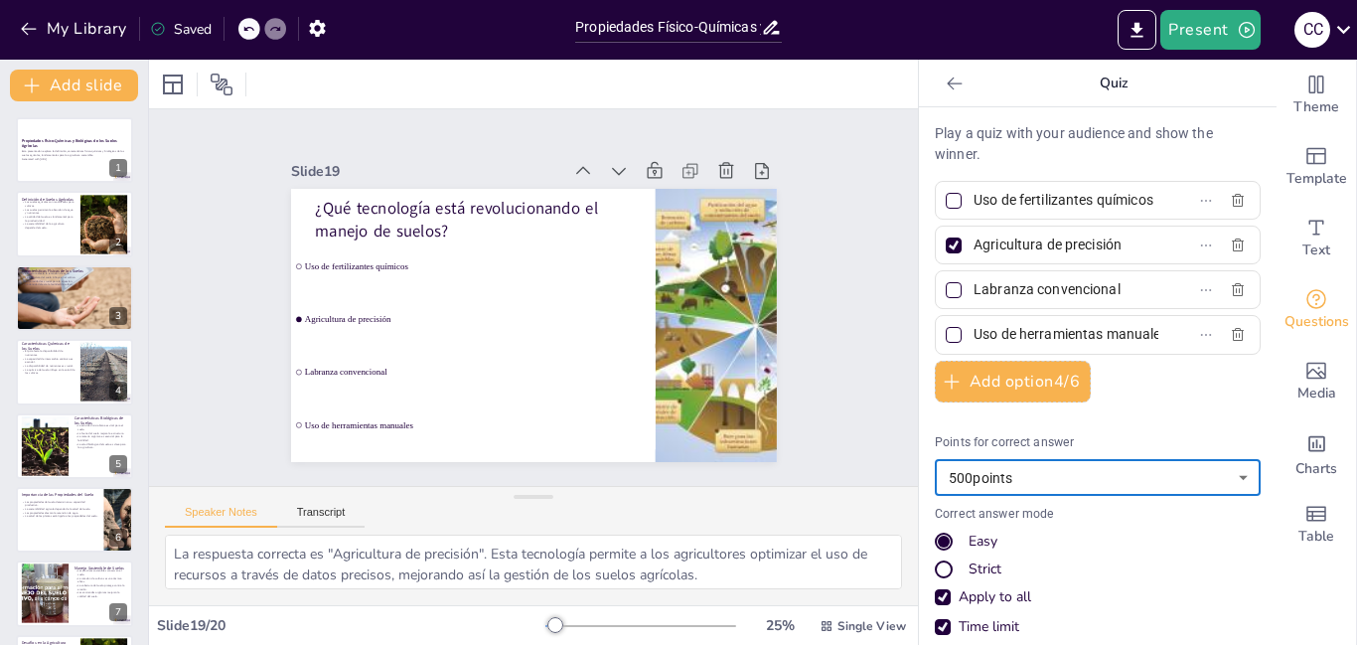
click at [938, 564] on div "Strict" at bounding box center [944, 569] width 12 height 12
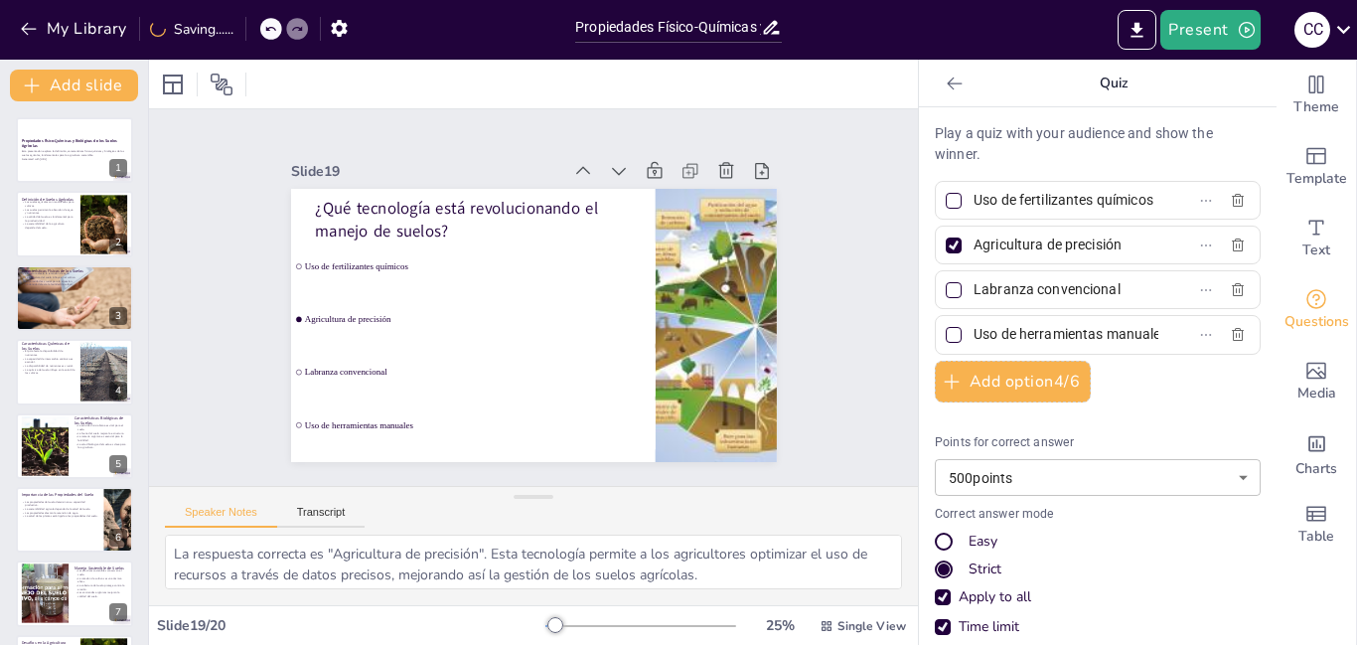
drag, startPoint x: 1260, startPoint y: 452, endPoint x: 1258, endPoint y: 529, distance: 77.5
click at [1194, 33] on button "Present" at bounding box center [1209, 30] width 99 height 40
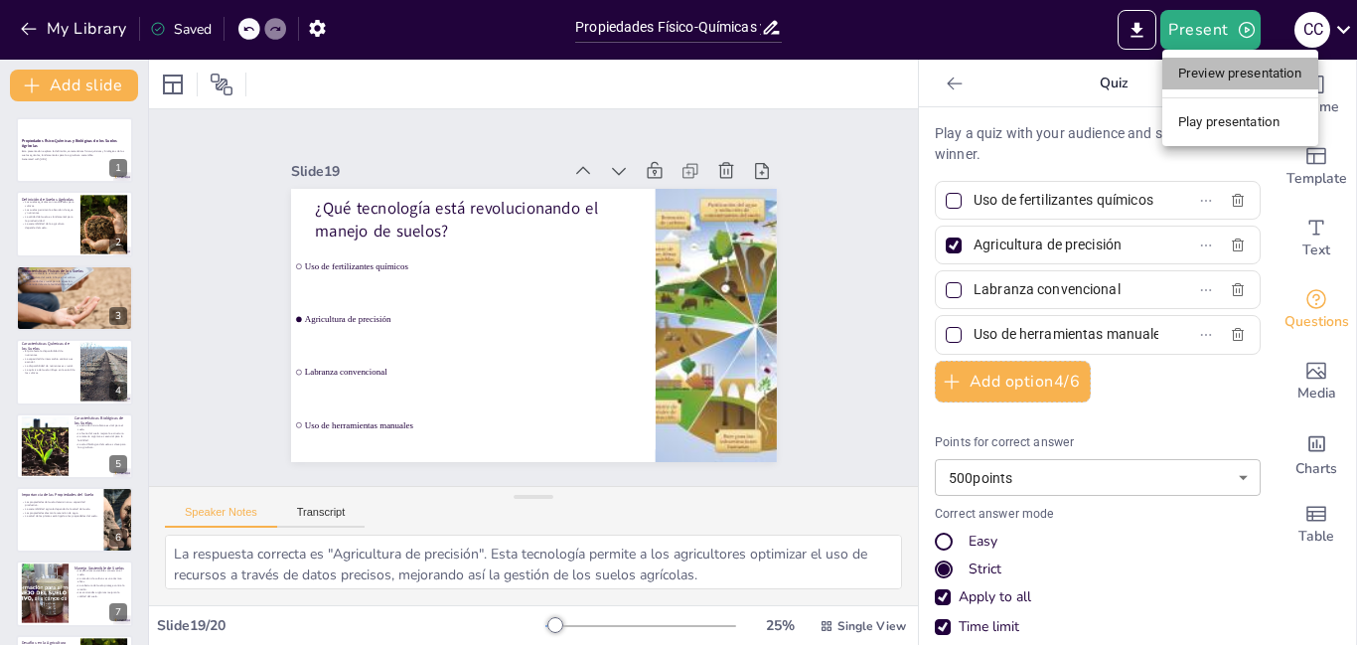
click at [1206, 78] on li "Preview presentation" at bounding box center [1240, 74] width 156 height 32
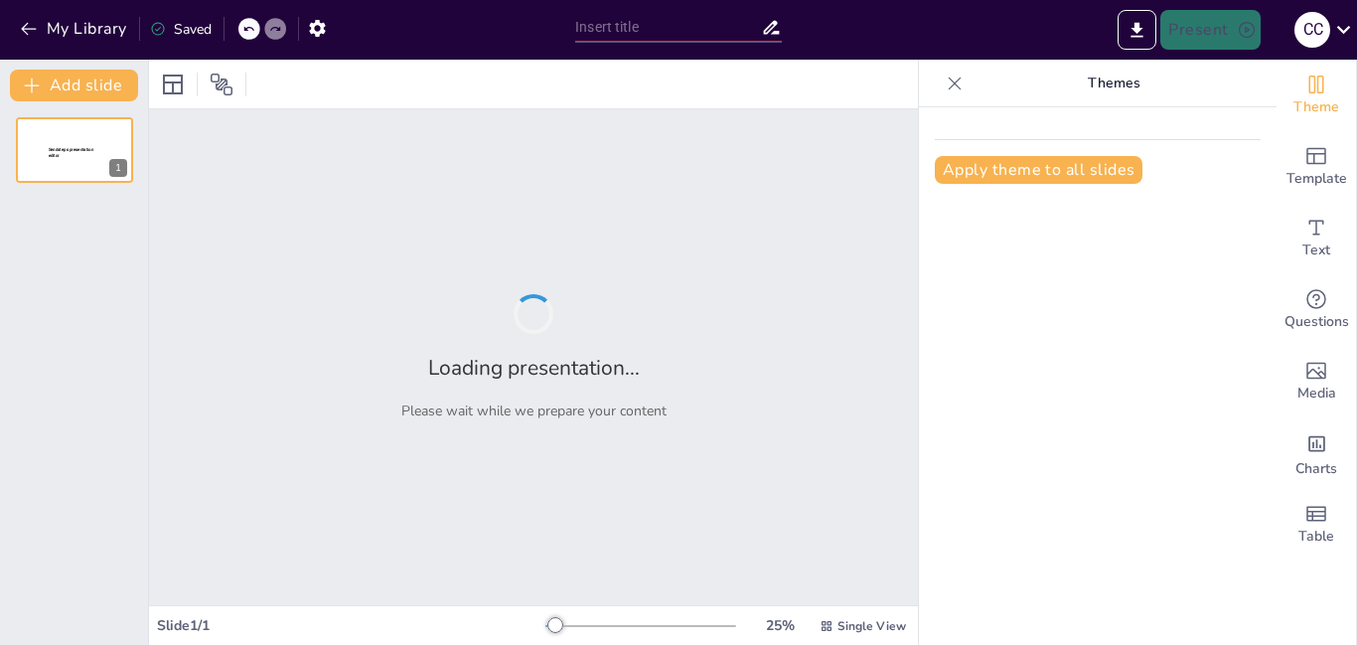
type input "Propiedades Físico-Químicas y Biológicas de los Suelos Agrícolas"
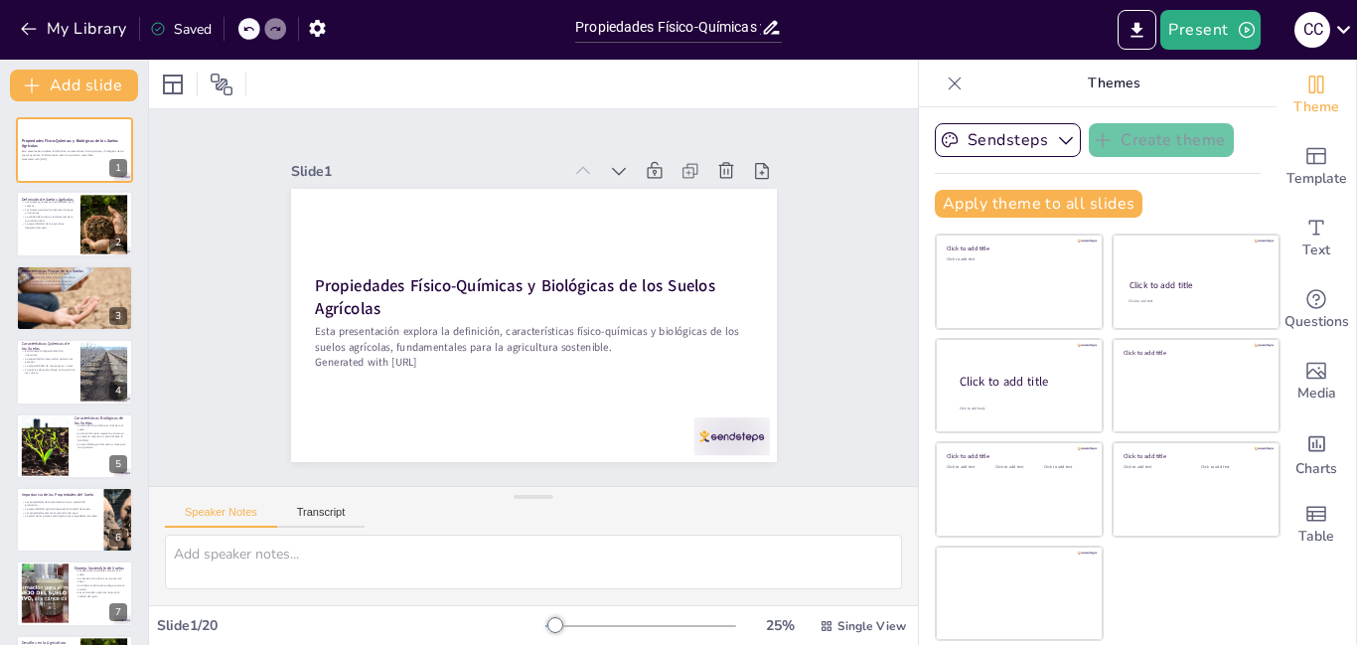
checkbox input "true"
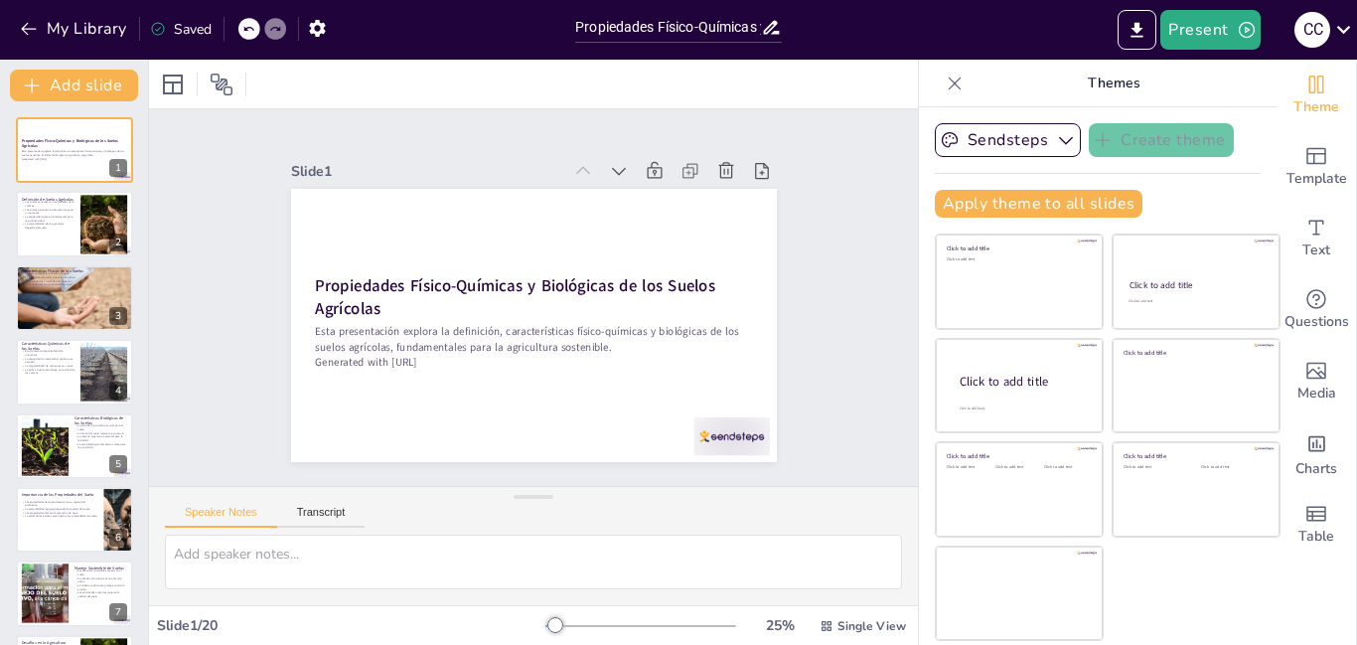
click at [945, 88] on icon at bounding box center [955, 84] width 20 height 20
checkbox input "true"
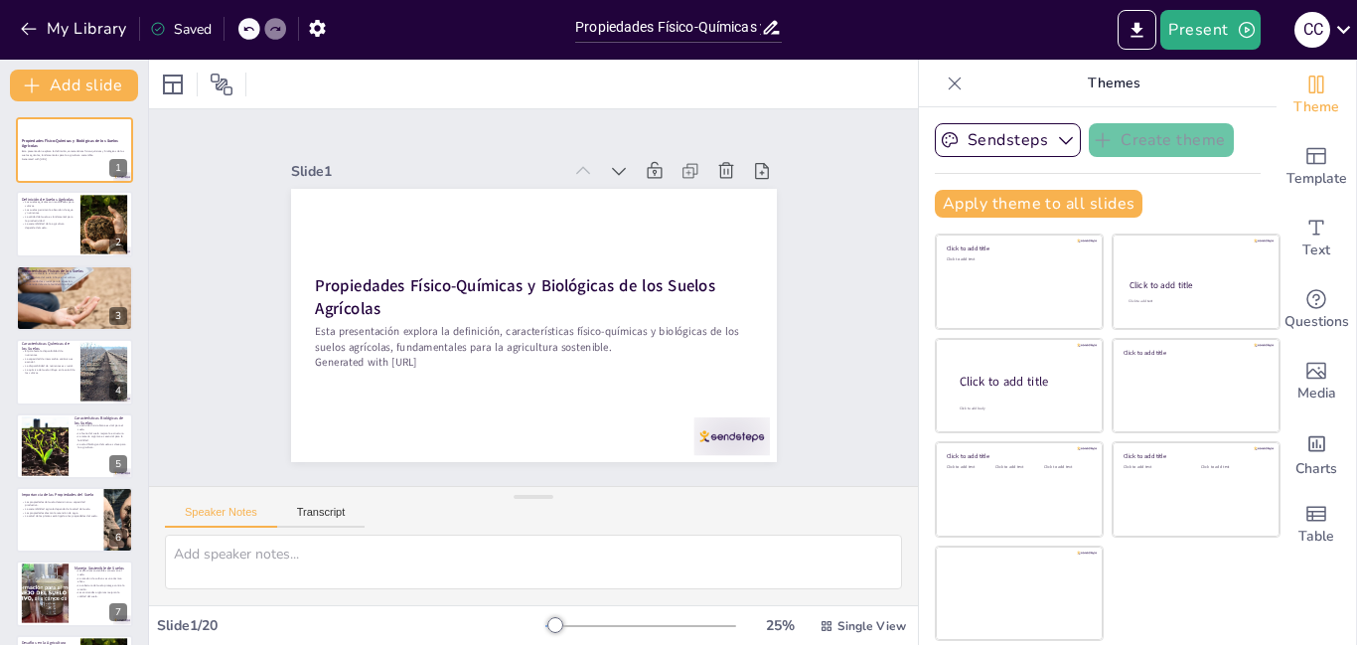
checkbox input "true"
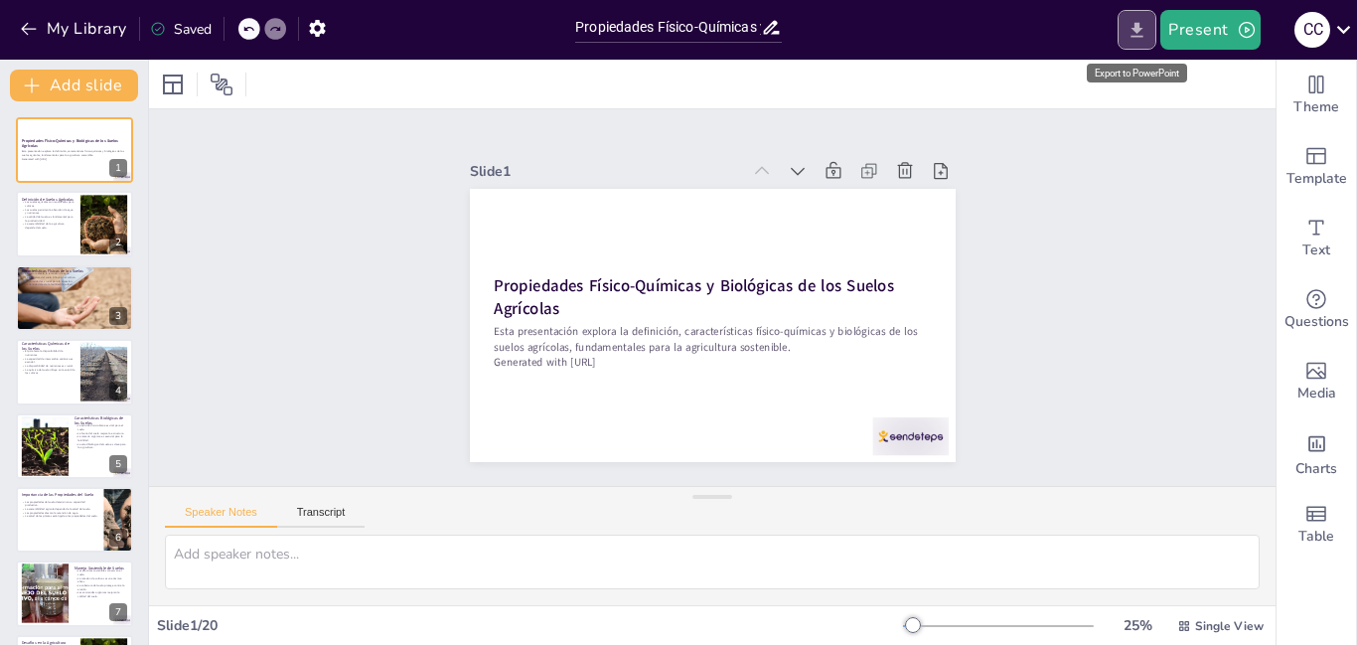
click at [1142, 37] on icon "Export to PowerPoint" at bounding box center [1136, 30] width 21 height 21
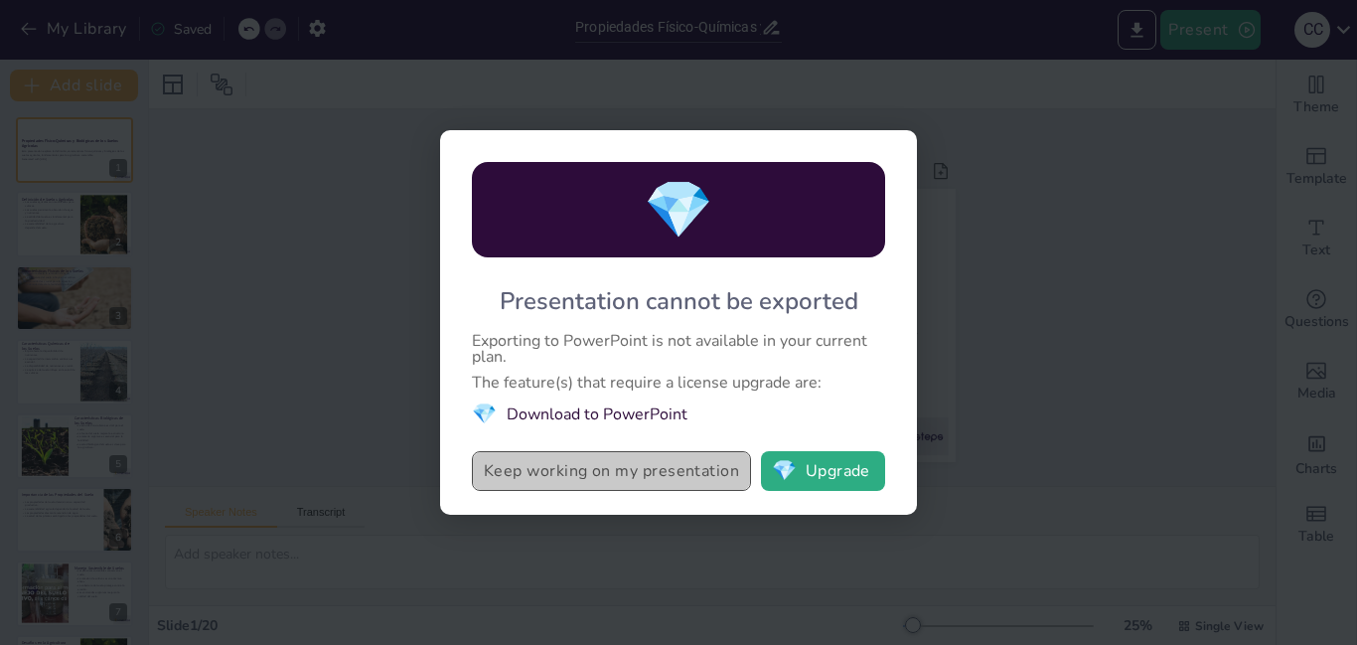
click at [664, 472] on button "Keep working on my presentation" at bounding box center [611, 471] width 279 height 40
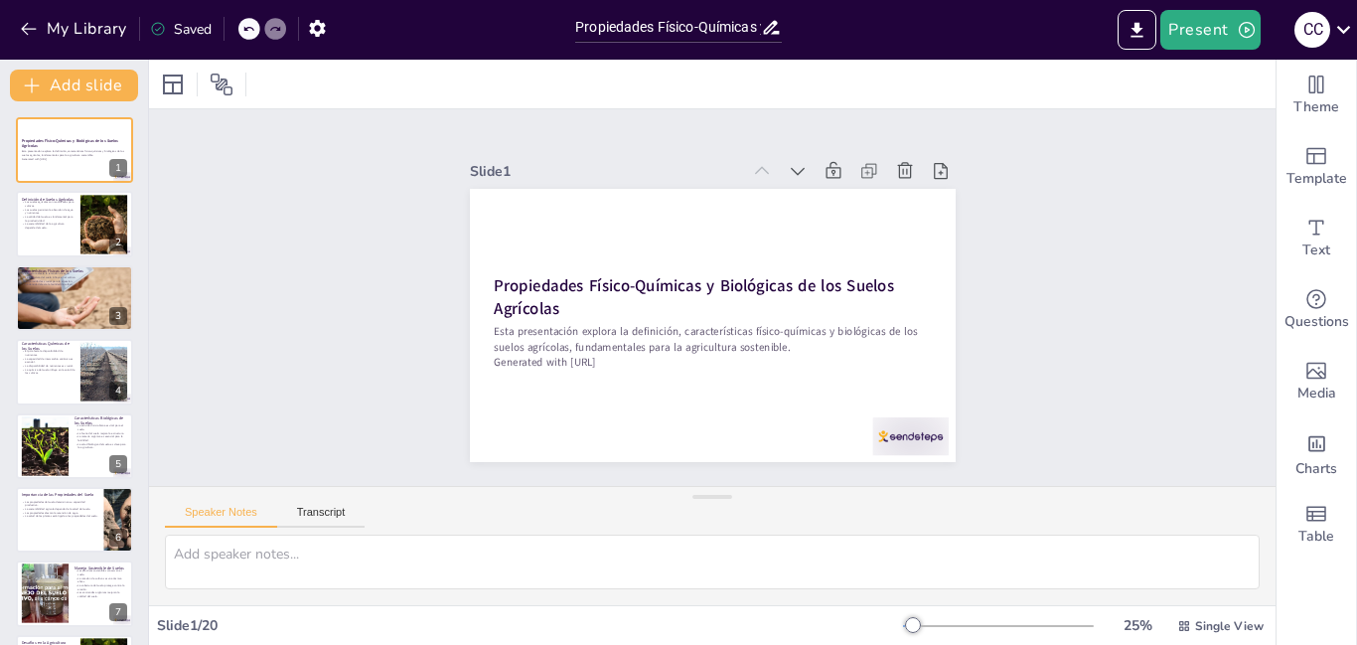
checkbox input "true"
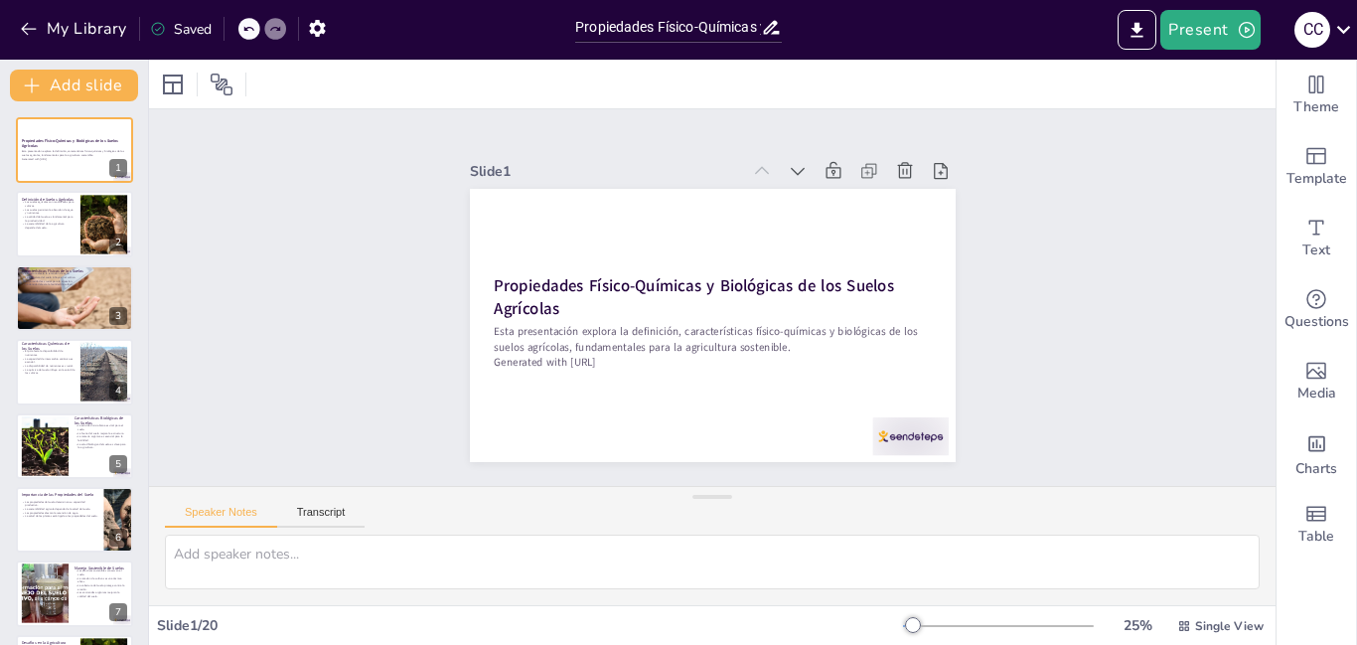
checkbox input "true"
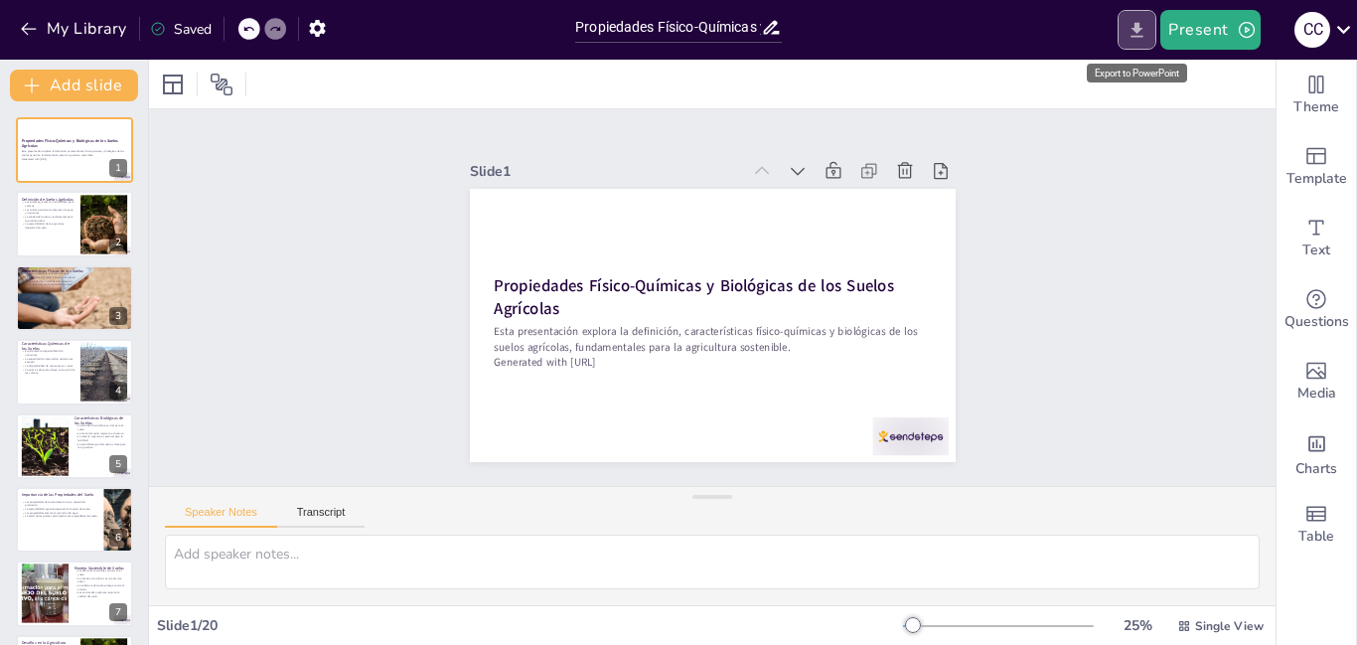
click at [1125, 28] on button "Export to PowerPoint" at bounding box center [1137, 30] width 39 height 40
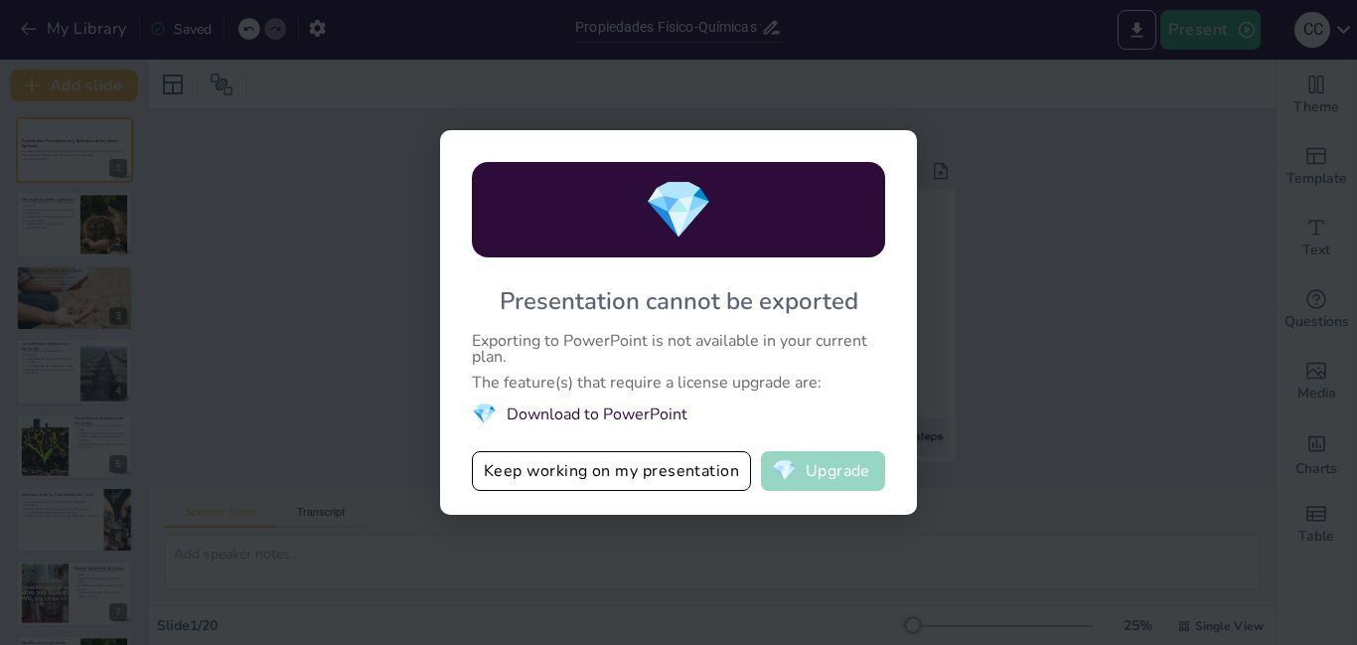
click at [818, 466] on button "💎 Upgrade" at bounding box center [823, 471] width 124 height 40
checkbox input "true"
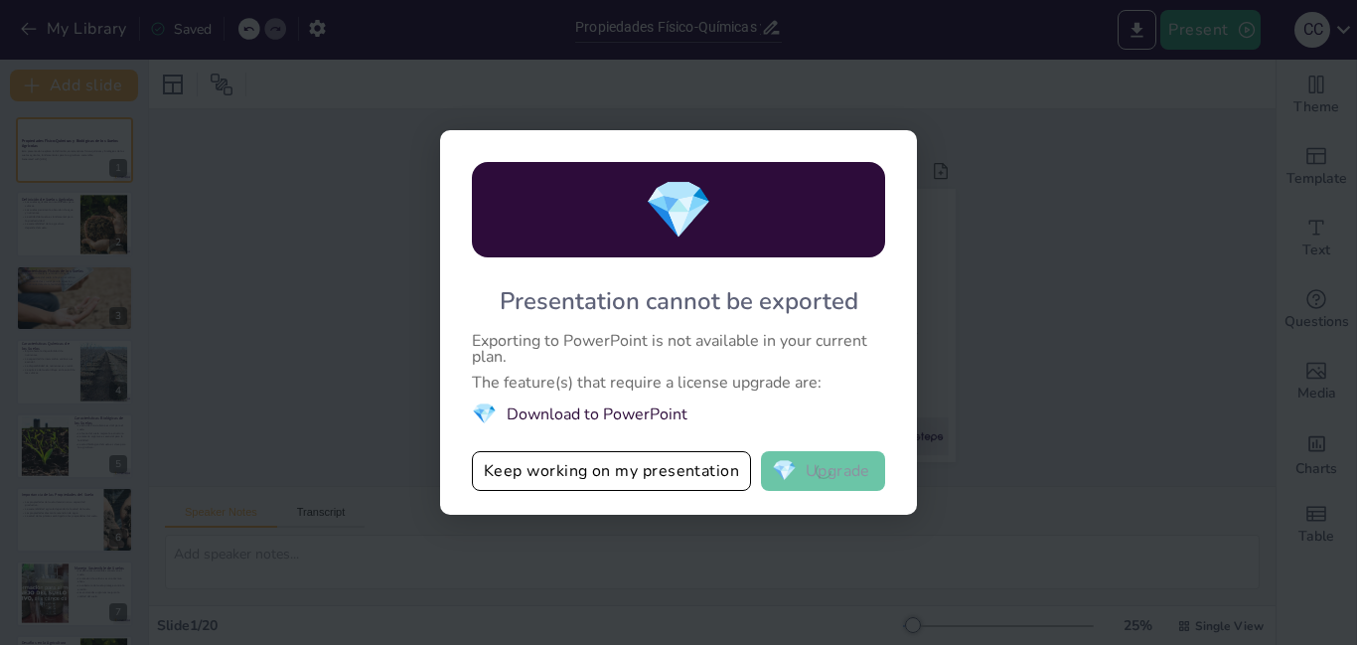
checkbox input "true"
